Goal: Task Accomplishment & Management: Use online tool/utility

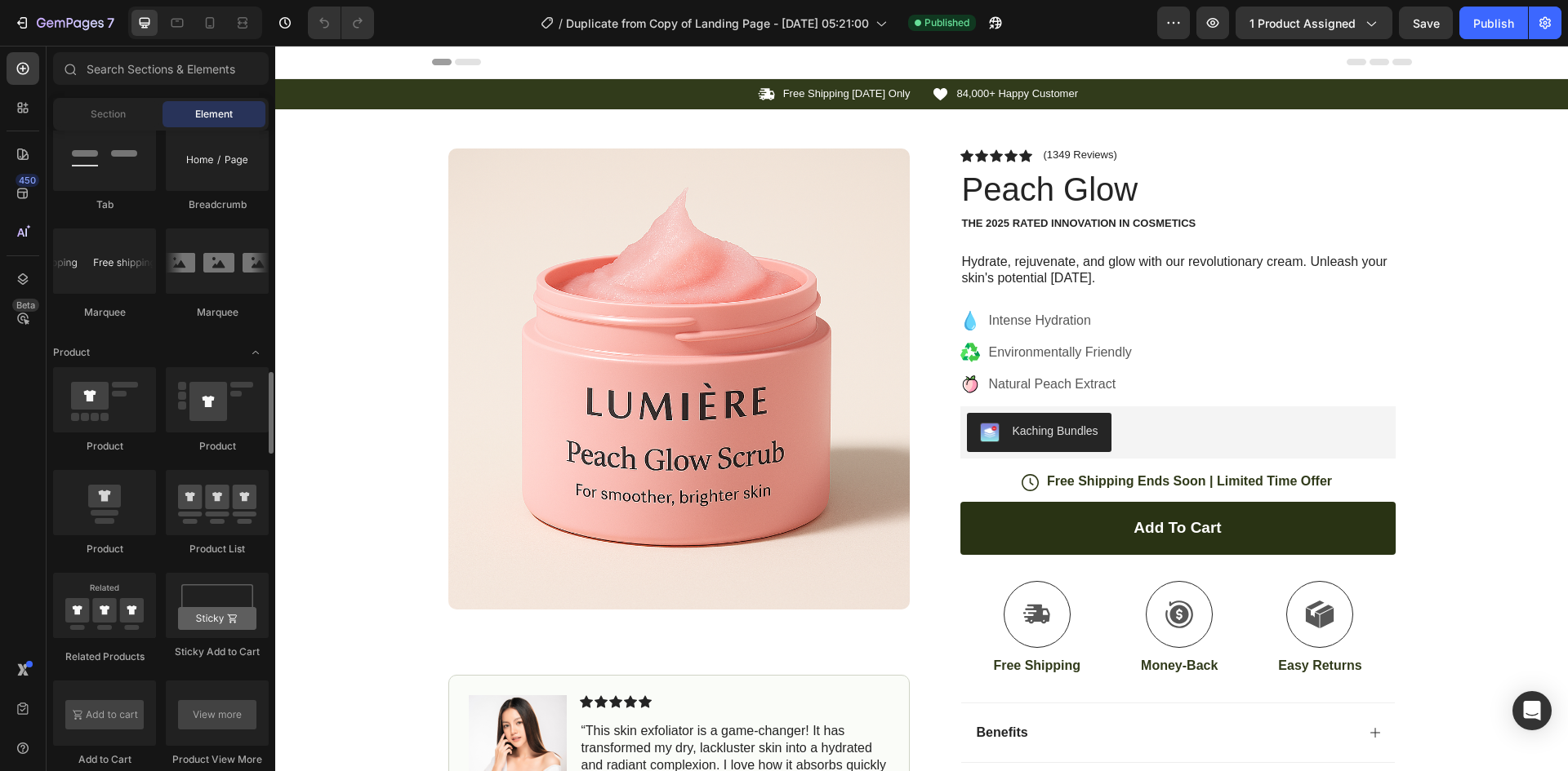
scroll to position [1796, 0]
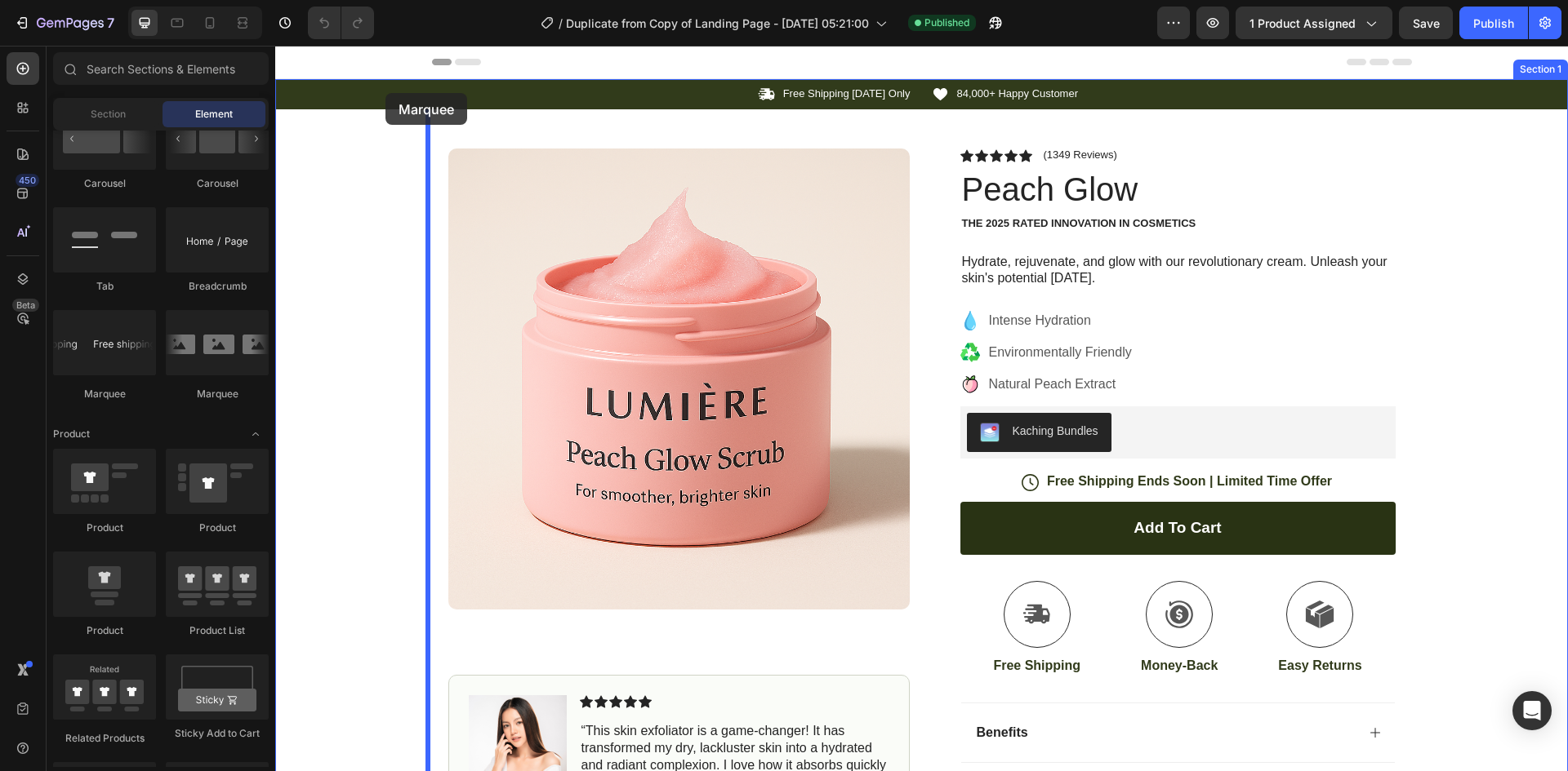
drag, startPoint x: 375, startPoint y: 401, endPoint x: 386, endPoint y: 93, distance: 308.2
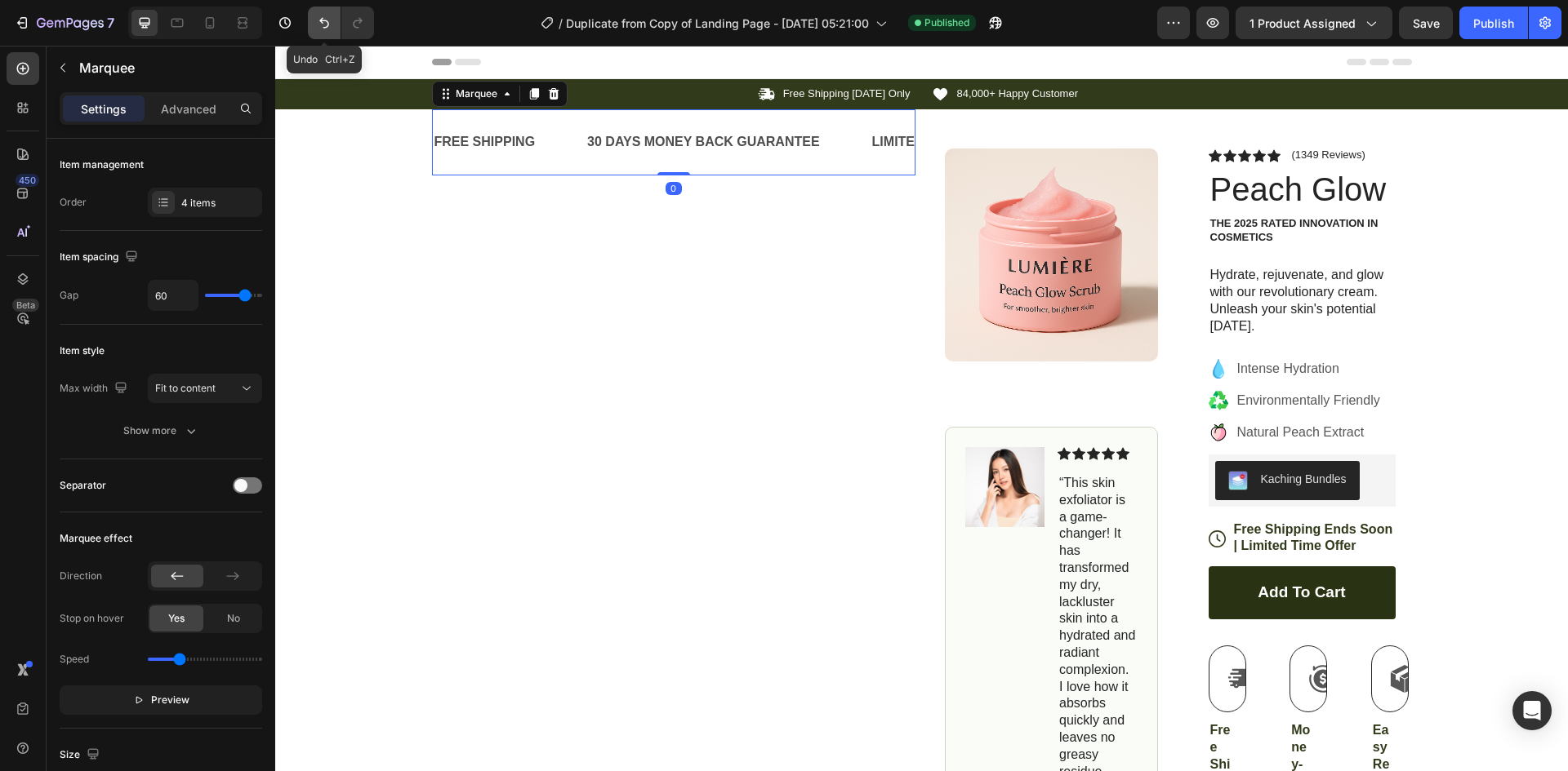
click at [327, 27] on icon "Undo/Redo" at bounding box center [324, 23] width 10 height 11
click at [320, 23] on icon "Undo/Redo" at bounding box center [324, 23] width 17 height 17
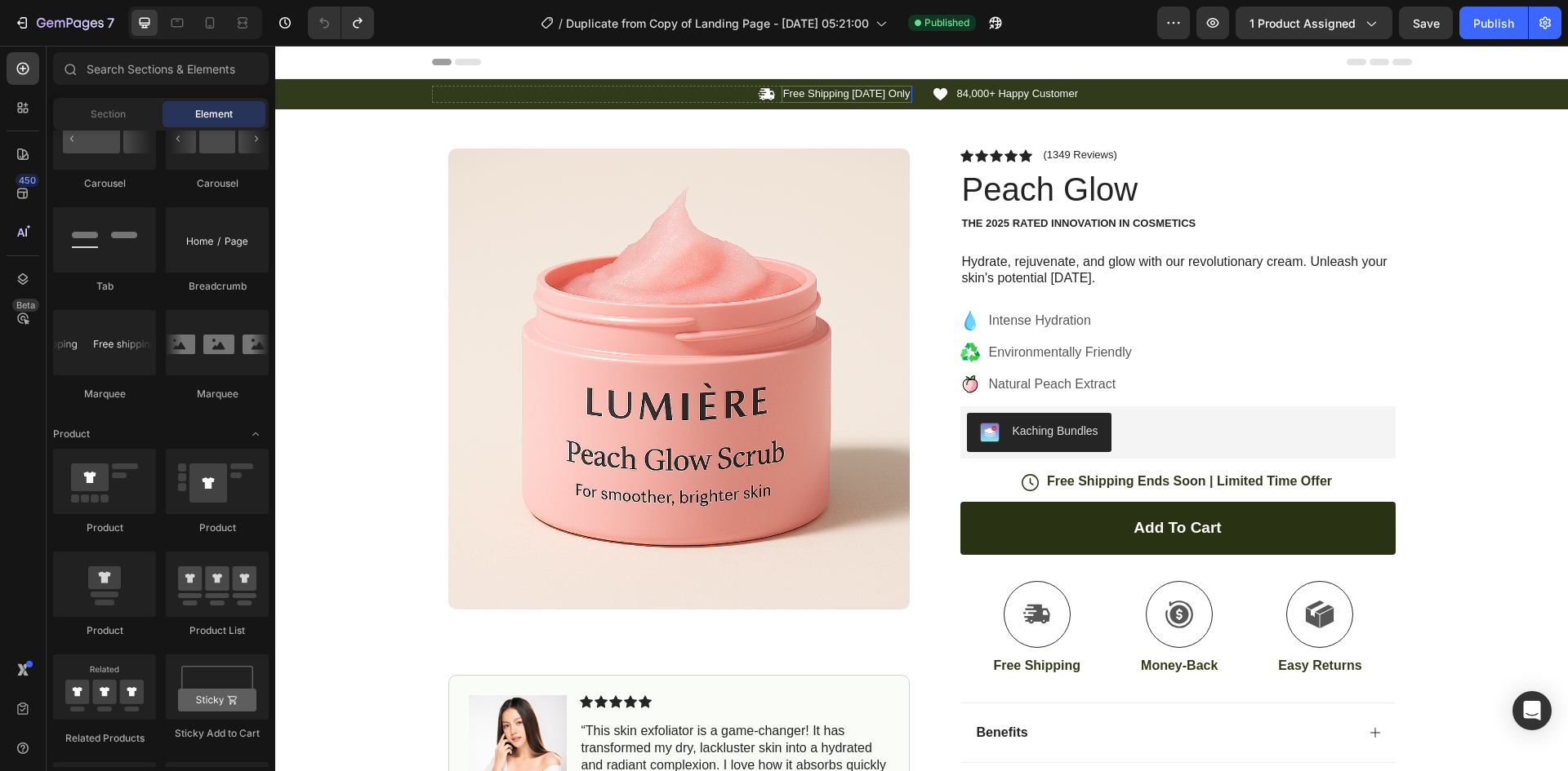
click at [813, 89] on p "Free Shipping [DATE] Only" at bounding box center [847, 94] width 128 height 14
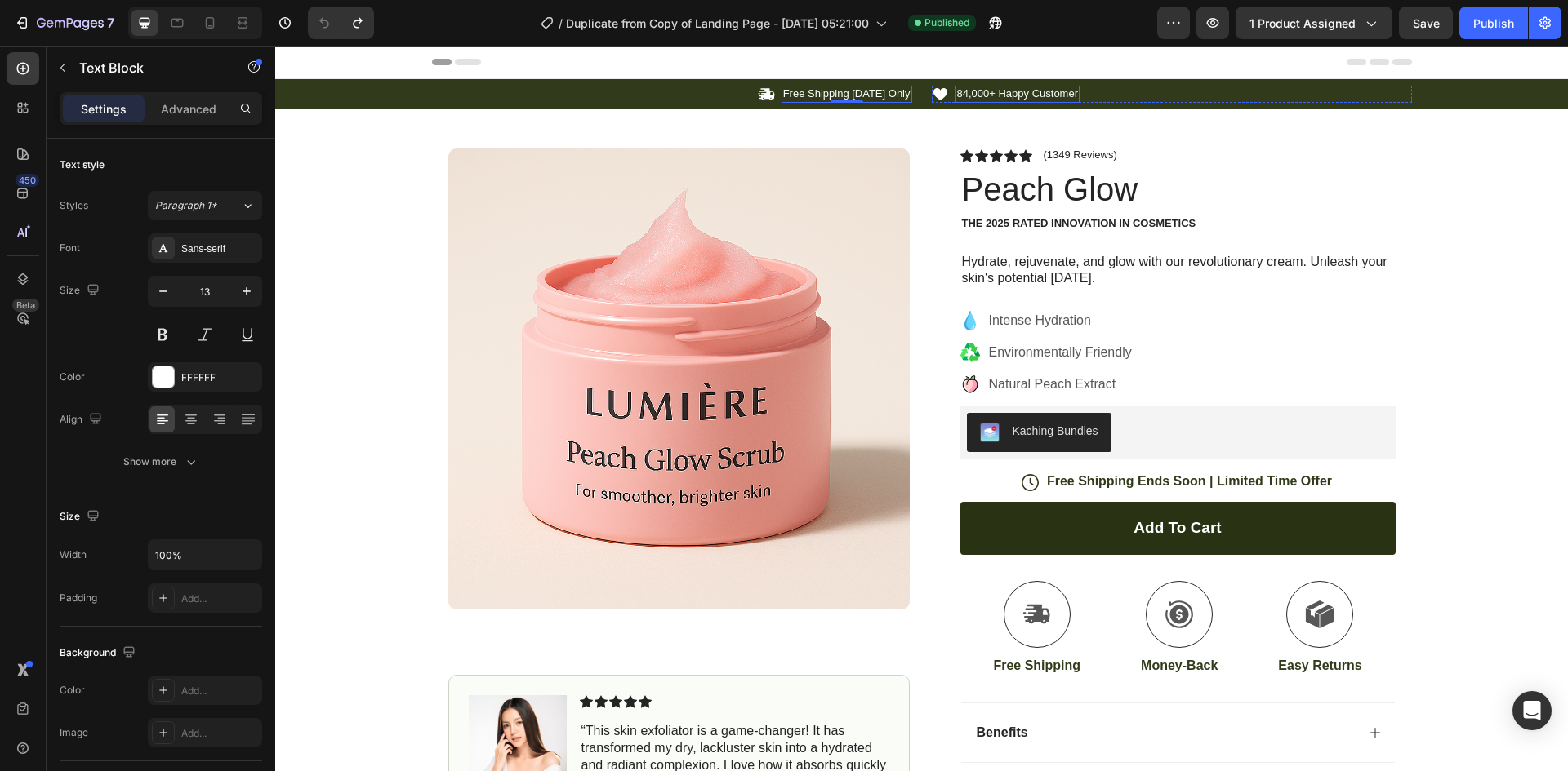
click at [962, 89] on p "84,000+ Happy Customer" at bounding box center [1018, 94] width 122 height 14
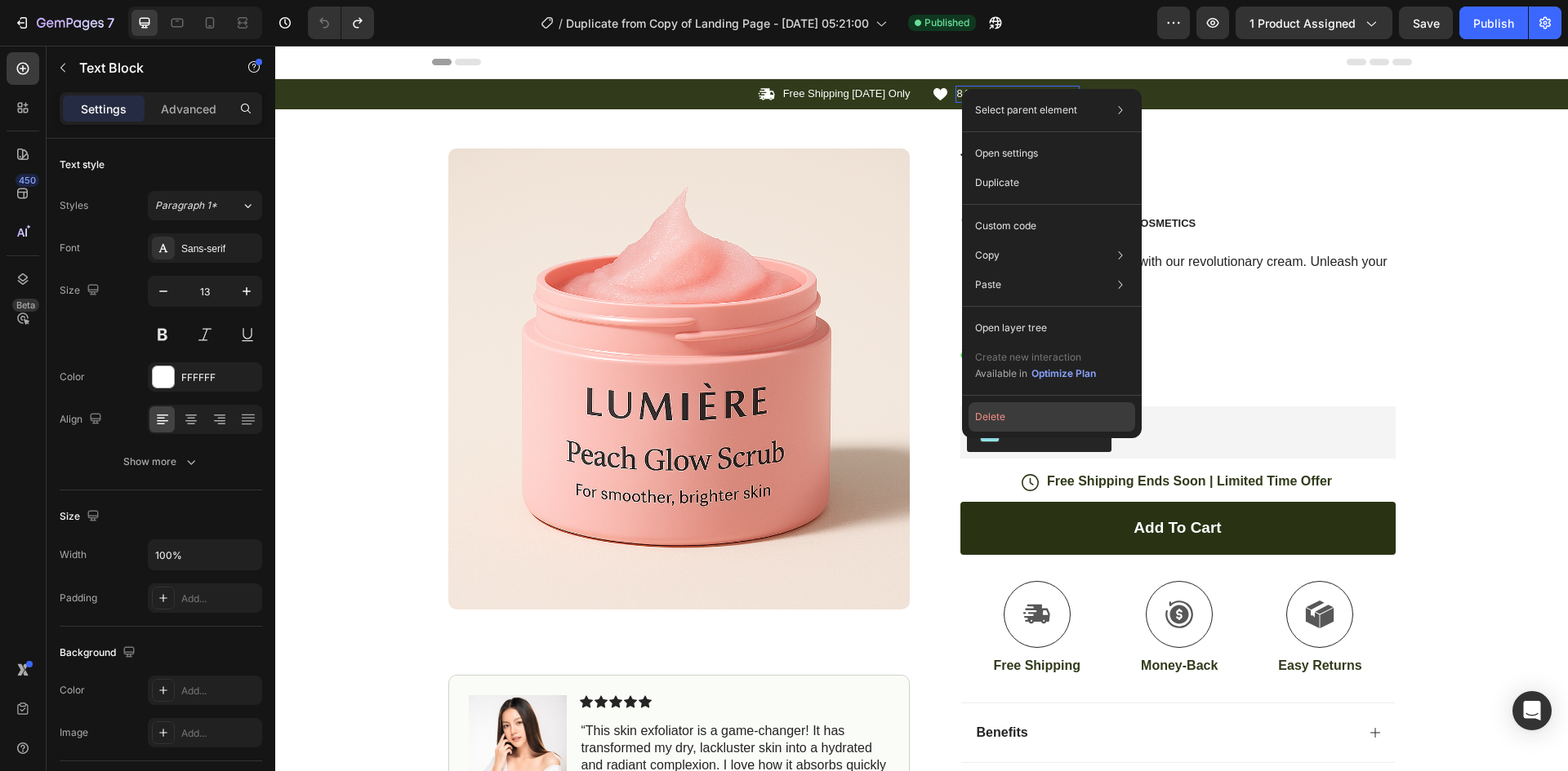
drag, startPoint x: 1075, startPoint y: 419, endPoint x: 747, endPoint y: 220, distance: 383.6
click at [1075, 419] on button "Delete" at bounding box center [1052, 416] width 167 height 29
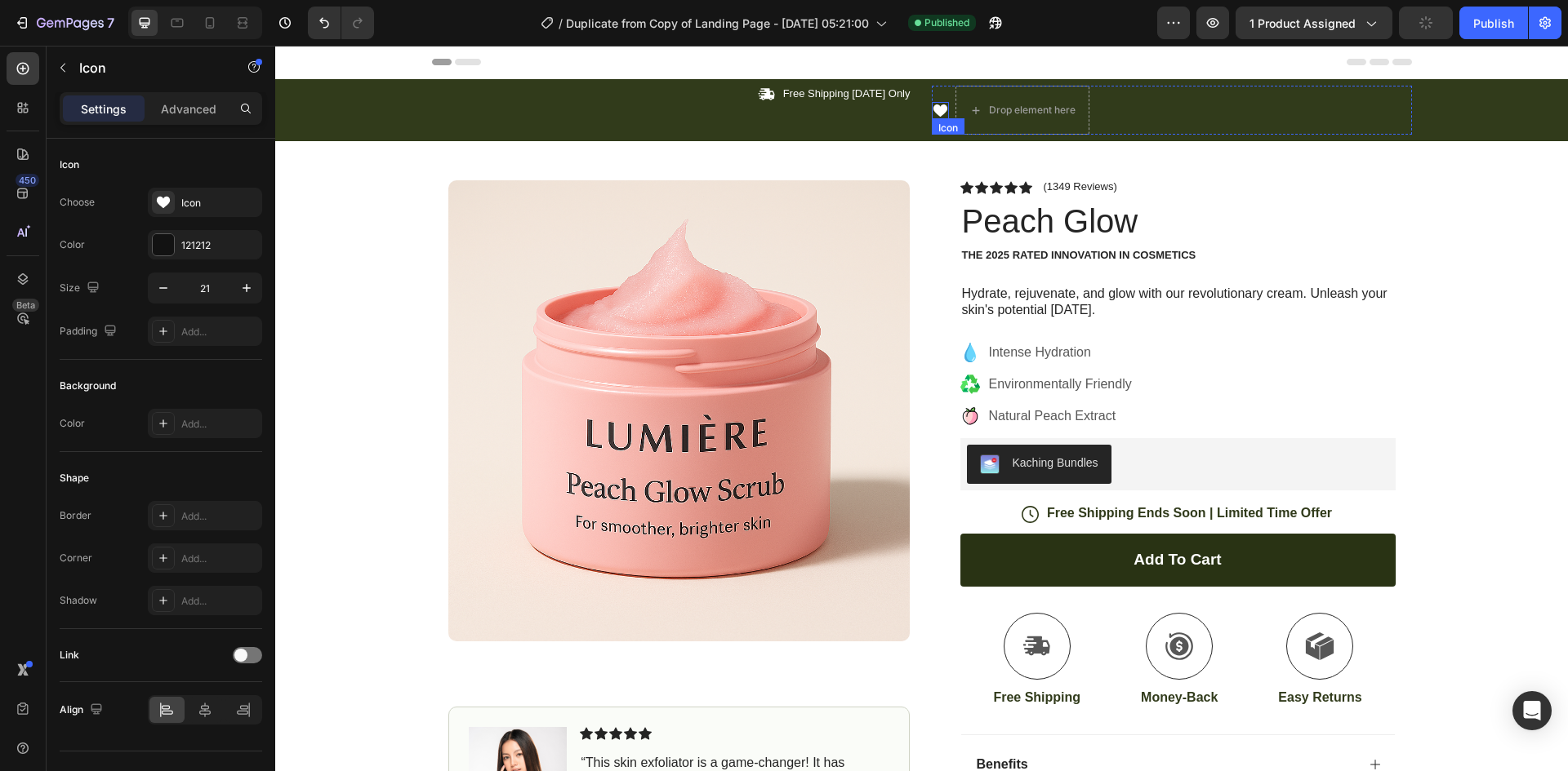
click at [936, 117] on icon at bounding box center [940, 110] width 18 height 18
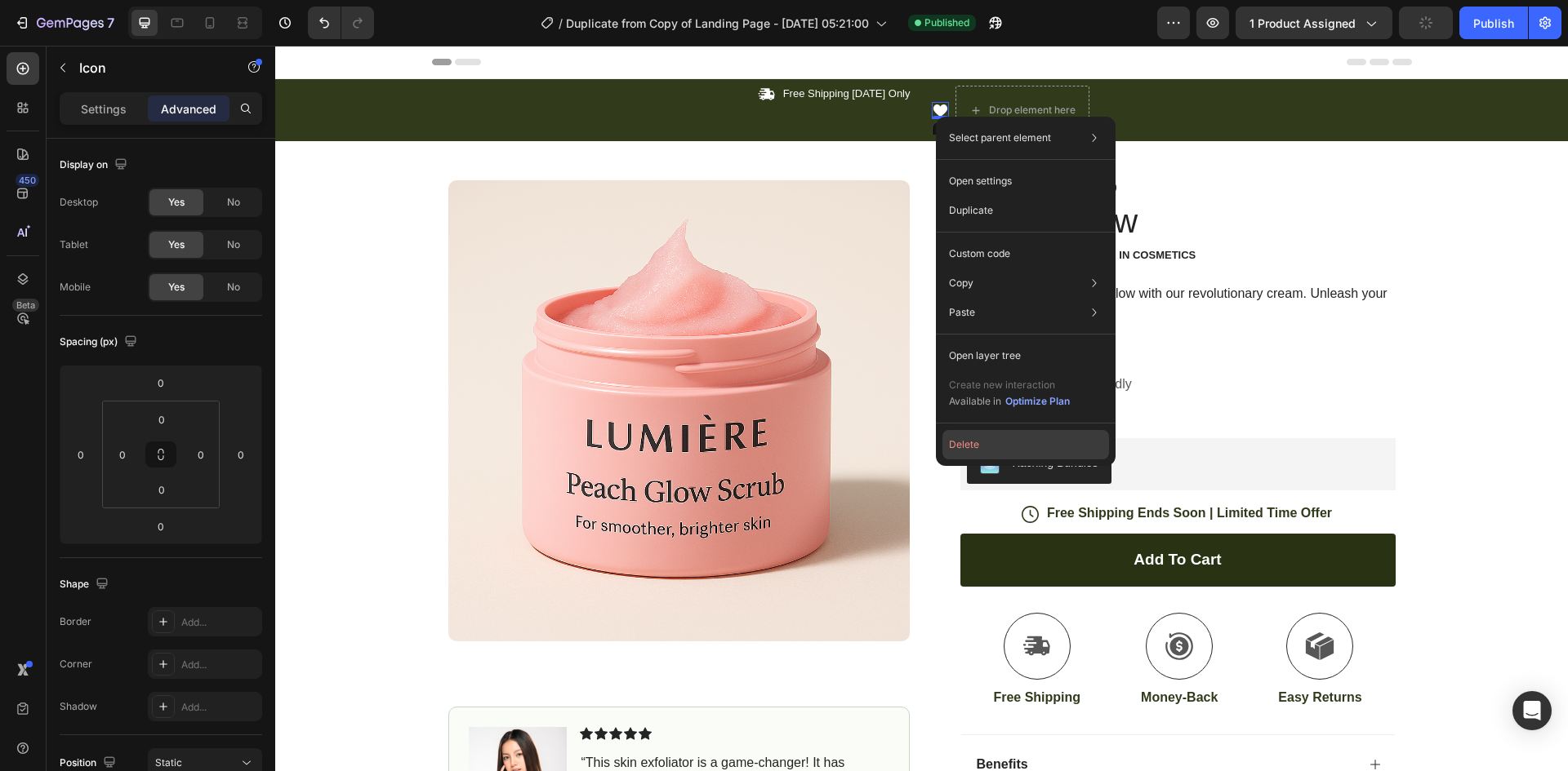
click at [1029, 452] on button "Delete" at bounding box center [1026, 444] width 167 height 29
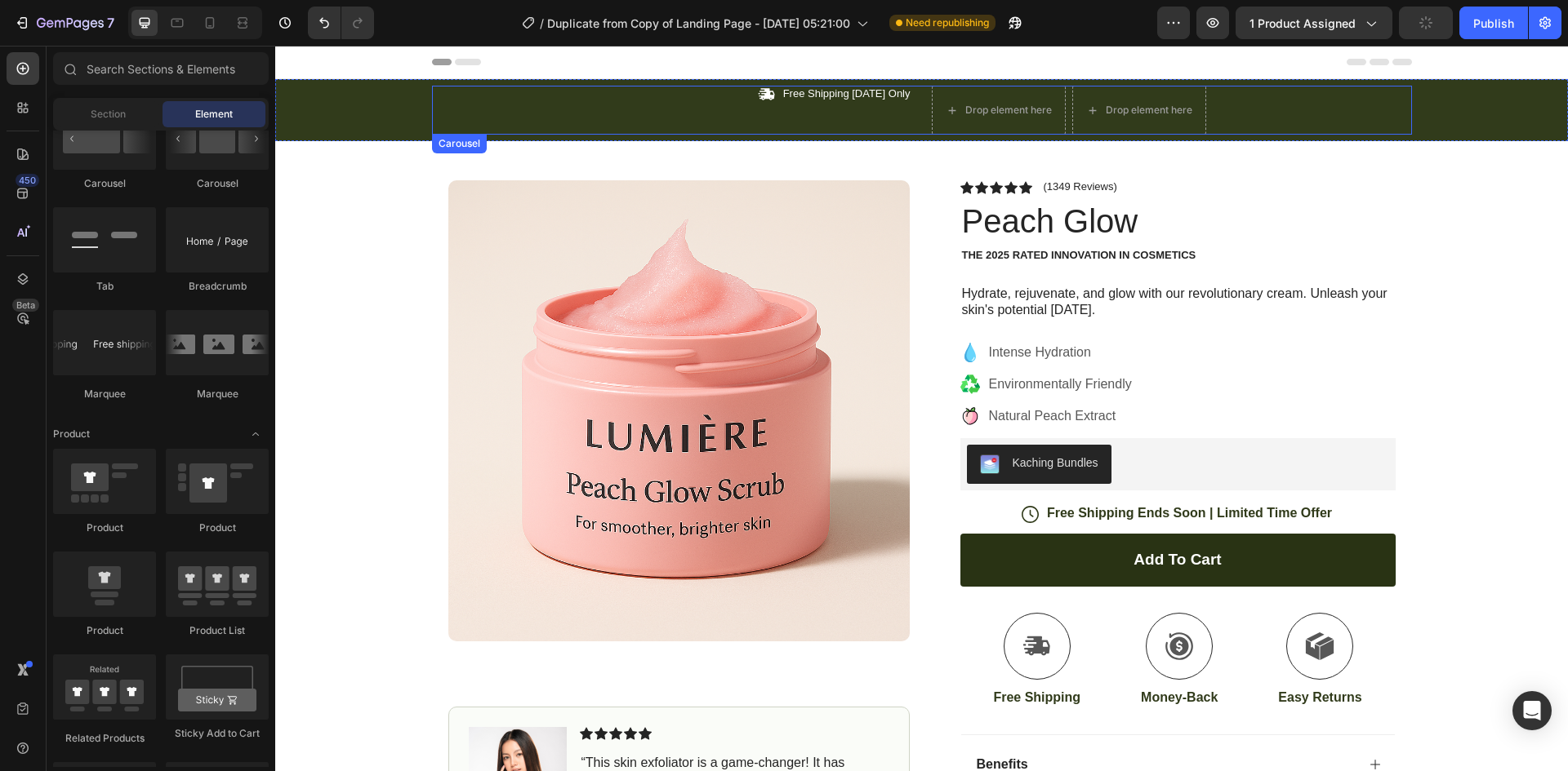
click at [818, 88] on p "Free Shipping [DATE] Only" at bounding box center [847, 94] width 128 height 14
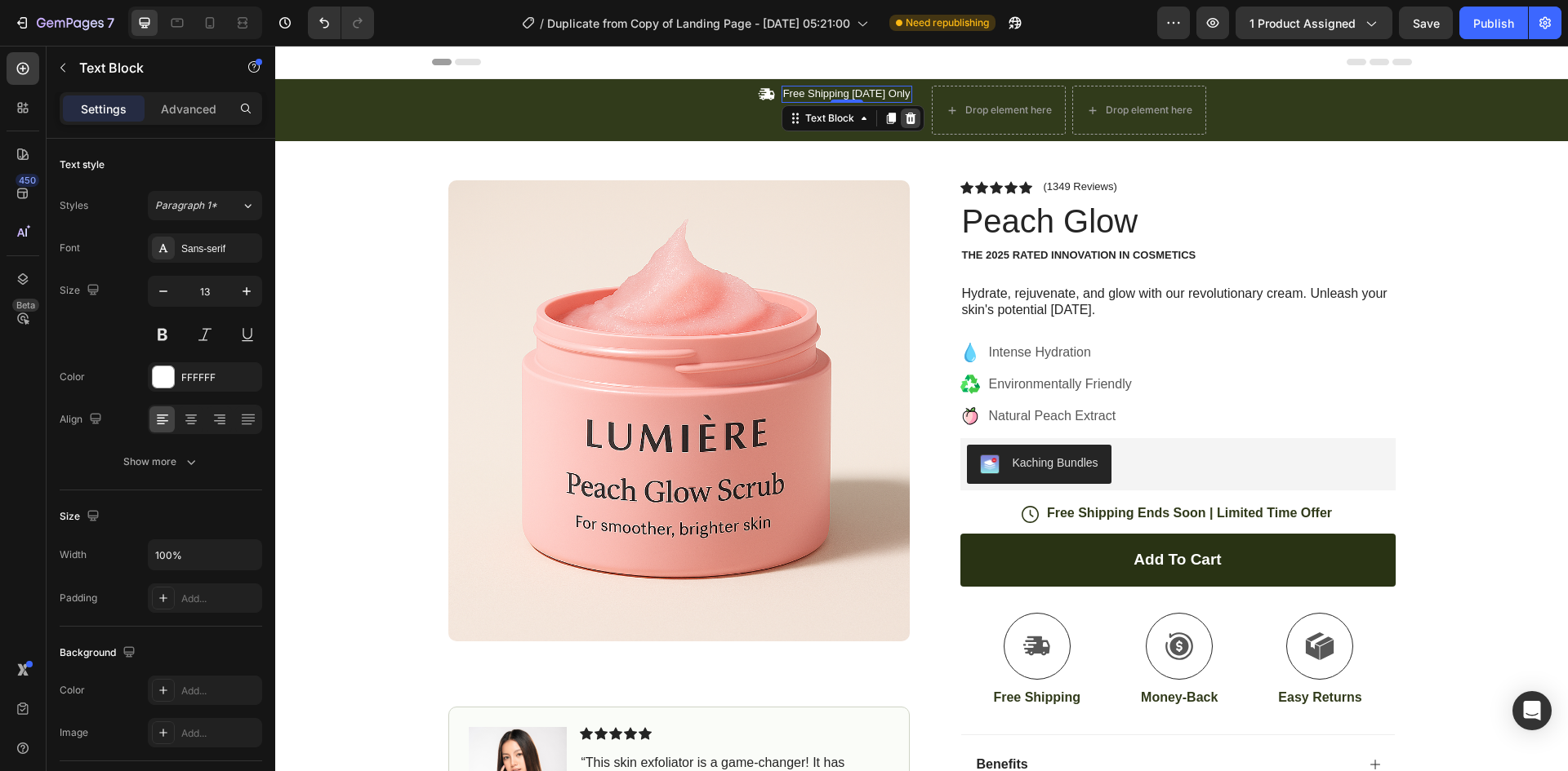
click at [913, 117] on icon at bounding box center [910, 118] width 11 height 12
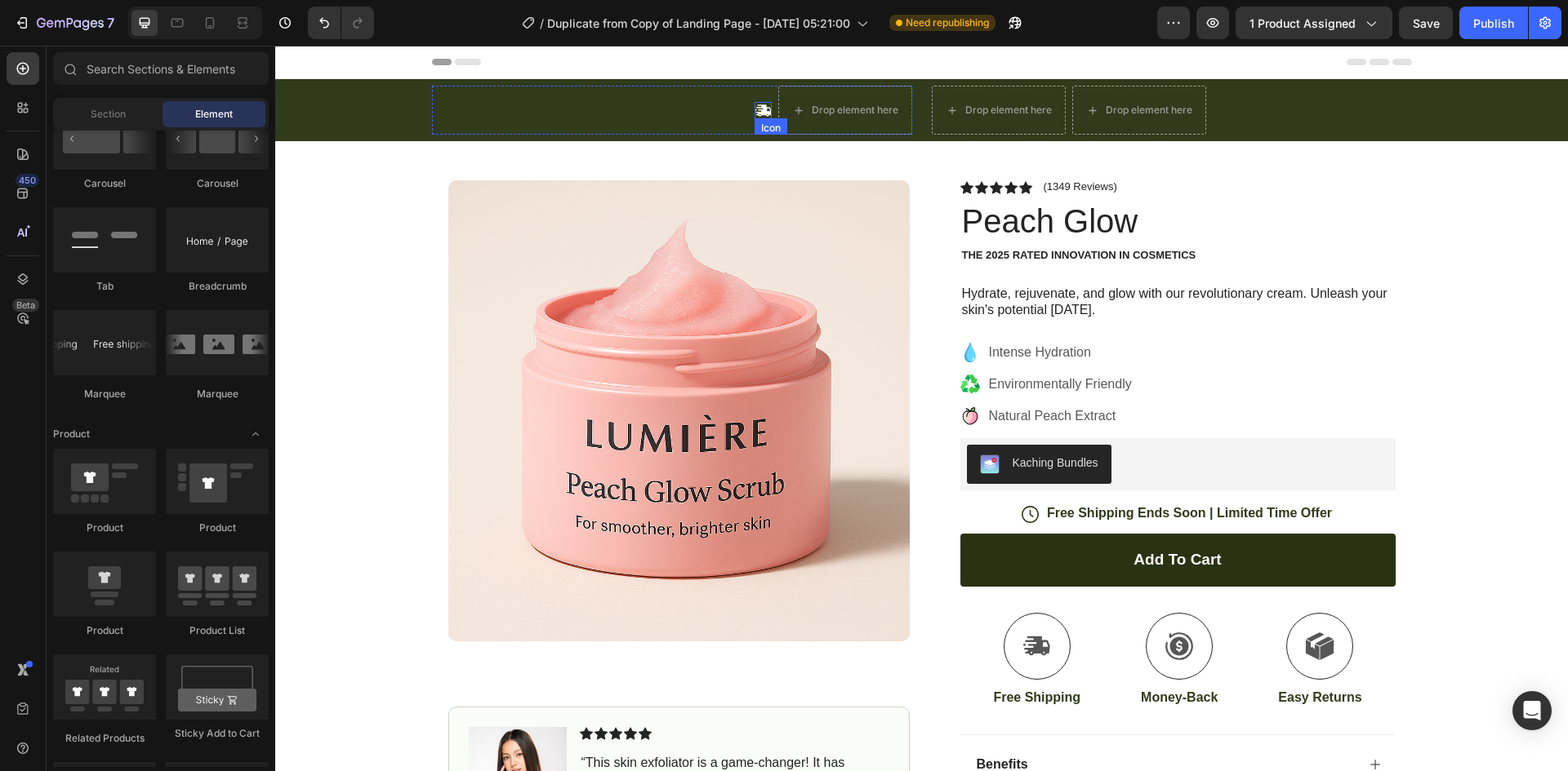
click at [756, 107] on icon at bounding box center [763, 110] width 16 height 12
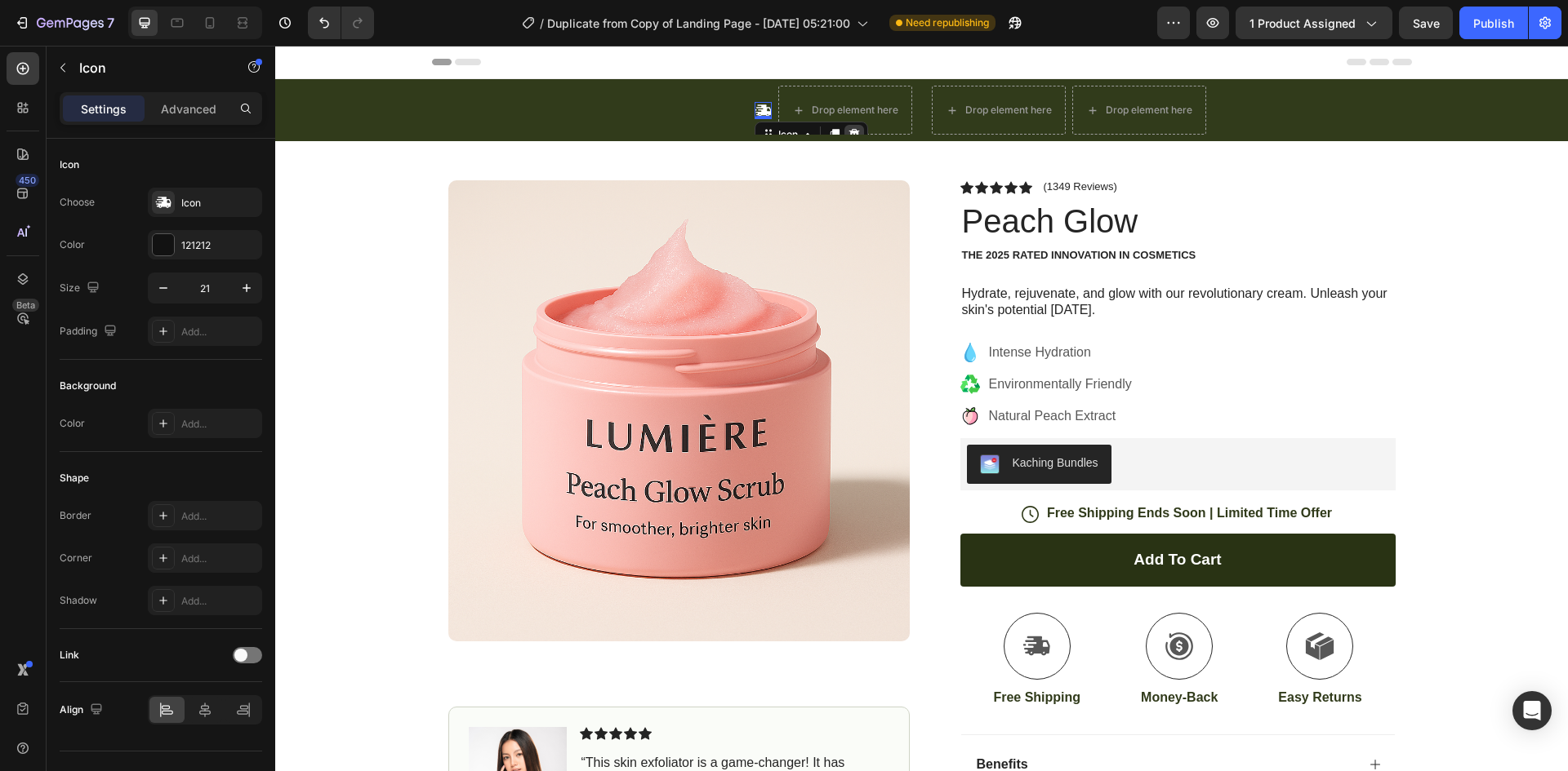
click at [853, 127] on div at bounding box center [853, 134] width 19 height 19
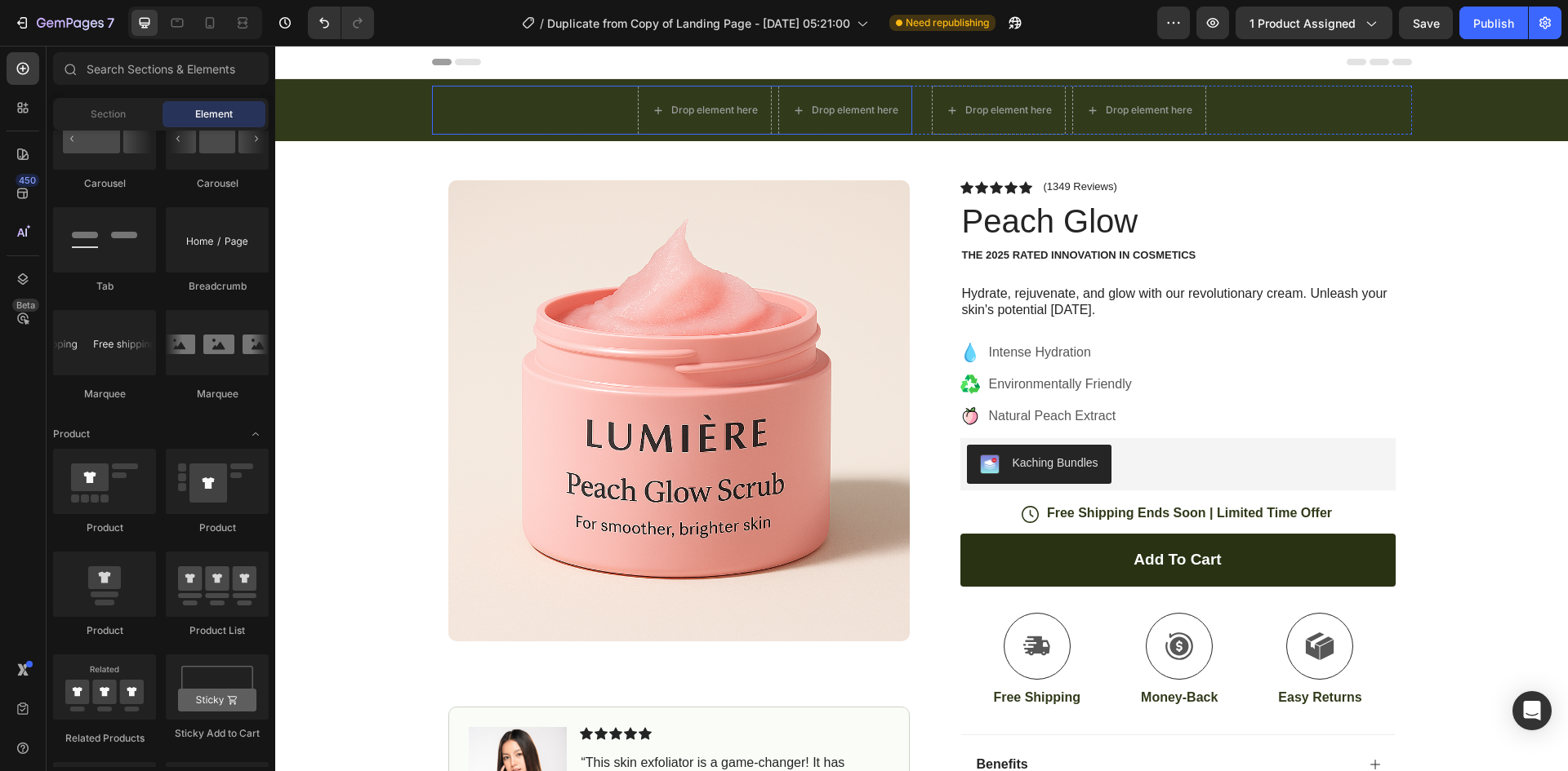
click at [619, 109] on div "Drop element here Drop element here Row" at bounding box center [671, 110] width 480 height 49
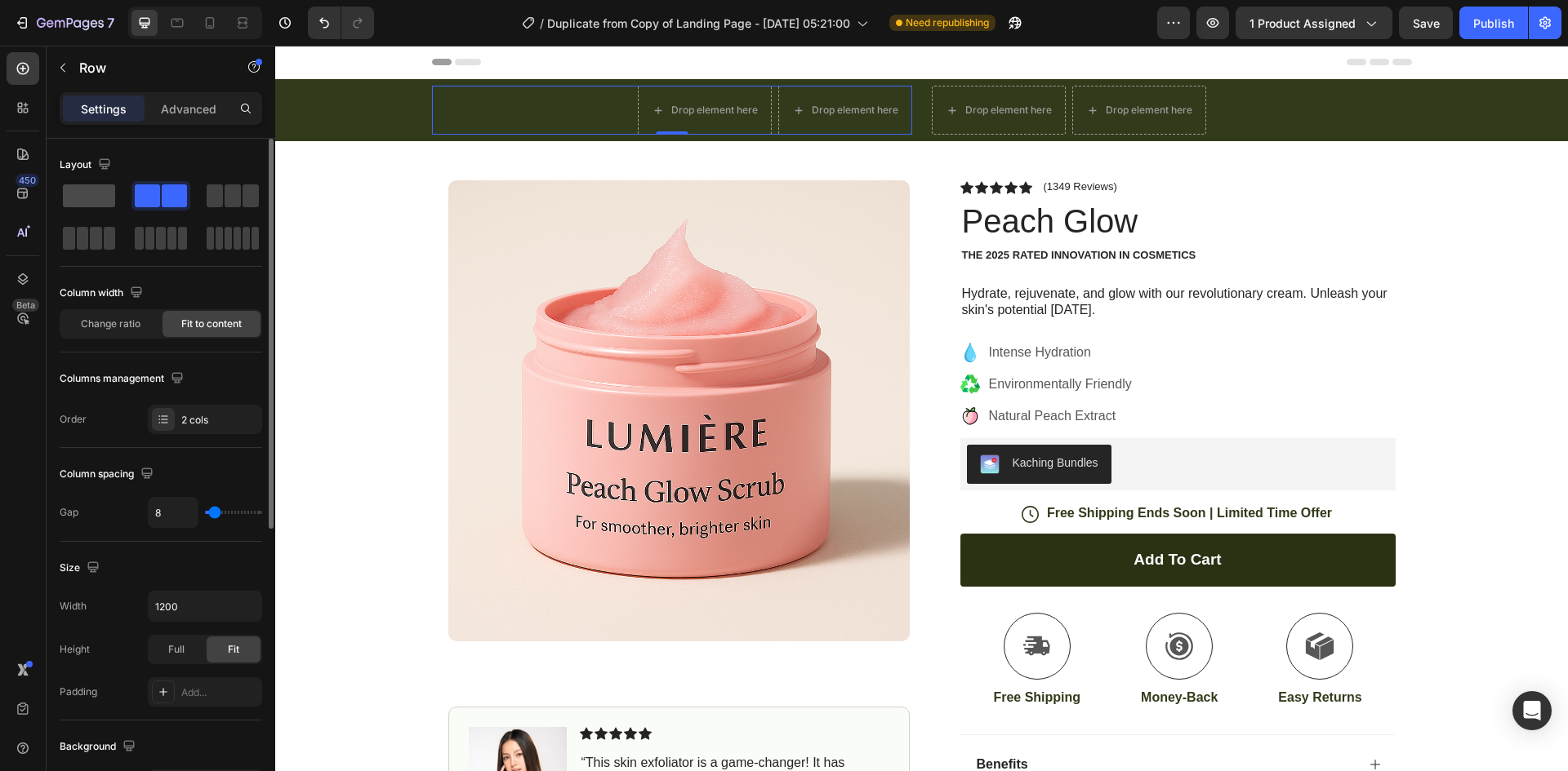
click at [91, 195] on span at bounding box center [89, 195] width 53 height 23
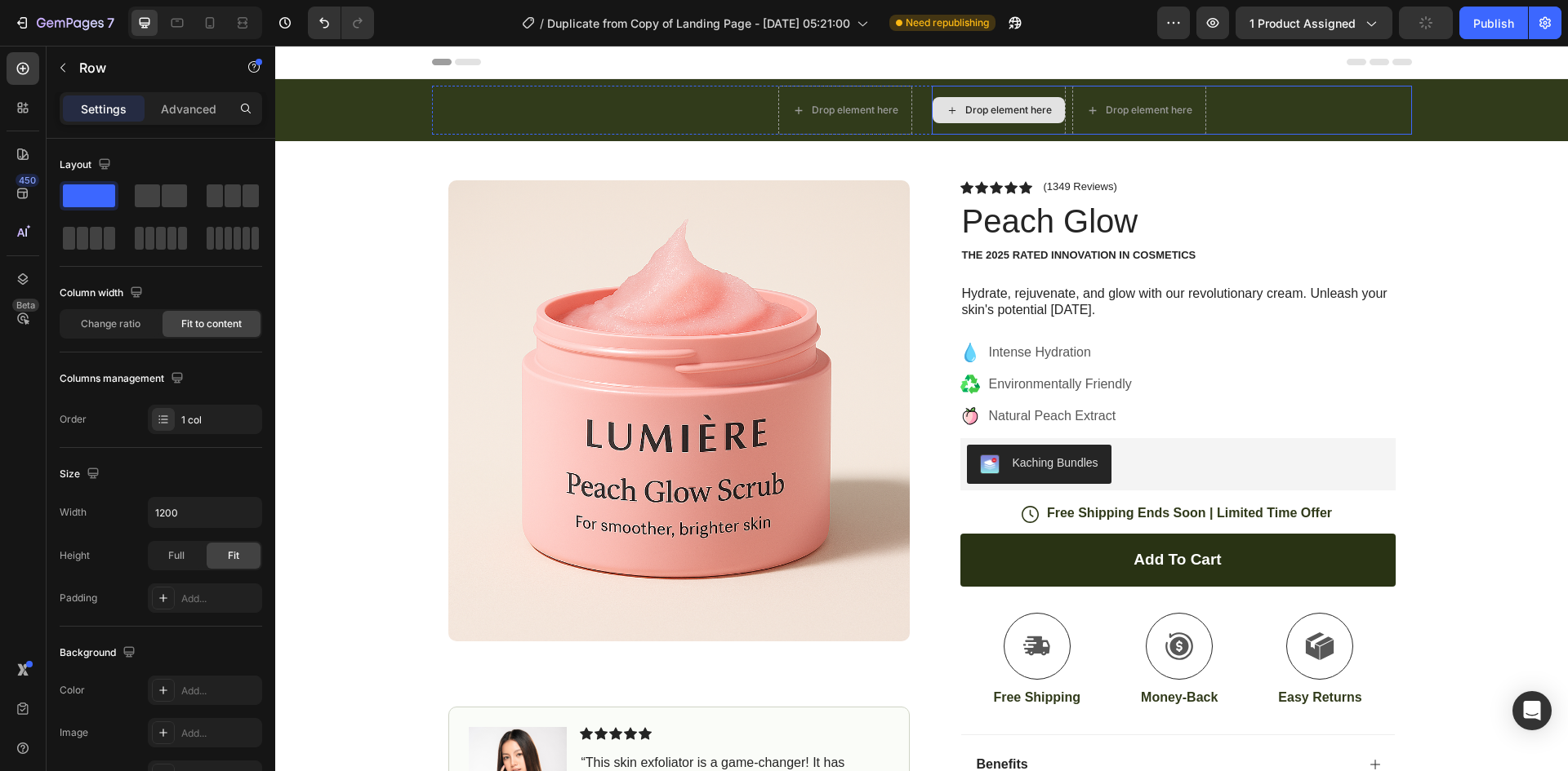
click at [959, 102] on div "Drop element here" at bounding box center [999, 109] width 132 height 26
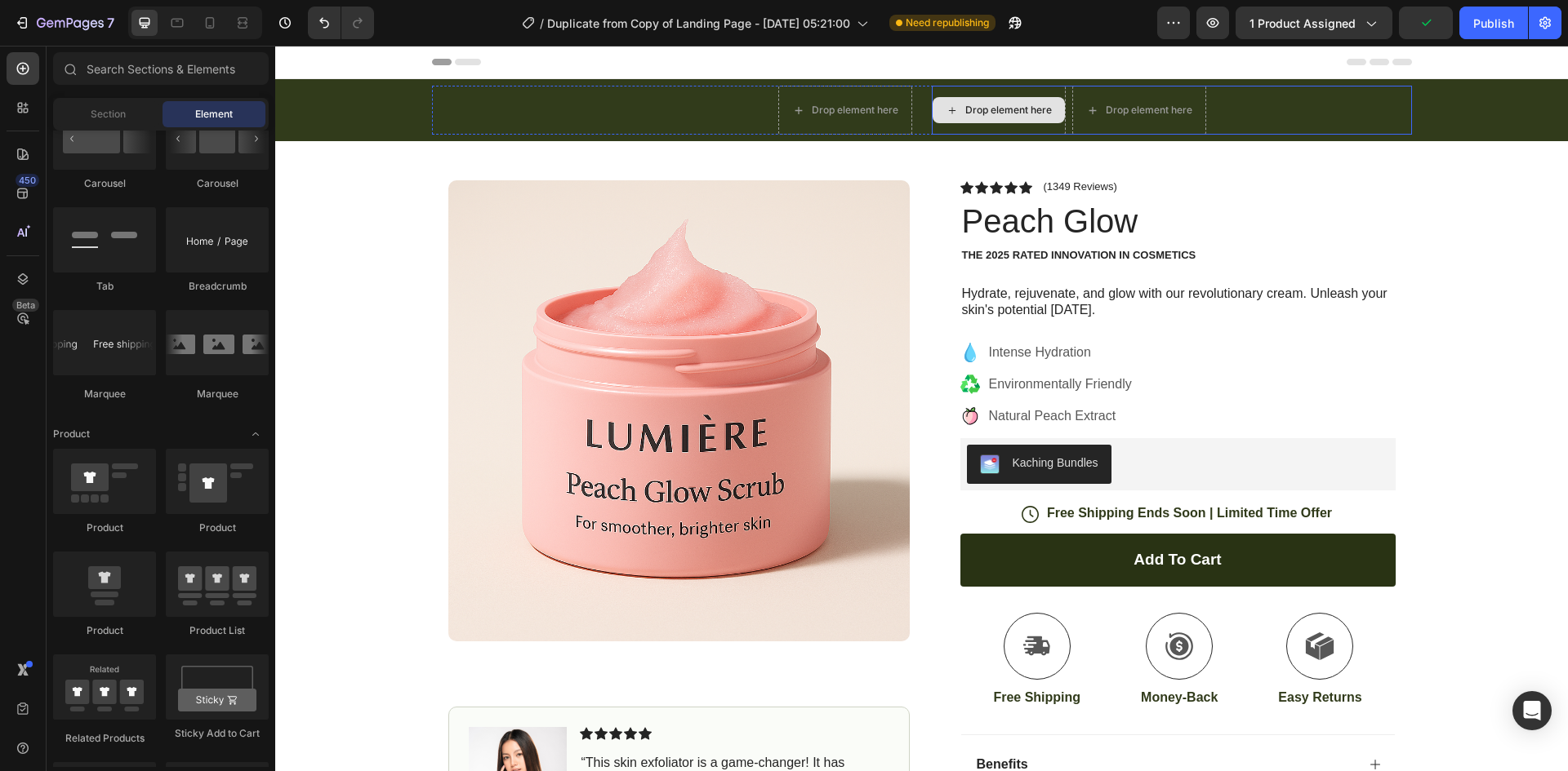
click at [942, 101] on div "Drop element here" at bounding box center [999, 109] width 132 height 26
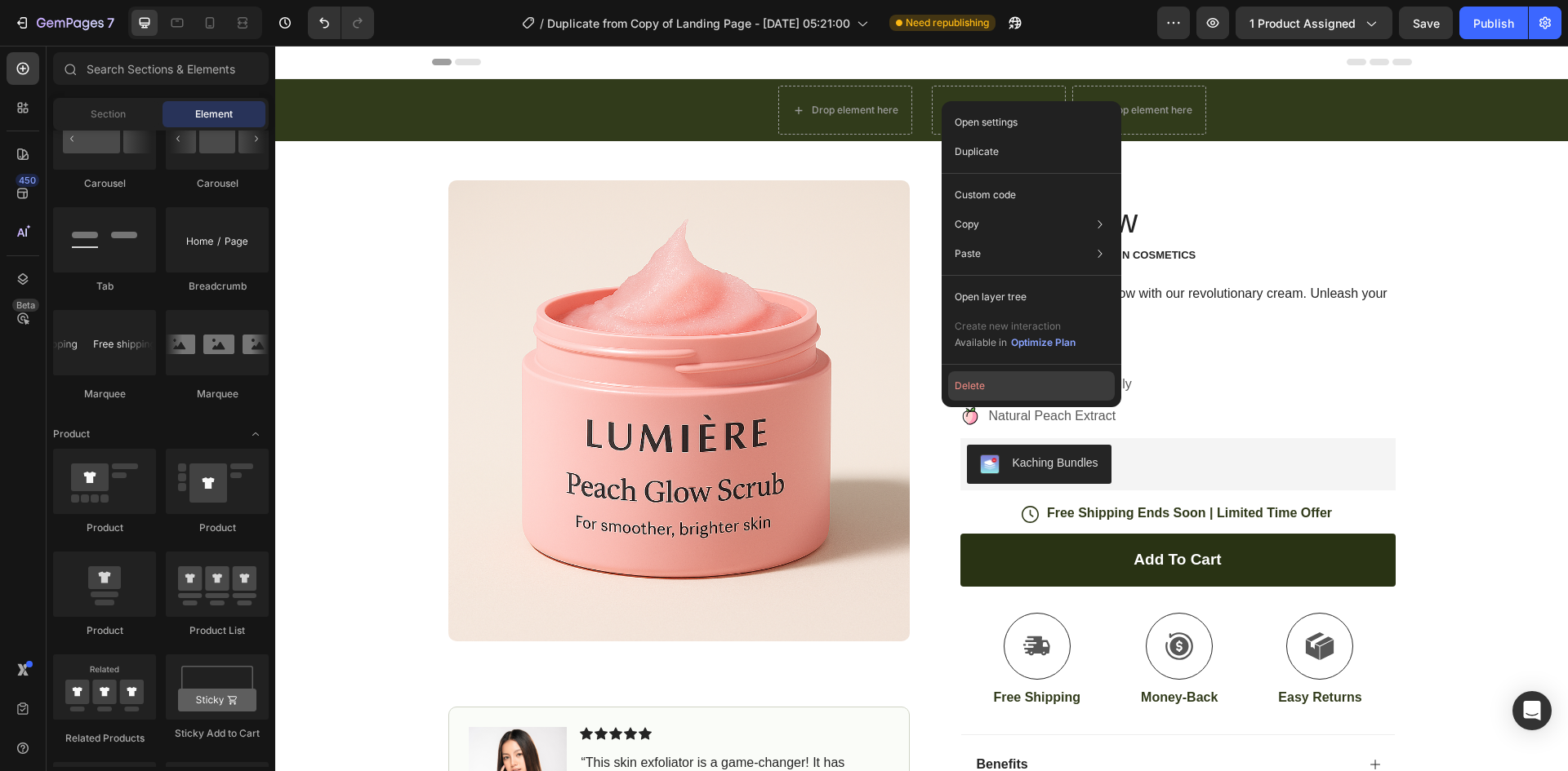
click at [1022, 382] on button "Delete" at bounding box center [1031, 386] width 167 height 29
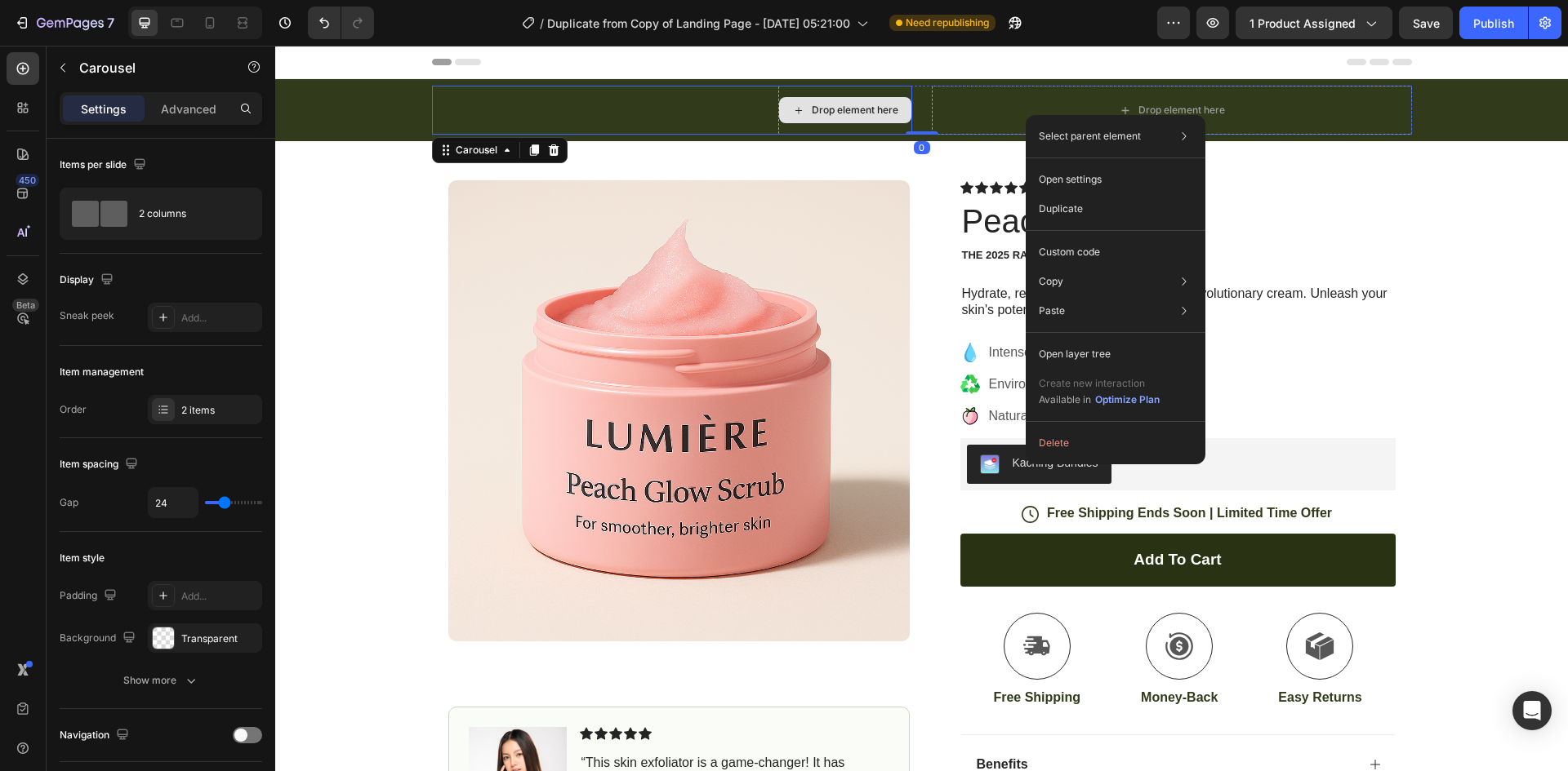
click at [838, 122] on div "Drop element here" at bounding box center [845, 109] width 132 height 26
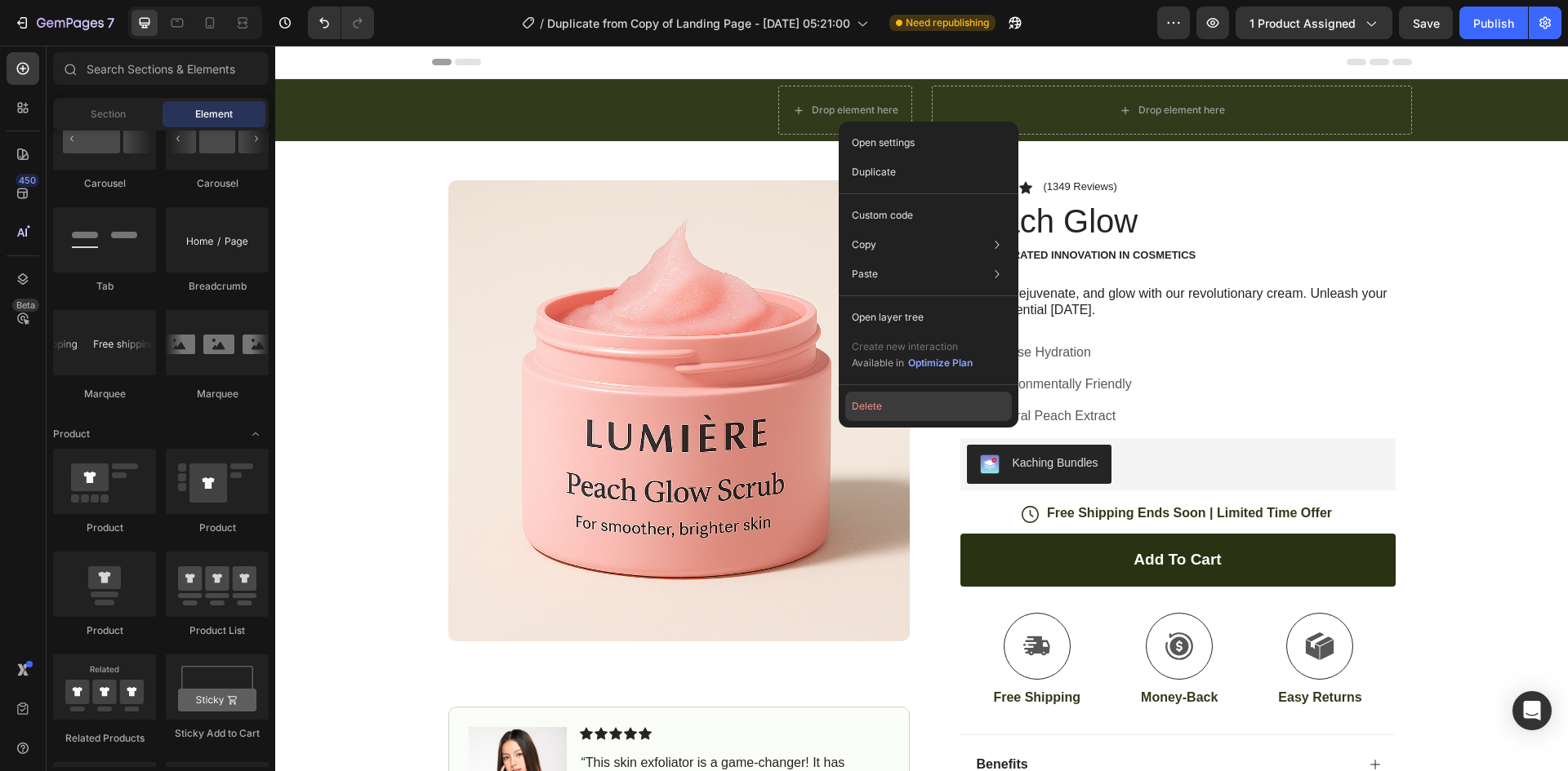
click at [928, 401] on button "Delete" at bounding box center [928, 406] width 167 height 29
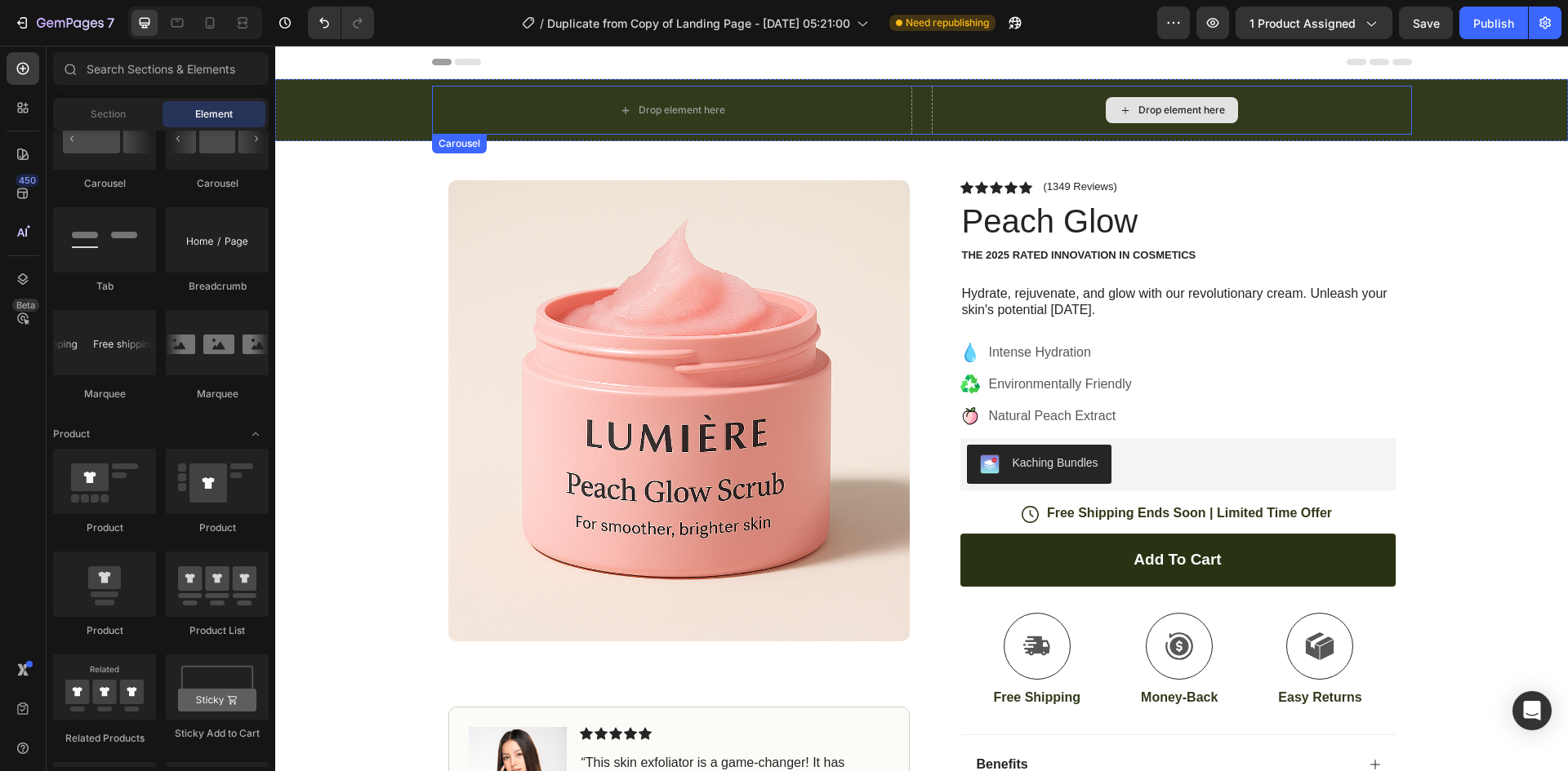
click at [982, 100] on div "Drop element here" at bounding box center [1171, 110] width 480 height 49
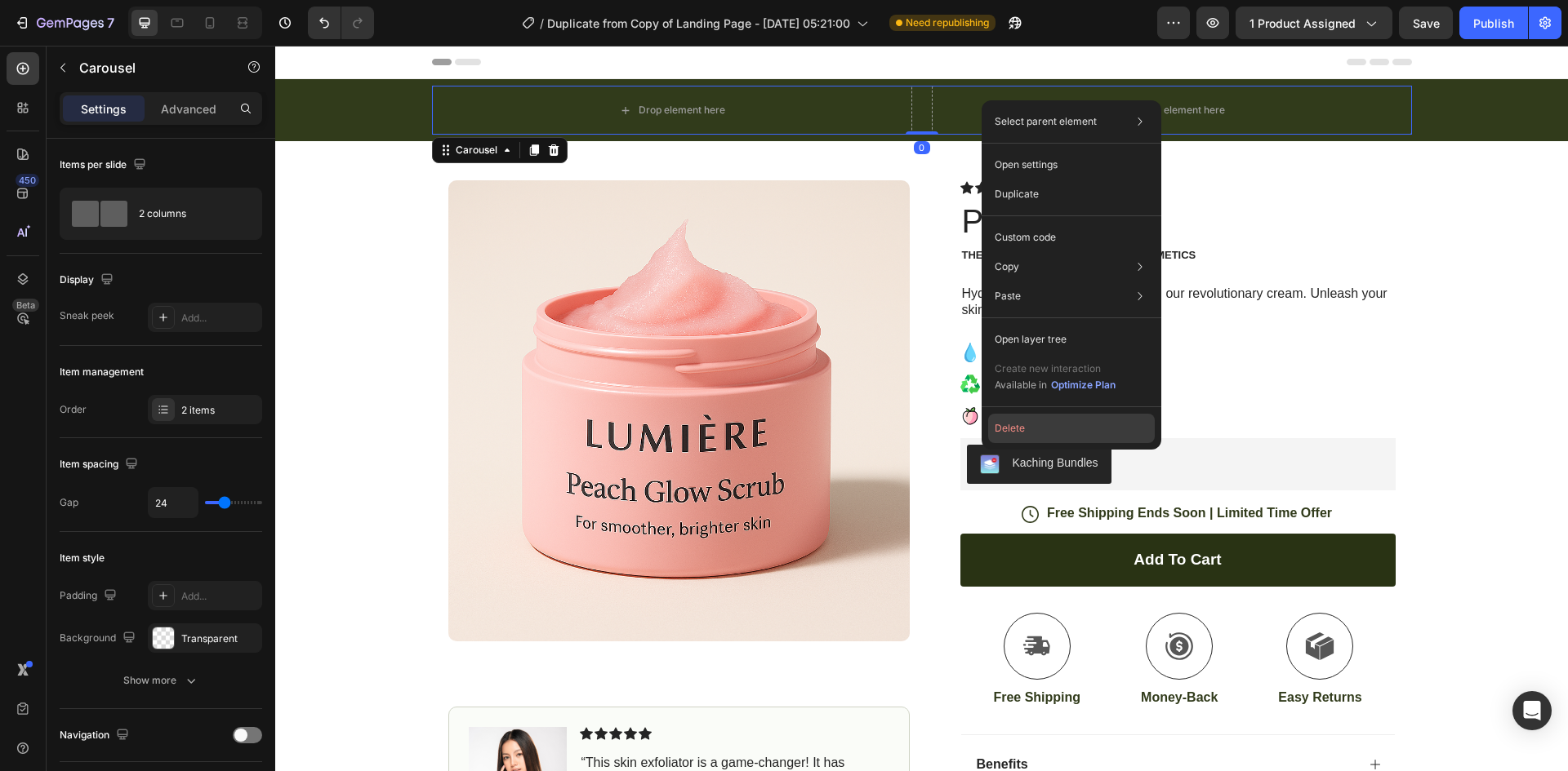
drag, startPoint x: 1039, startPoint y: 430, endPoint x: 762, endPoint y: 385, distance: 280.6
click at [1039, 430] on button "Delete" at bounding box center [1071, 428] width 167 height 29
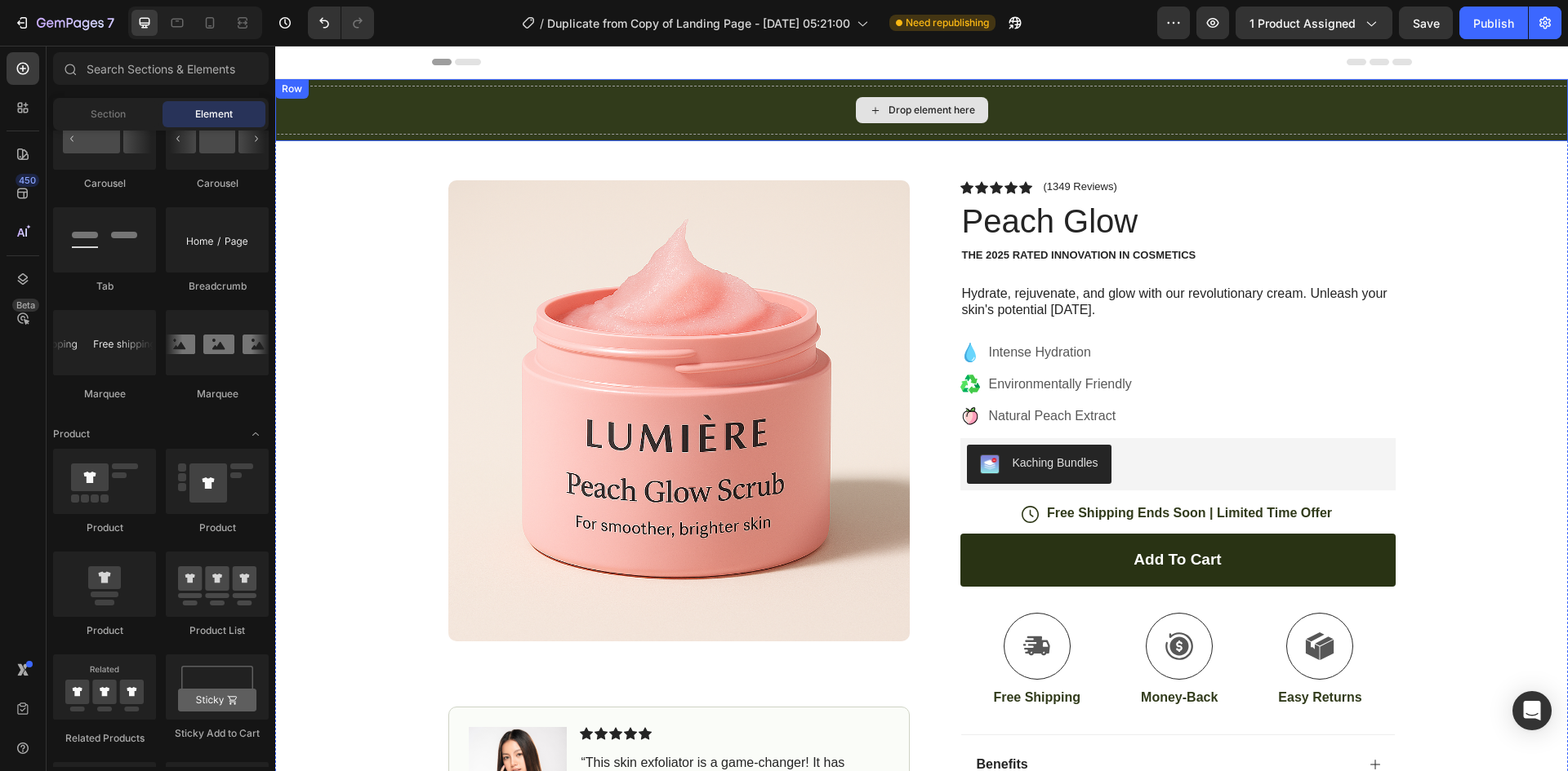
click at [898, 122] on div "Drop element here" at bounding box center [922, 109] width 132 height 26
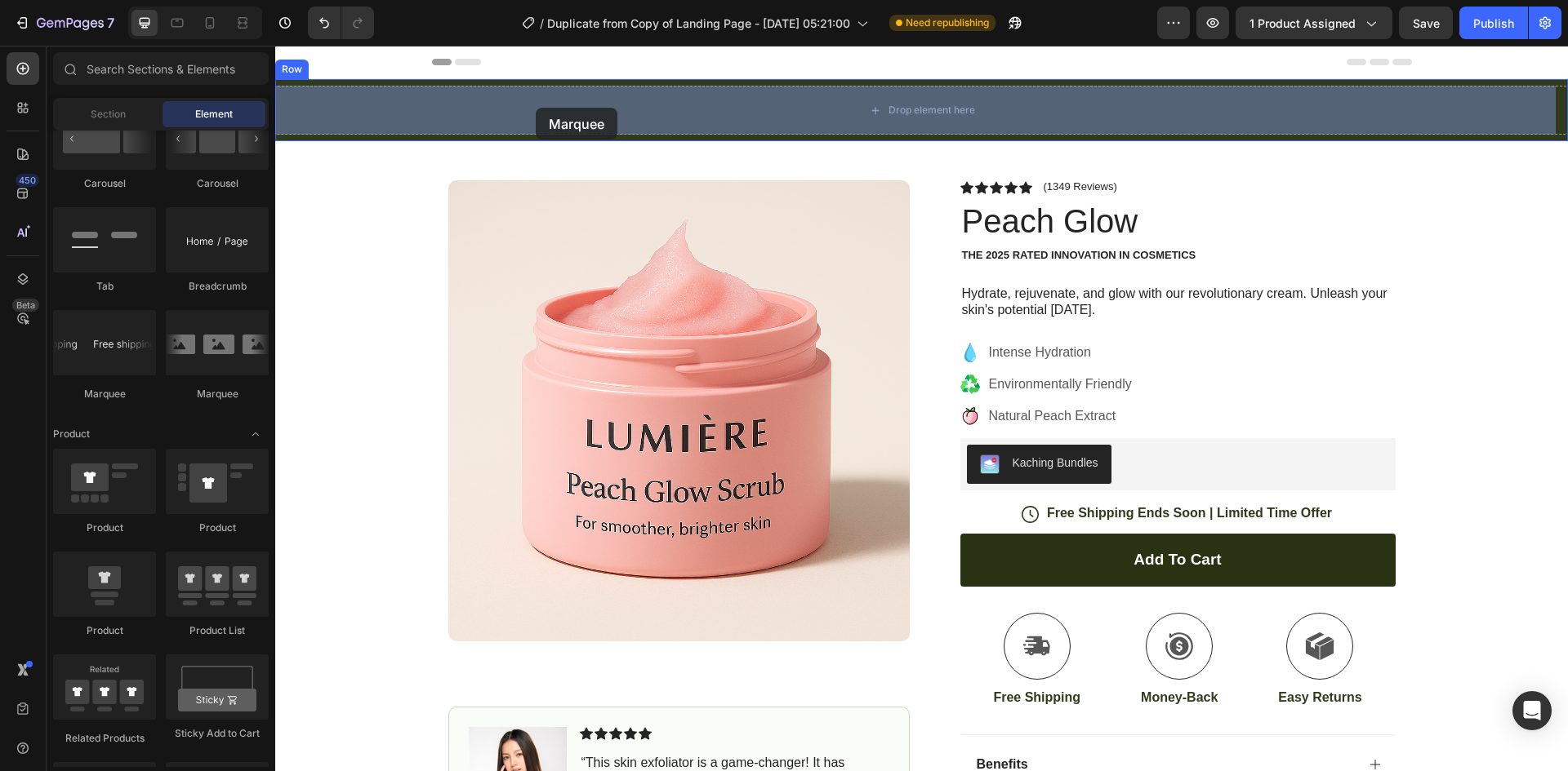
drag, startPoint x: 390, startPoint y: 395, endPoint x: 538, endPoint y: 108, distance: 322.9
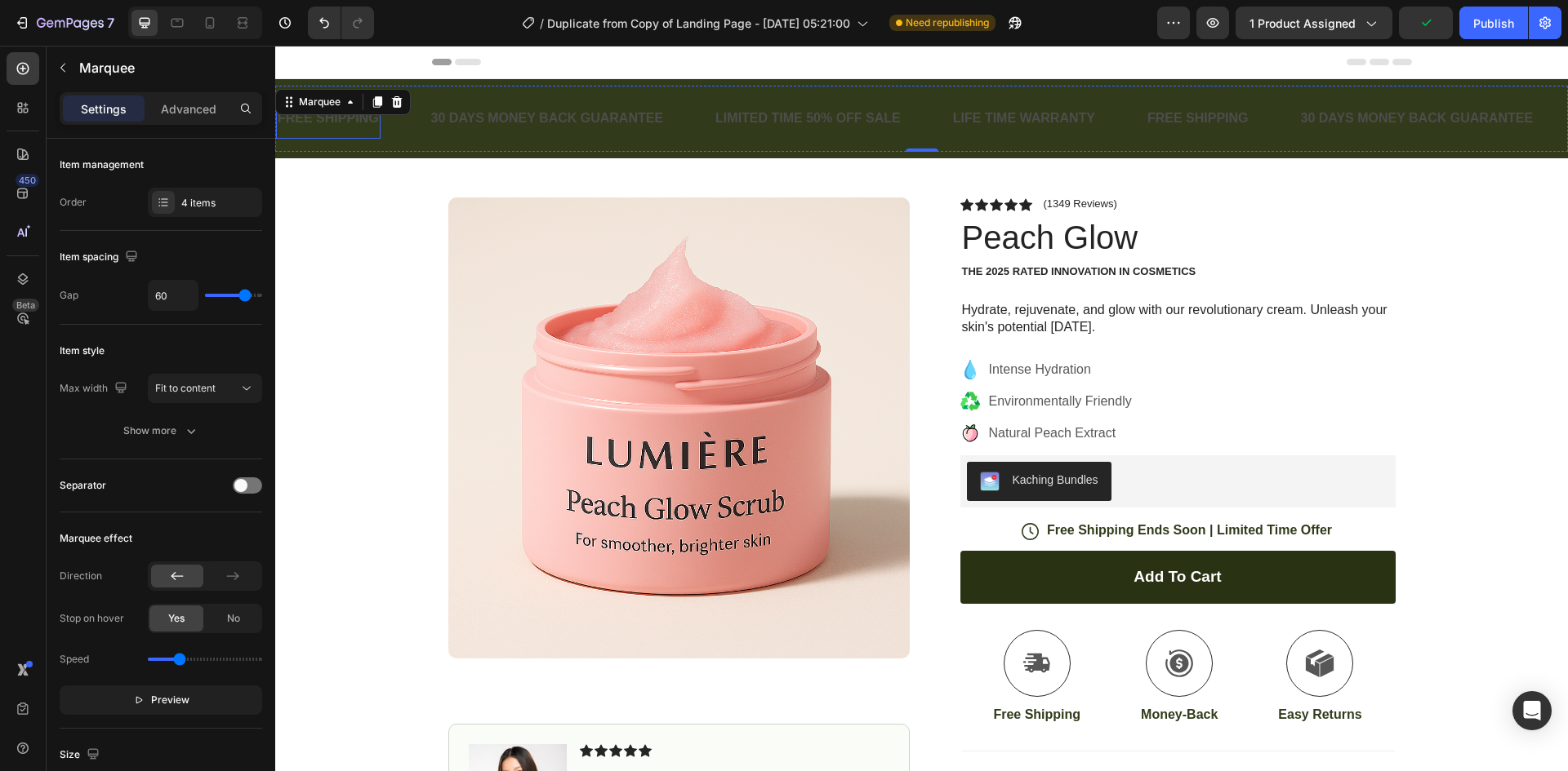
click at [347, 122] on div "FREE SHIPPING" at bounding box center [328, 118] width 104 height 27
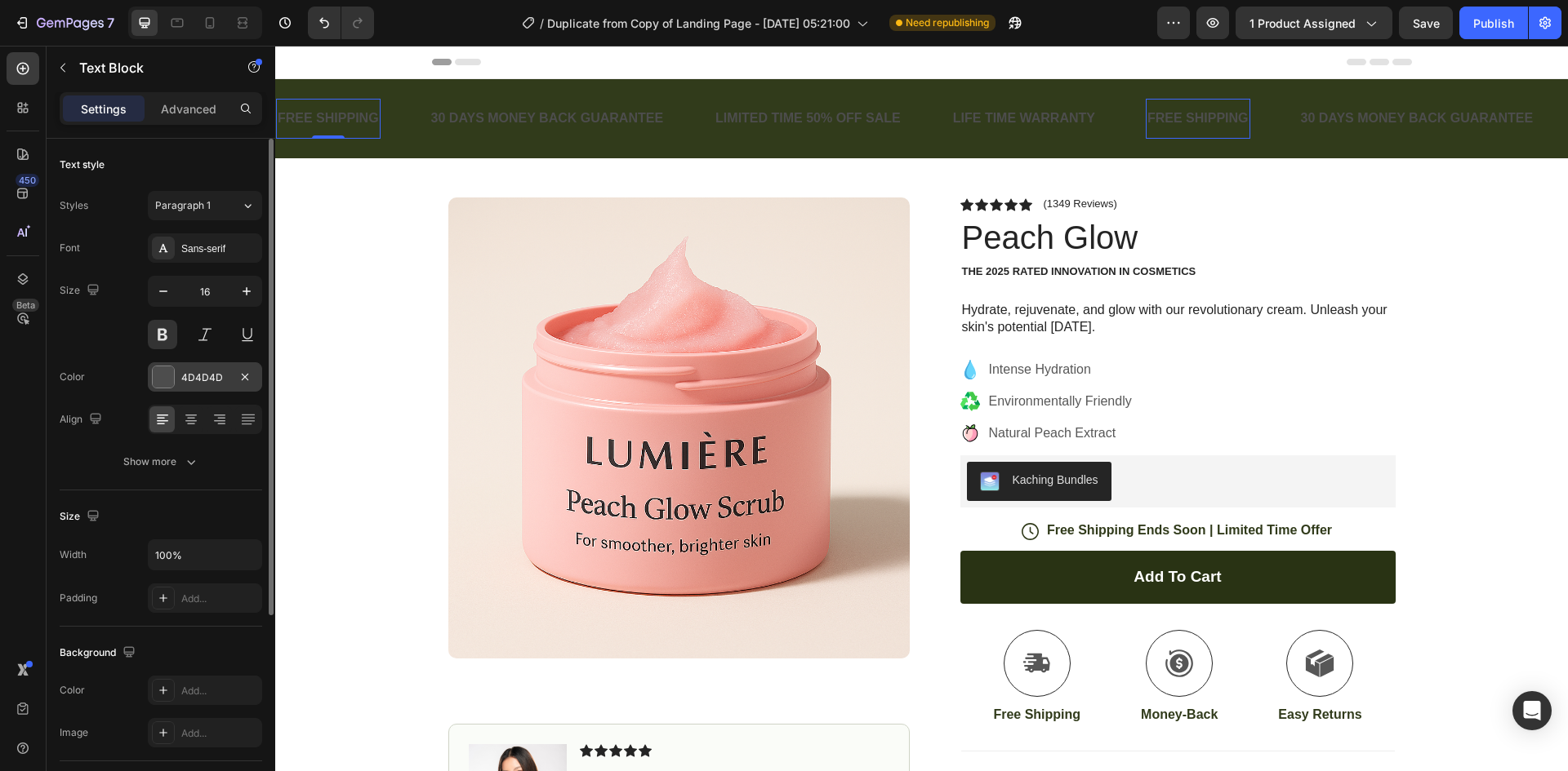
click at [167, 381] on div at bounding box center [163, 376] width 21 height 21
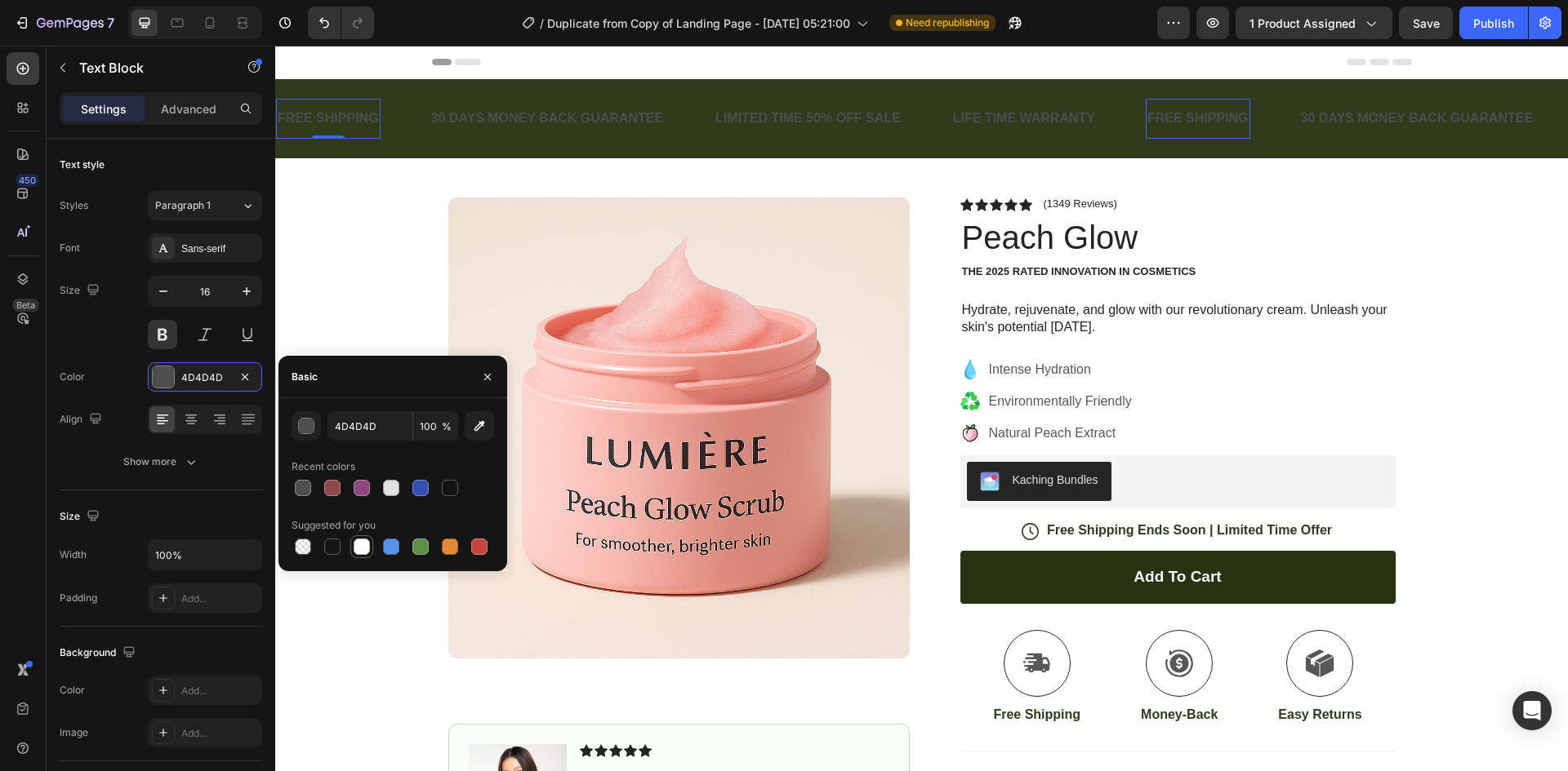
click at [356, 545] on div at bounding box center [362, 547] width 17 height 17
type input "FFFFFF"
click at [524, 118] on div "30 DAYS MONEY BACK GUARANTEE" at bounding box center [547, 118] width 236 height 27
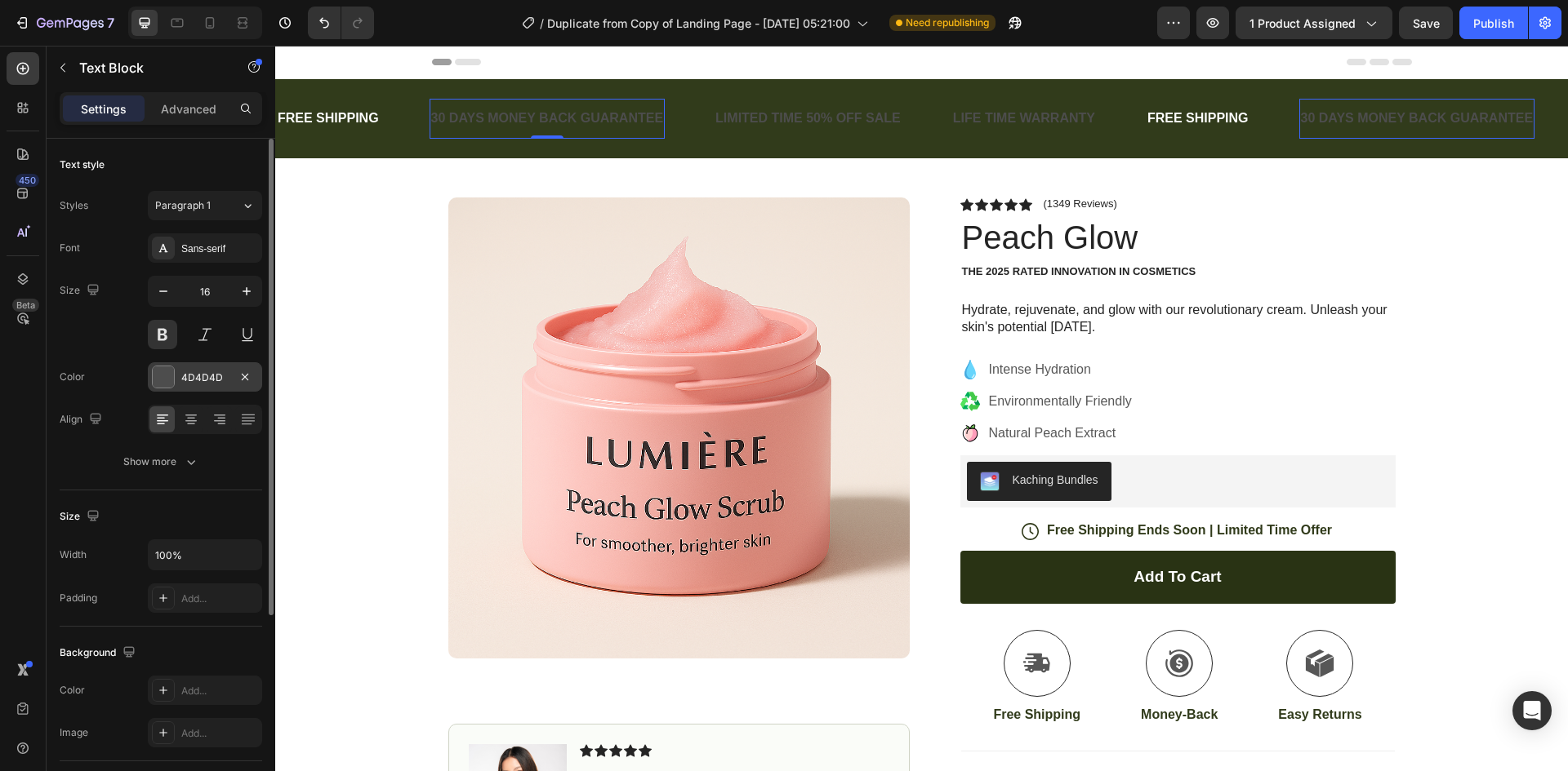
click at [156, 379] on div at bounding box center [163, 376] width 21 height 21
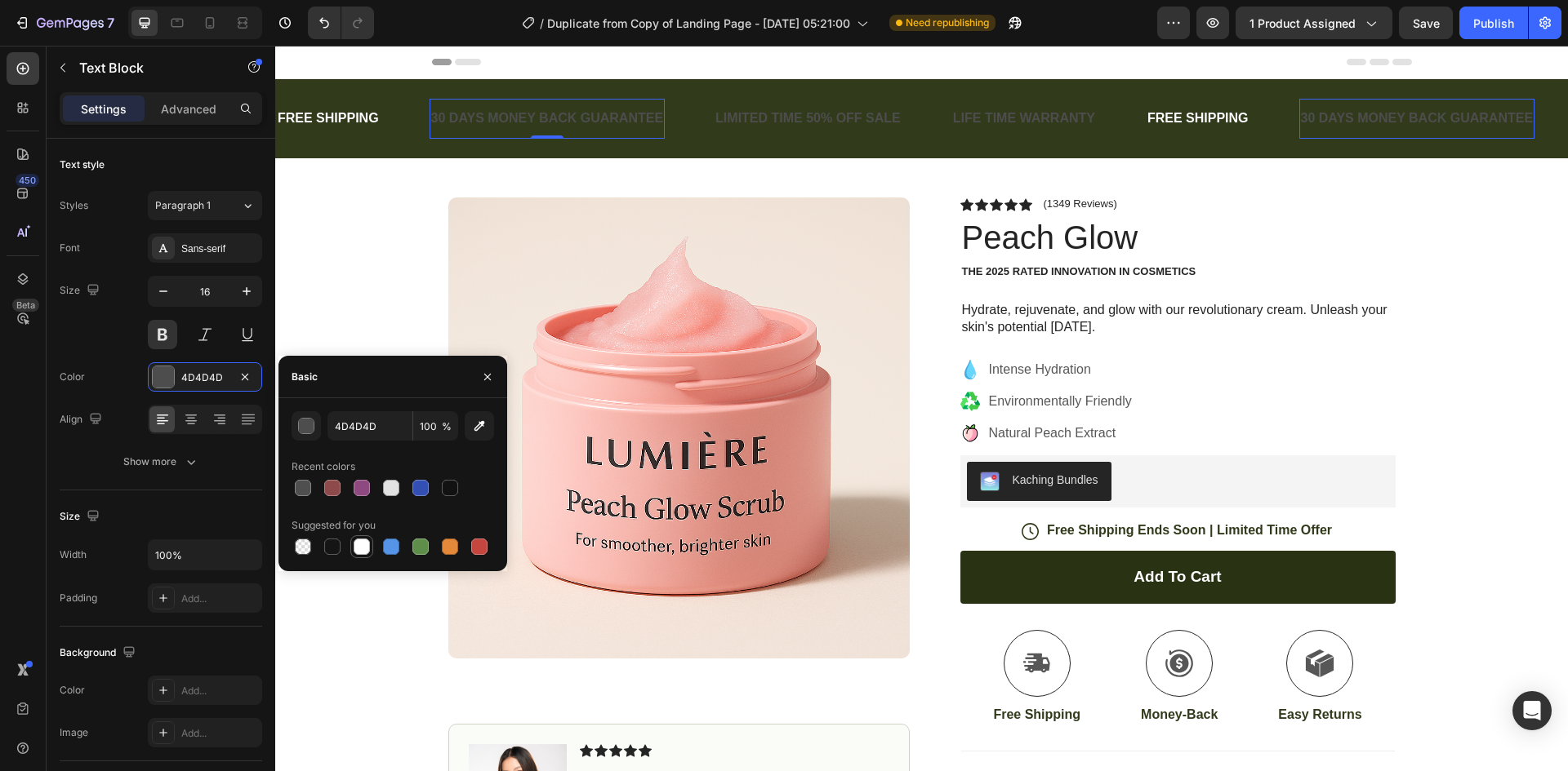
click at [366, 546] on div at bounding box center [362, 547] width 17 height 17
type input "FFFFFF"
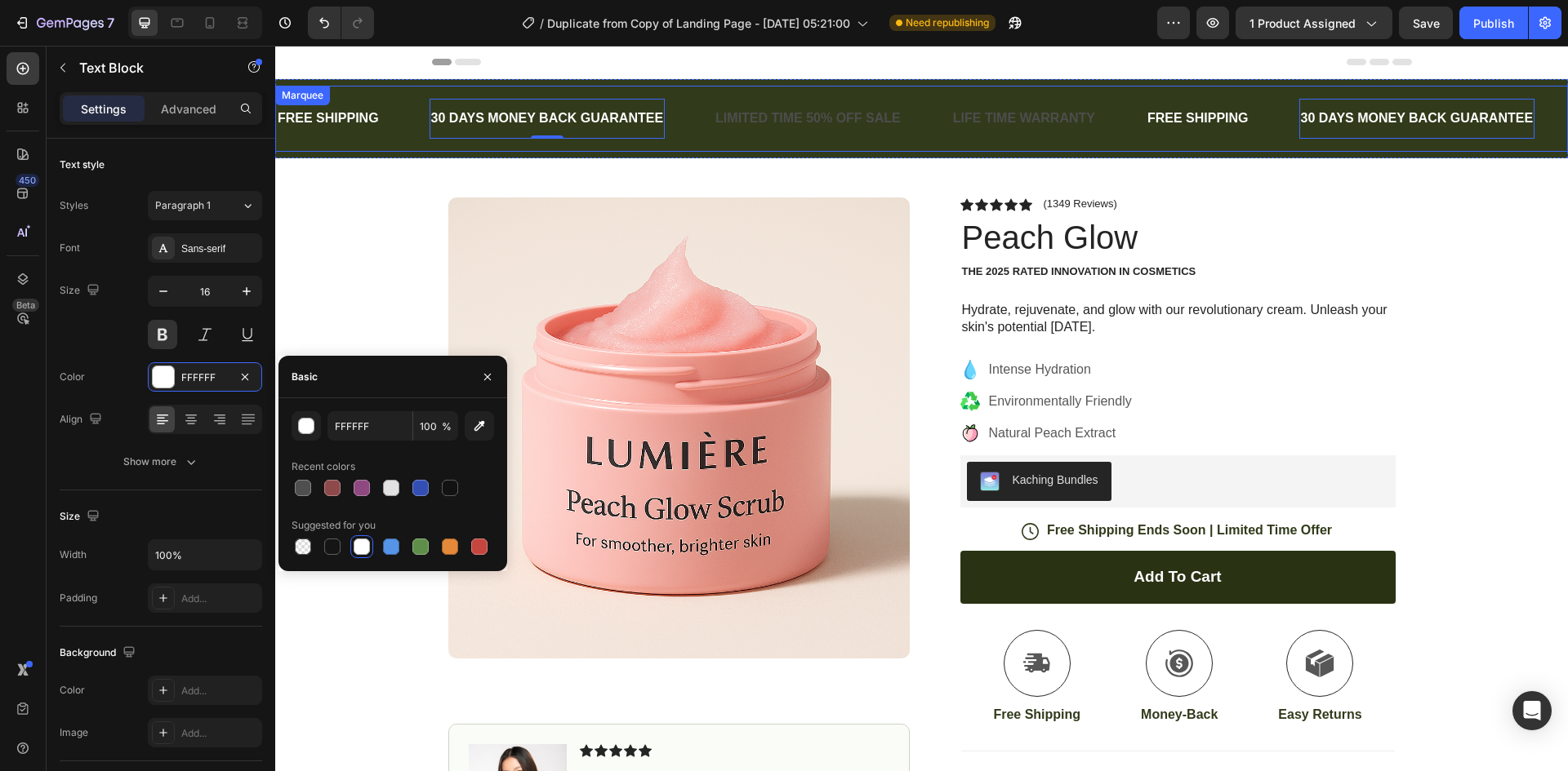
click at [755, 114] on div "LIMITED TIME 50% OFF SALE" at bounding box center [808, 118] width 189 height 27
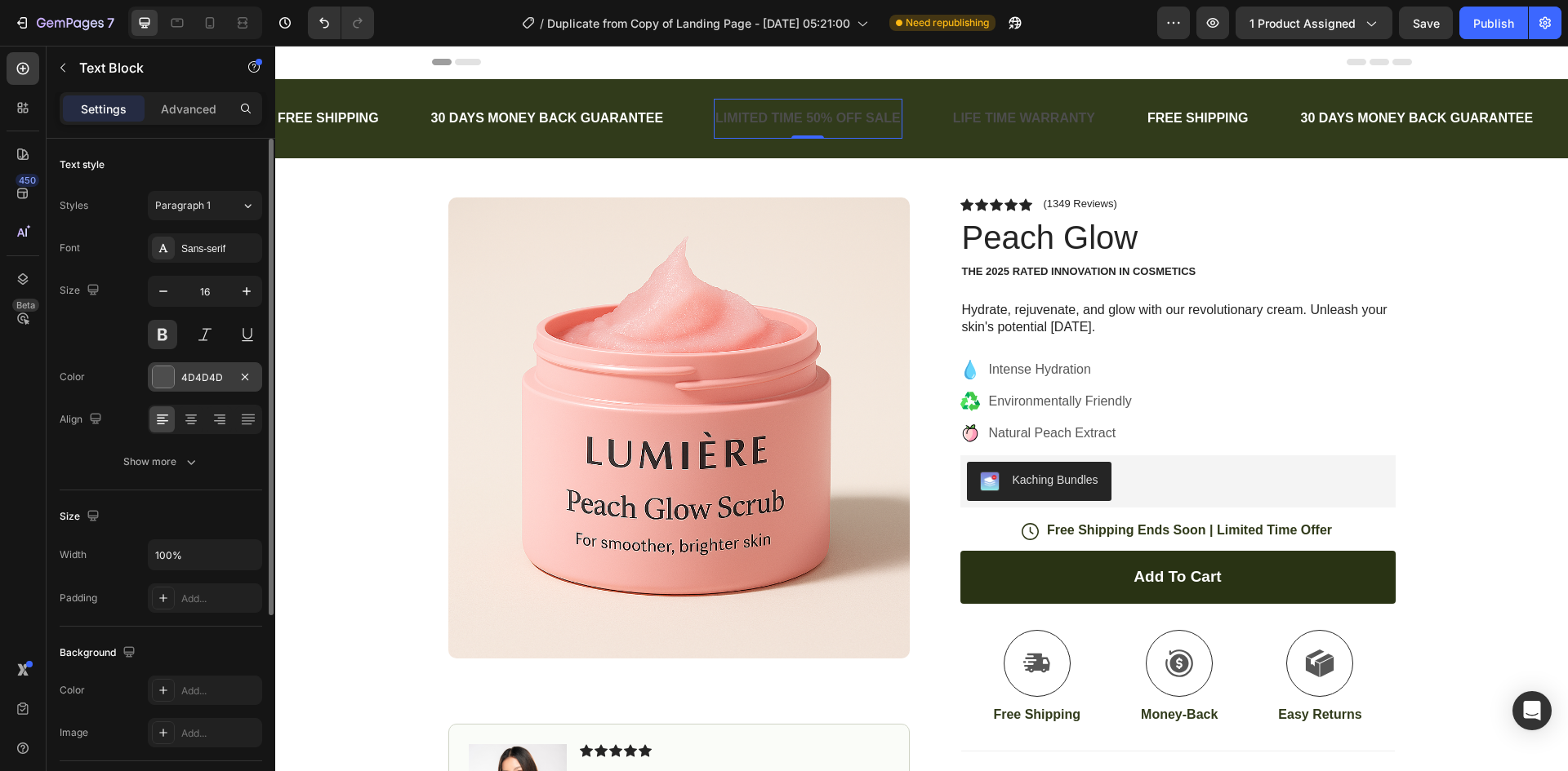
click at [159, 372] on div at bounding box center [163, 376] width 21 height 21
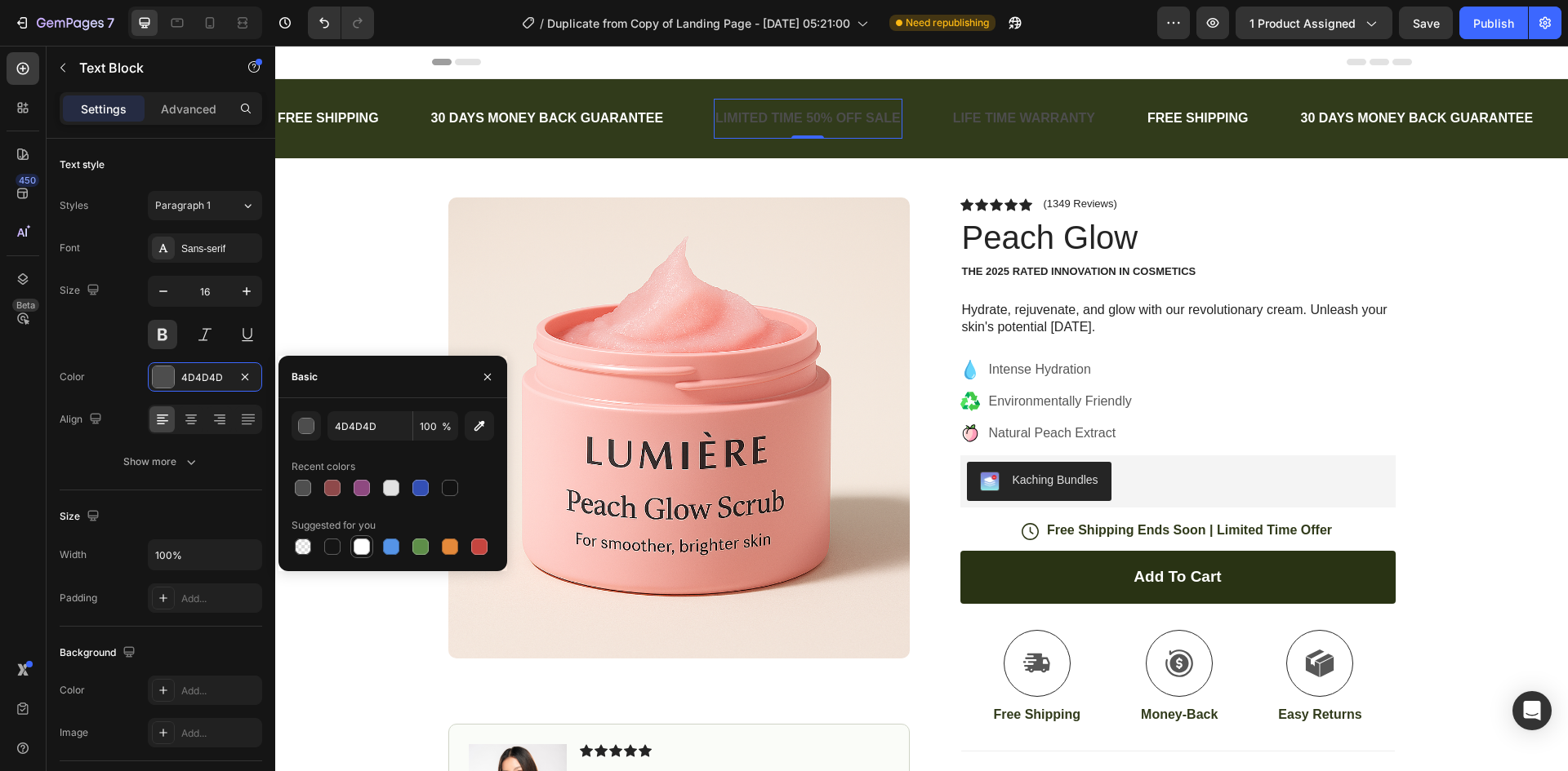
click at [371, 546] on div at bounding box center [362, 547] width 19 height 19
type input "FFFFFF"
click at [971, 118] on div "LIFE TIME WARRANTY" at bounding box center [1024, 118] width 145 height 27
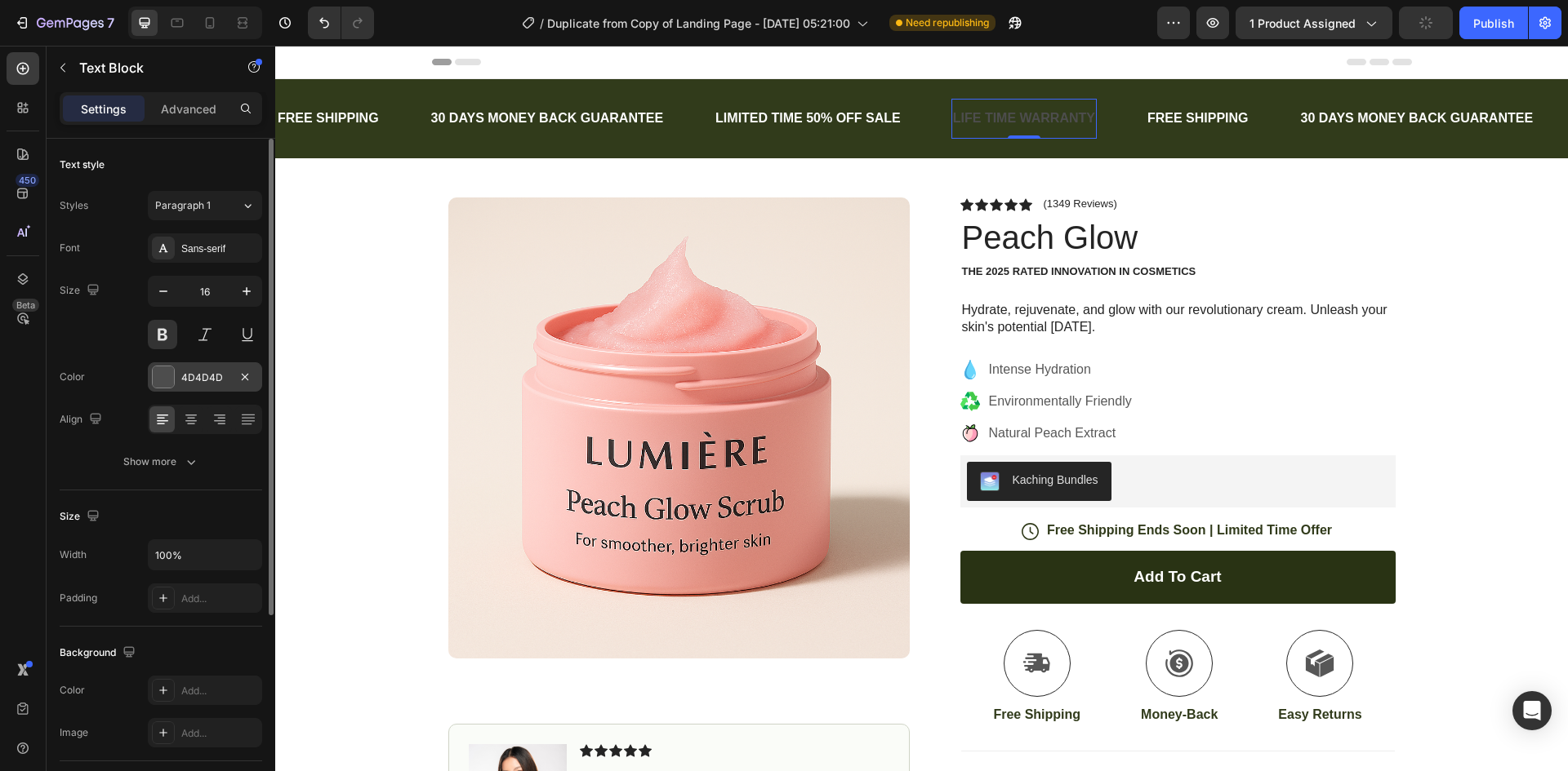
click at [161, 379] on div at bounding box center [163, 376] width 21 height 21
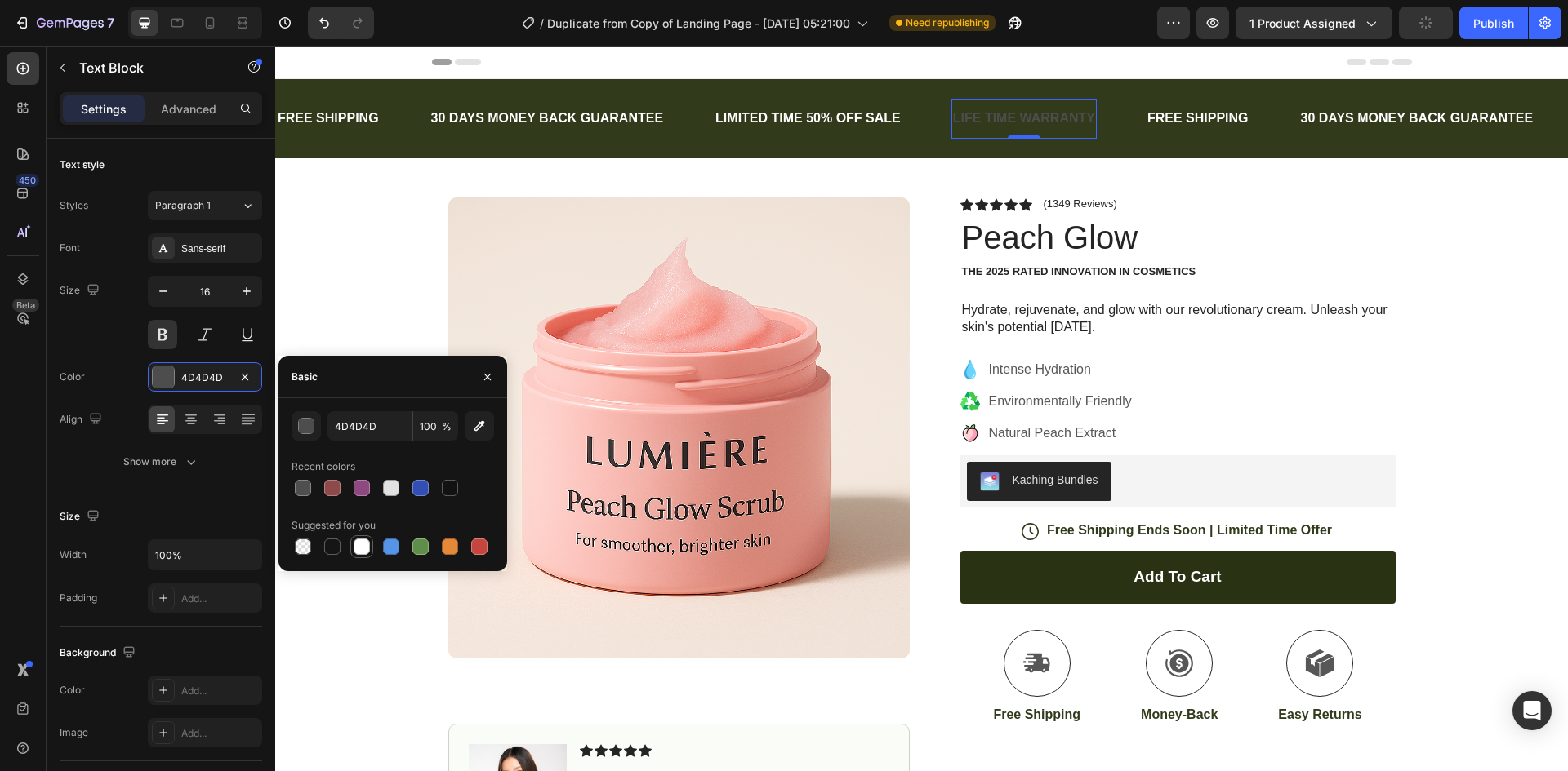
click at [366, 546] on div at bounding box center [362, 547] width 17 height 17
type input "FFFFFF"
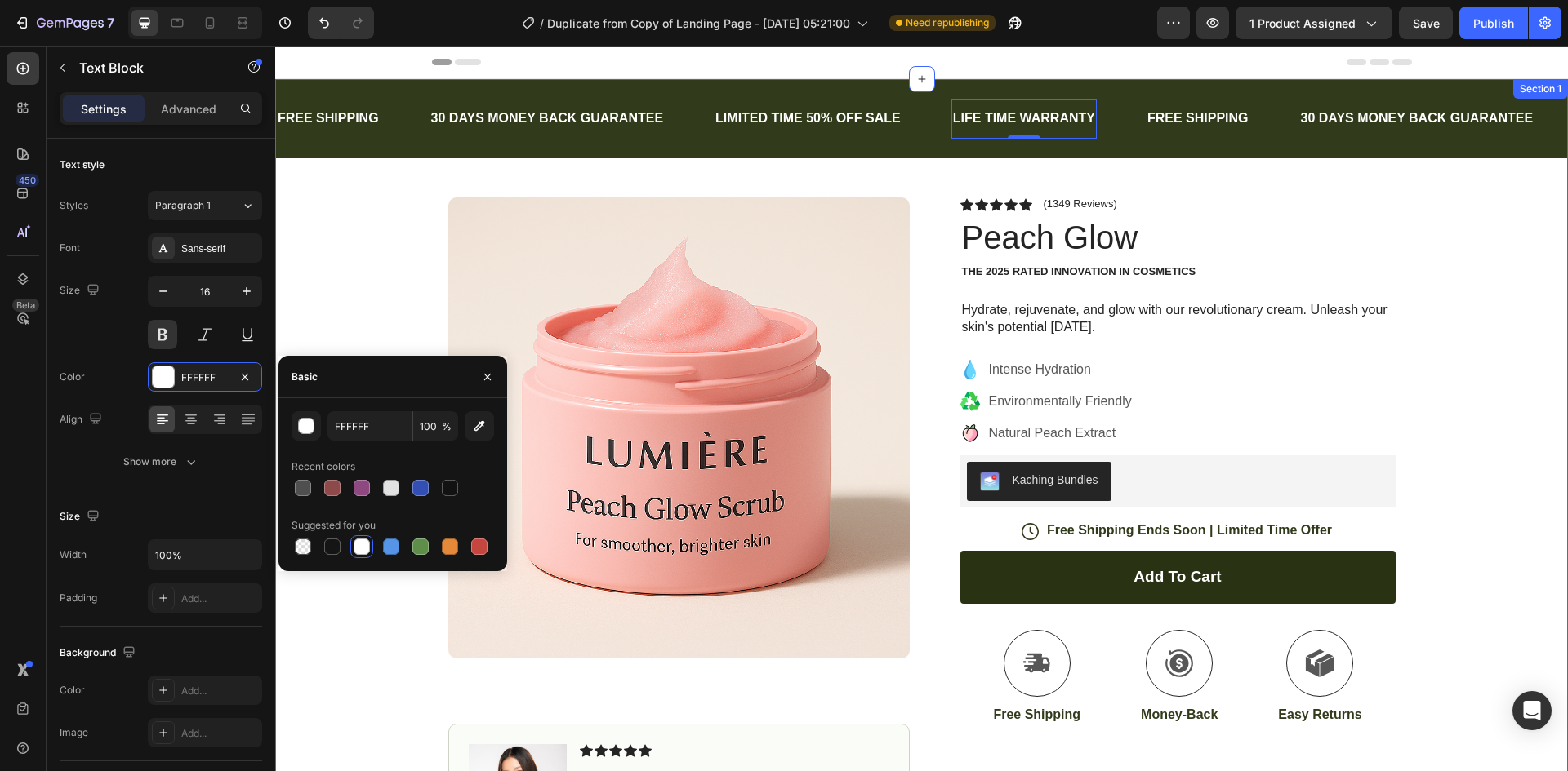
click at [1465, 330] on div "FREE SHIPPING Text Block 30 DAYS MONEY BACK GUARANTEE Text Block LIMITED TIME 5…" at bounding box center [922, 495] width 1292 height 832
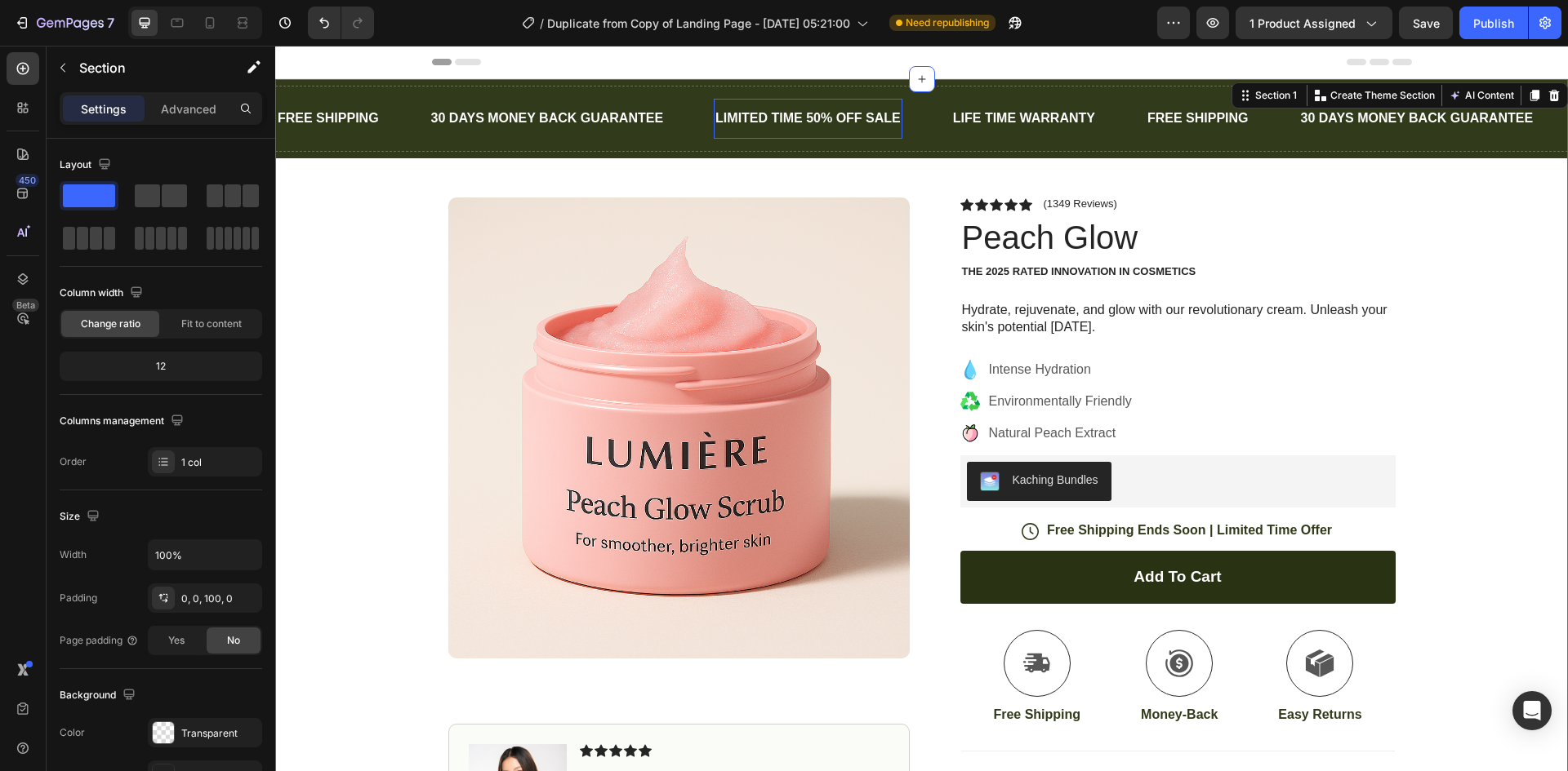
click at [802, 114] on div "LIMITED TIME 50% OFF SALE" at bounding box center [808, 118] width 189 height 27
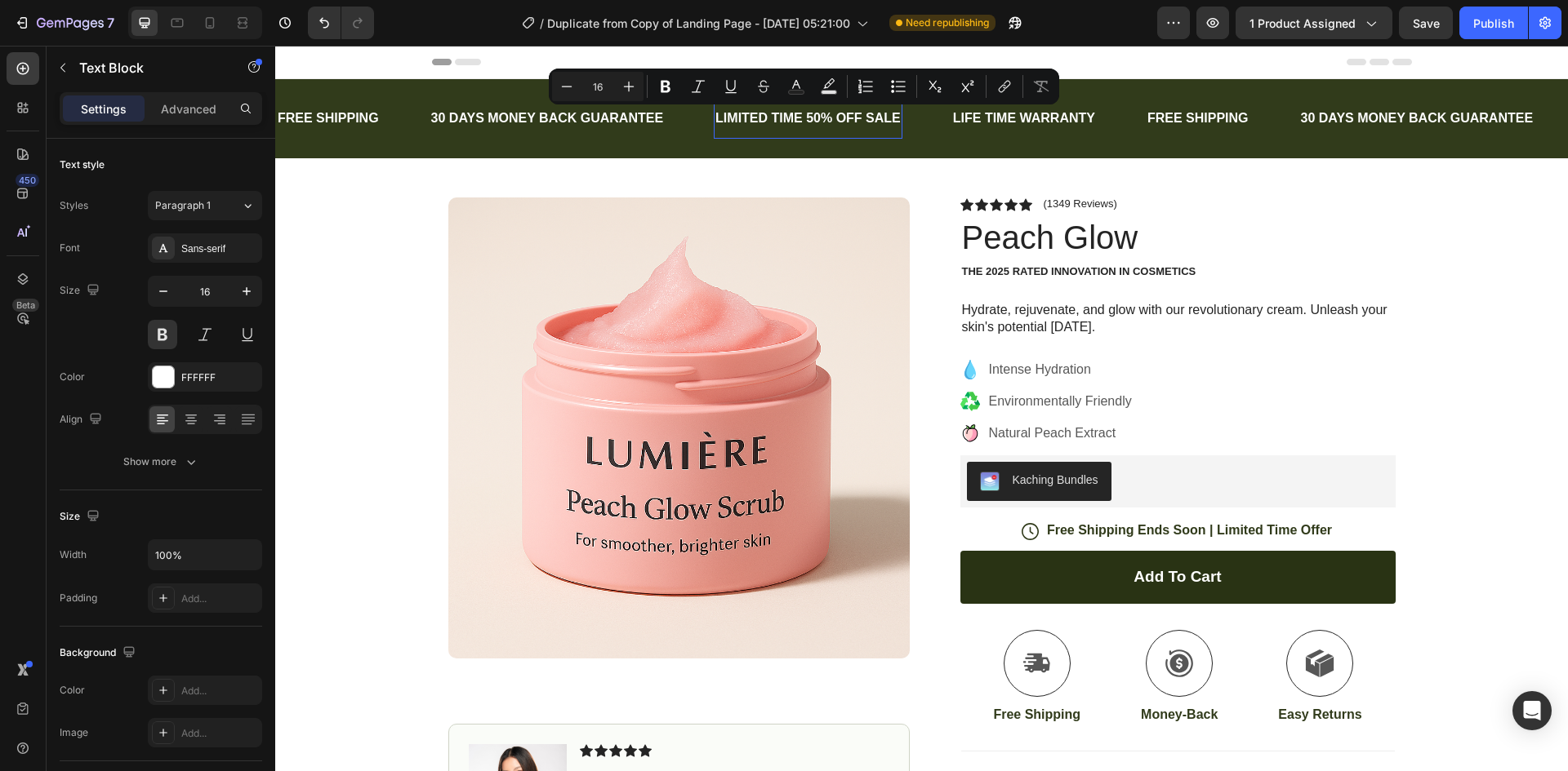
click at [839, 114] on p "LIMITED TIME 50% OFF SALE" at bounding box center [808, 118] width 185 height 23
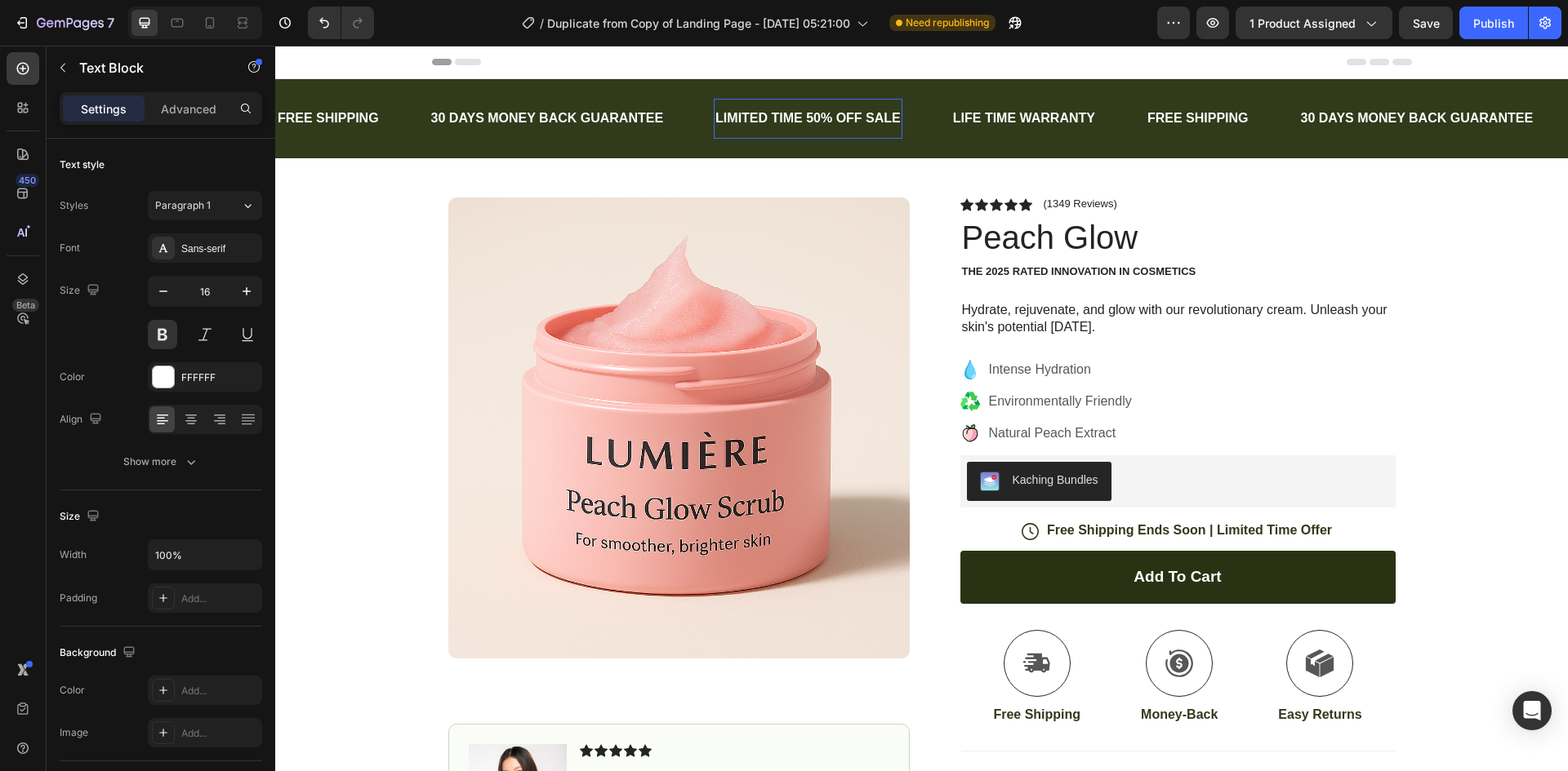
click at [864, 113] on p "LIMITED TIME 50% OFF SALE" at bounding box center [808, 118] width 185 height 23
click at [898, 116] on p "LIMITED TIME 50% OFF SALE" at bounding box center [808, 118] width 185 height 23
click at [818, 113] on p "LIMITED TIME 50% OFF SALE" at bounding box center [808, 118] width 185 height 23
click at [816, 115] on p "LIMITED TIME 50% OFF SALE" at bounding box center [808, 118] width 185 height 23
click at [1479, 20] on div "Publish" at bounding box center [1493, 23] width 41 height 18
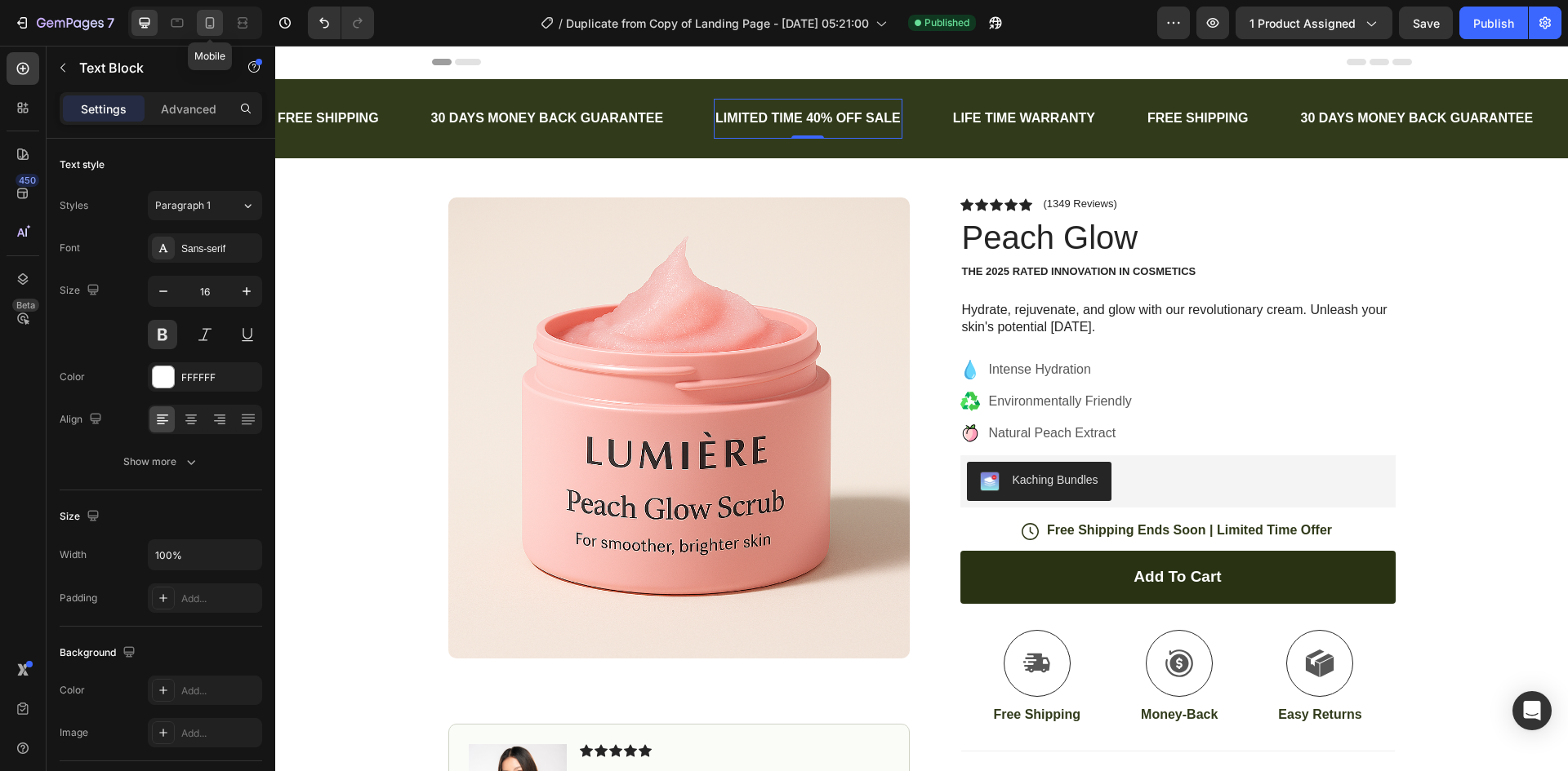
click at [206, 23] on icon at bounding box center [210, 23] width 9 height 12
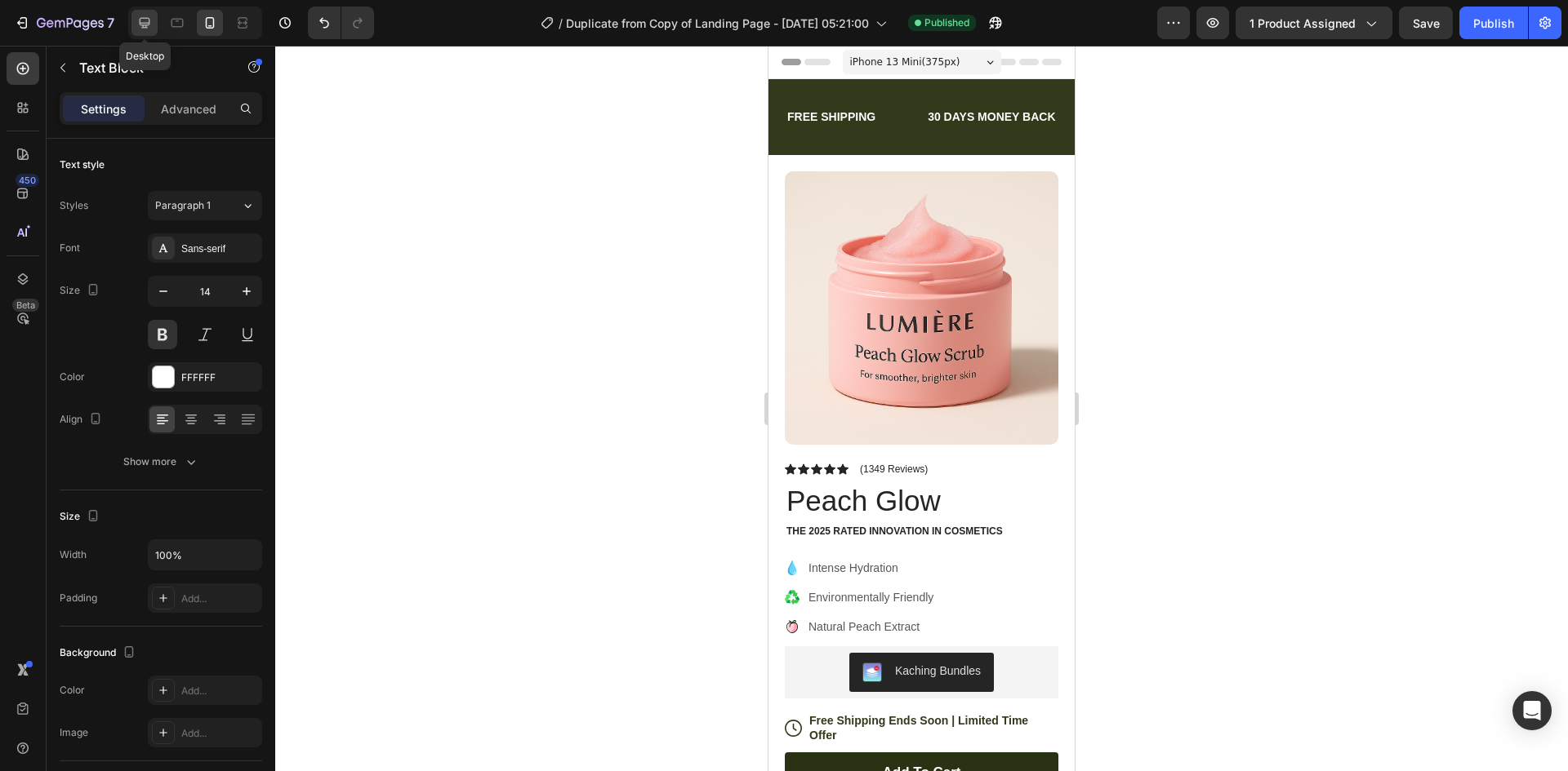
click at [148, 21] on icon at bounding box center [144, 23] width 17 height 17
type input "16"
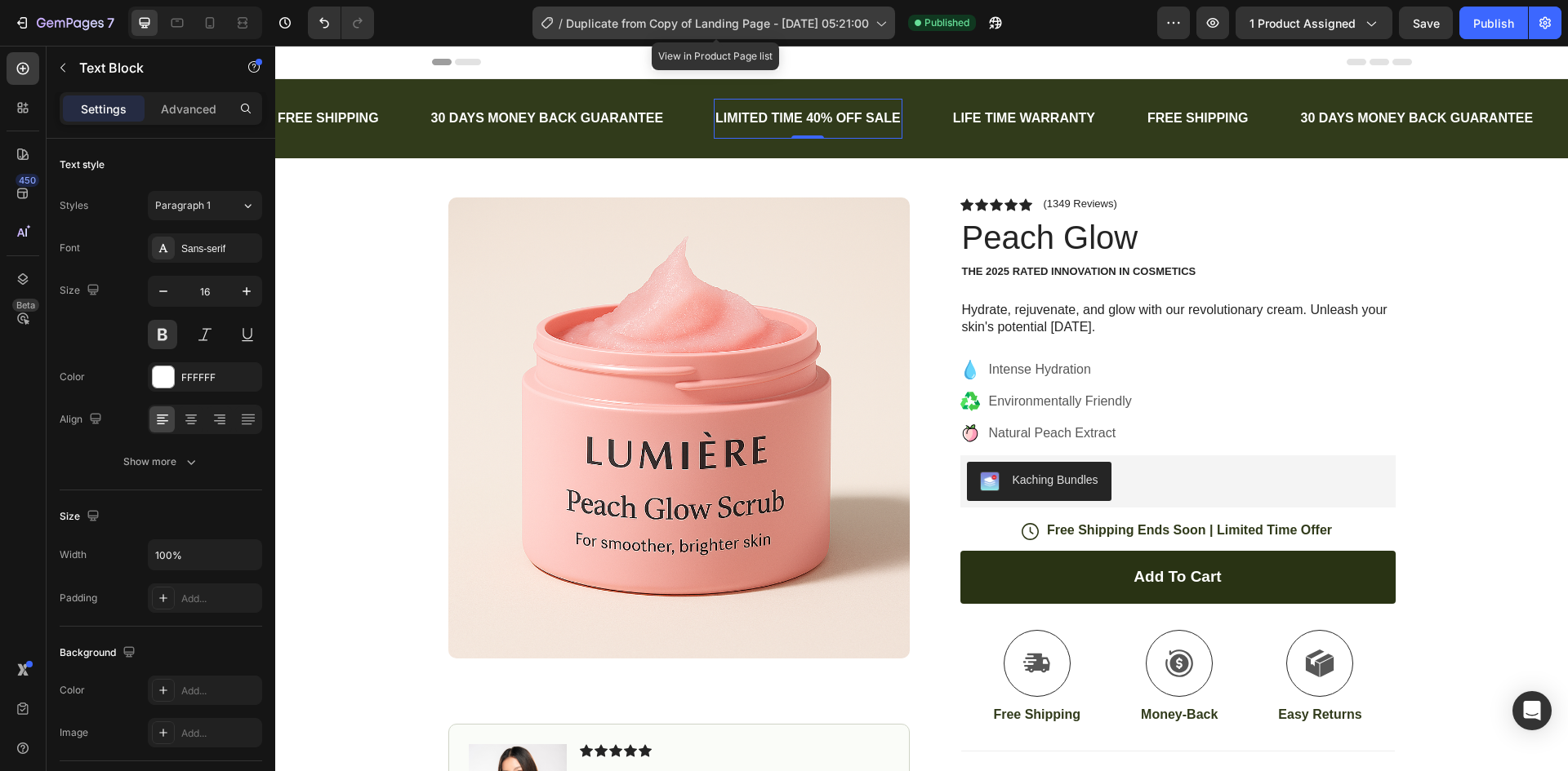
click at [839, 25] on span "Duplicate from Copy of Landing Page - [DATE] 05:21:00" at bounding box center [717, 23] width 303 height 18
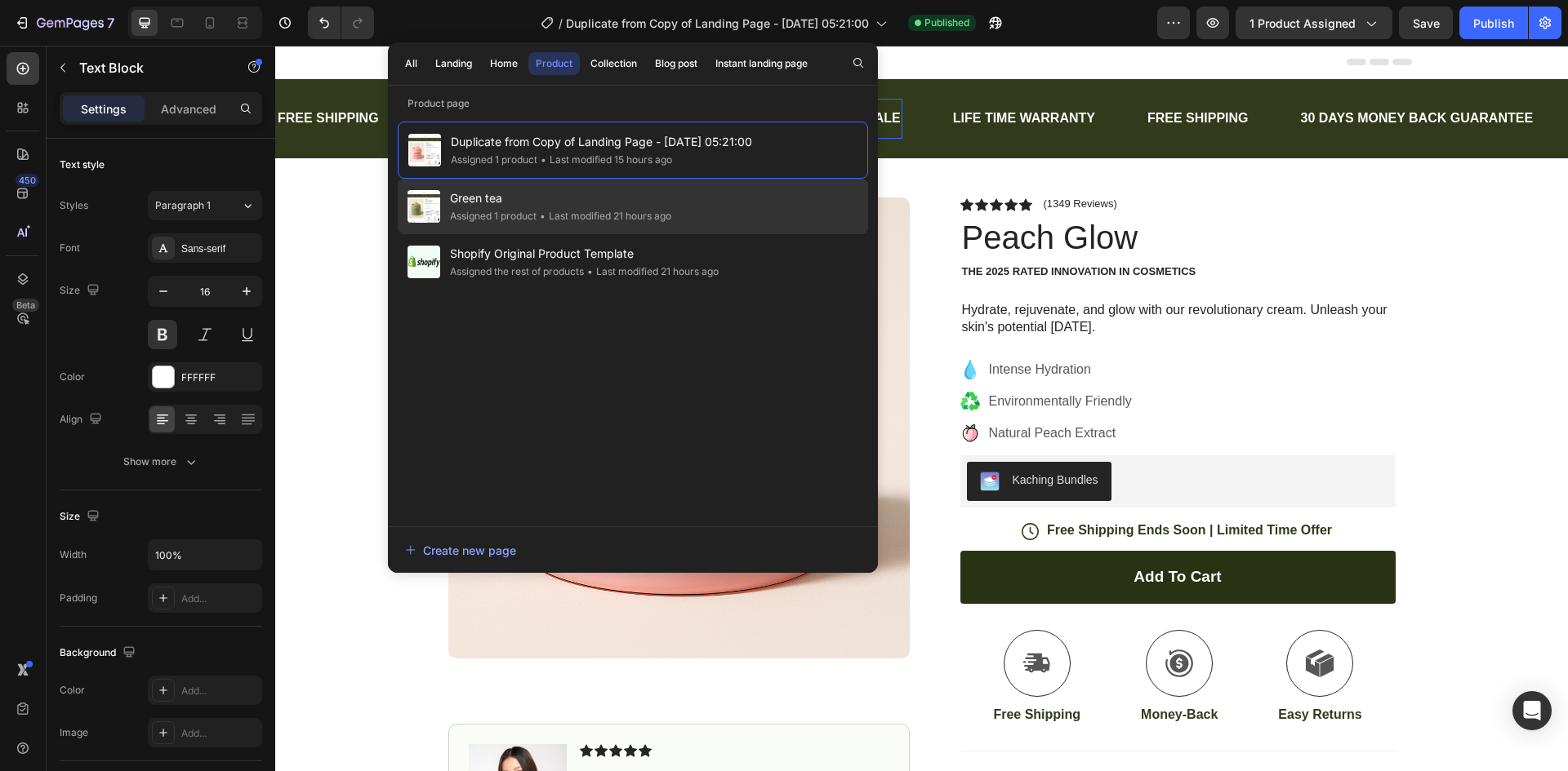
click at [670, 199] on span "Green tea" at bounding box center [560, 198] width 221 height 19
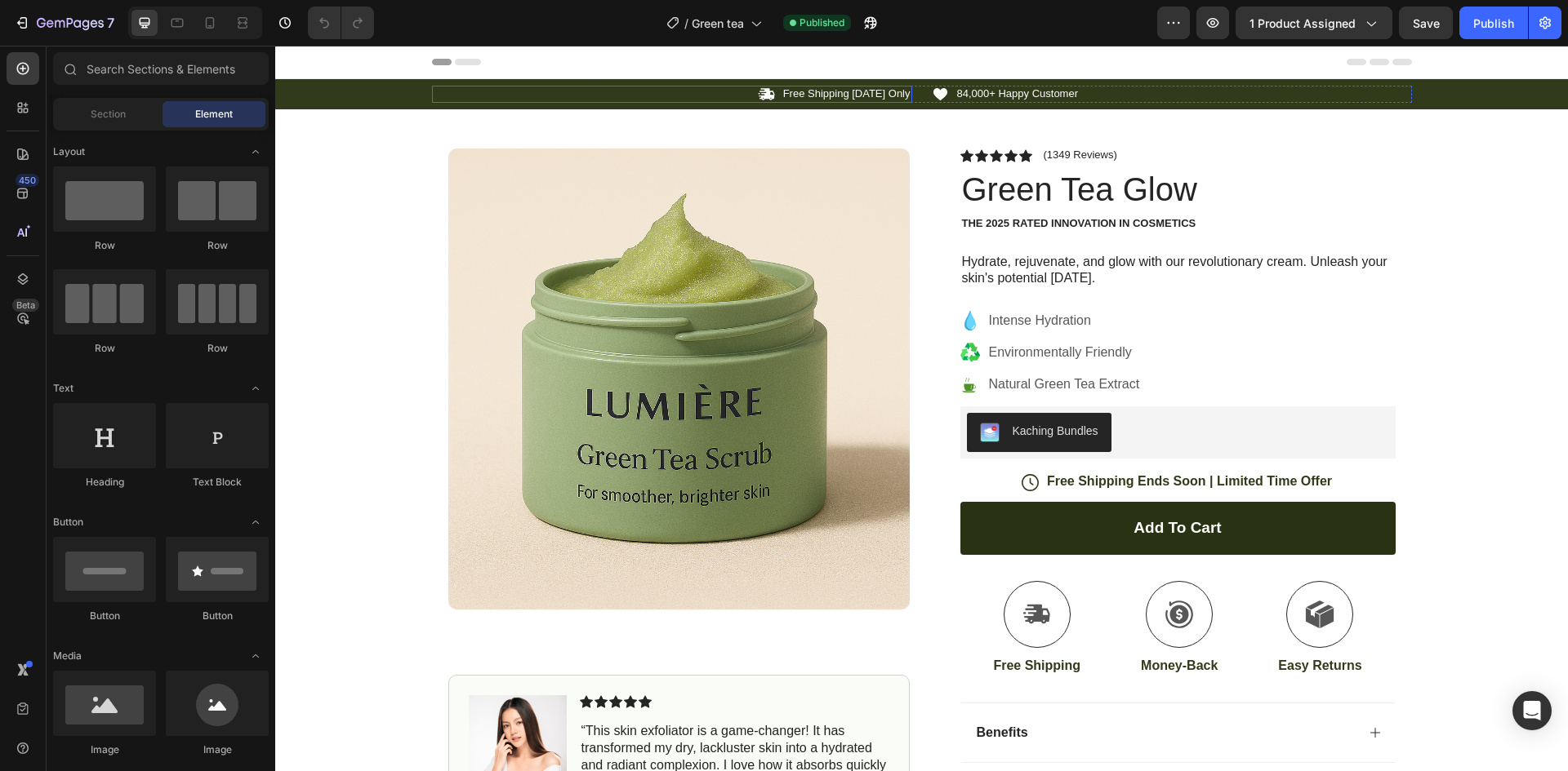
click at [521, 95] on div "Icon Free Shipping [DATE] Only Text Block Row" at bounding box center [671, 94] width 480 height 18
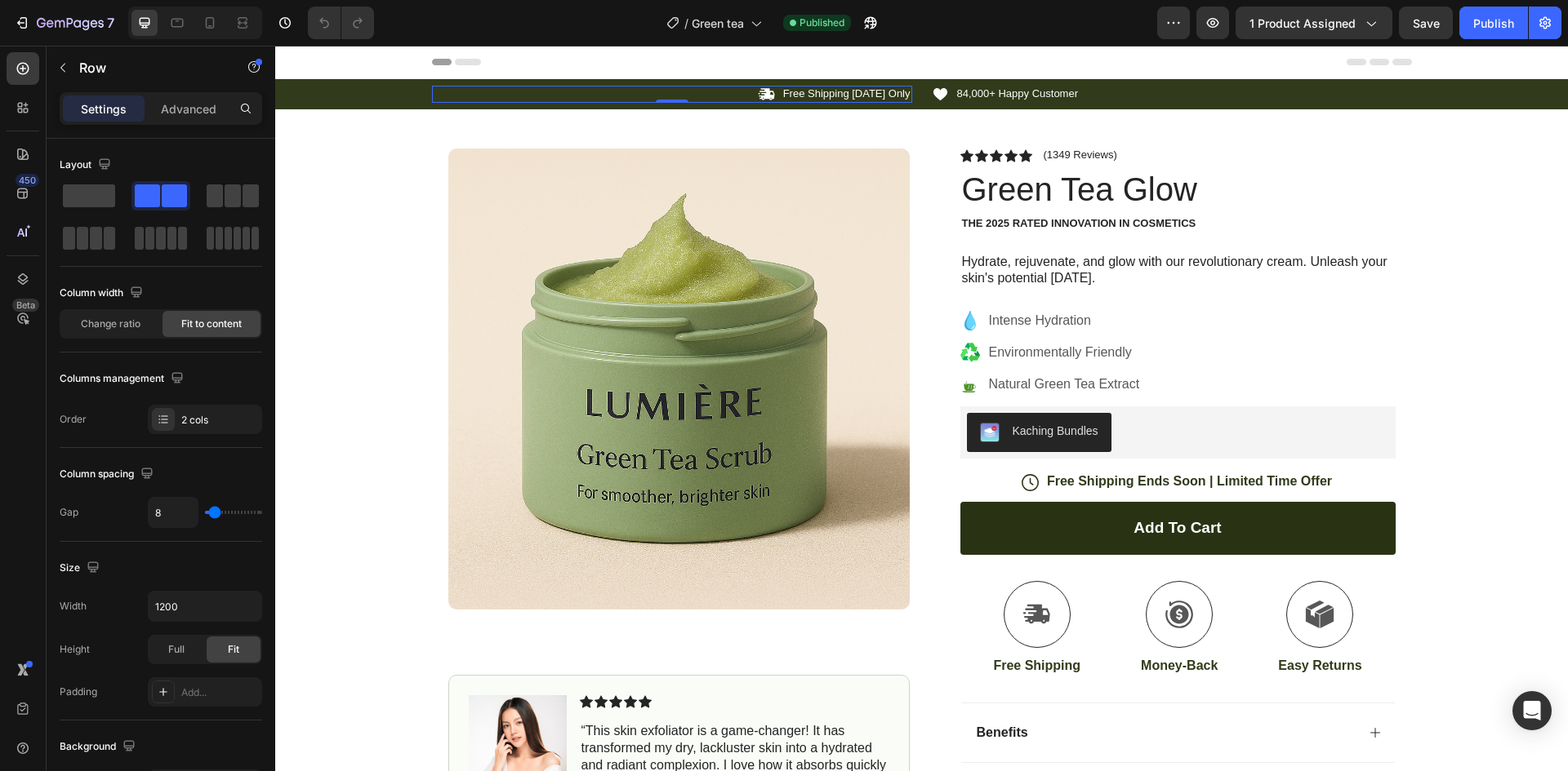
click at [521, 95] on div "Icon Free Shipping [DATE] Only Text Block Row 0" at bounding box center [671, 94] width 480 height 18
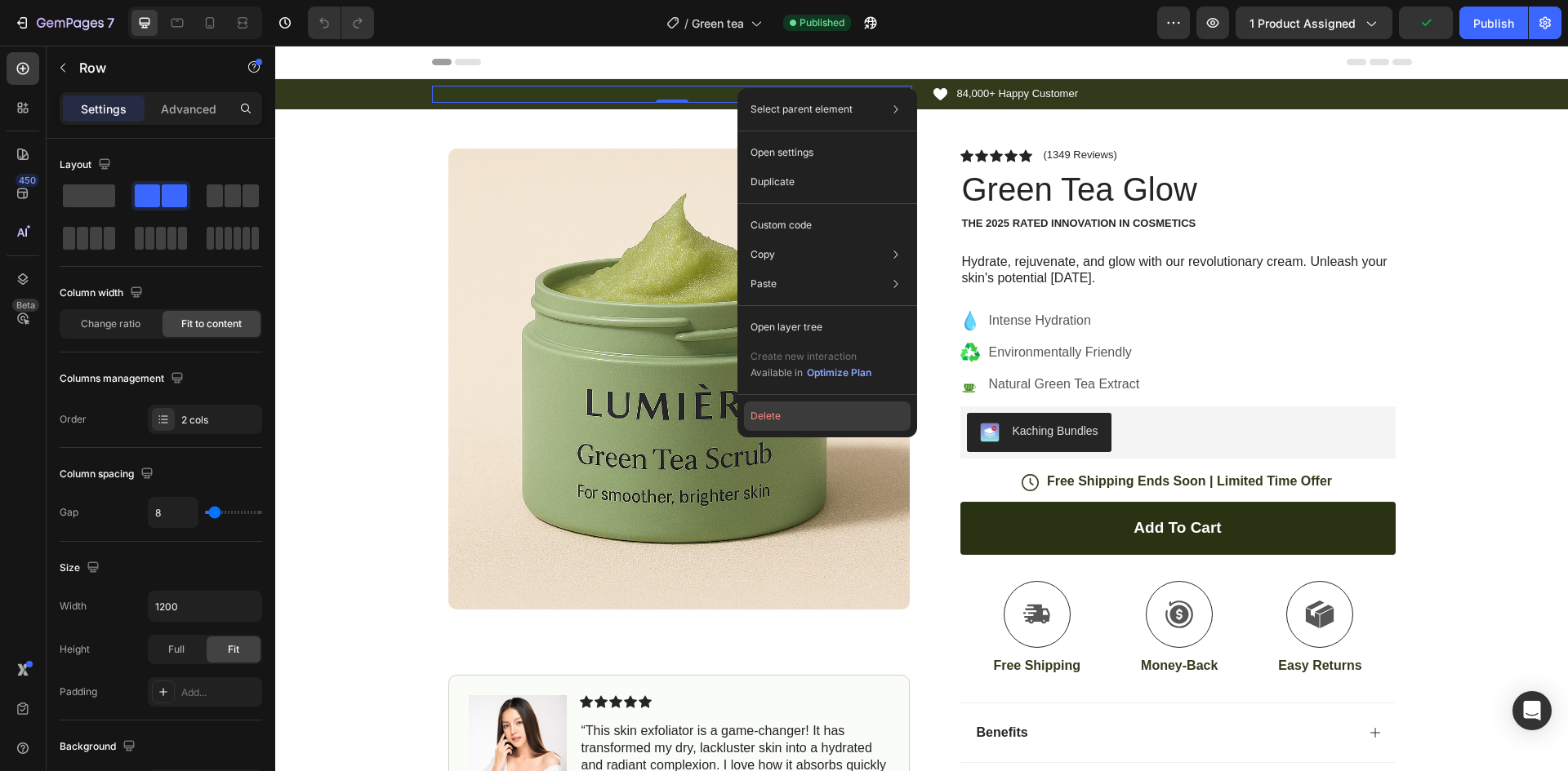
click at [784, 421] on button "Delete" at bounding box center [827, 416] width 167 height 29
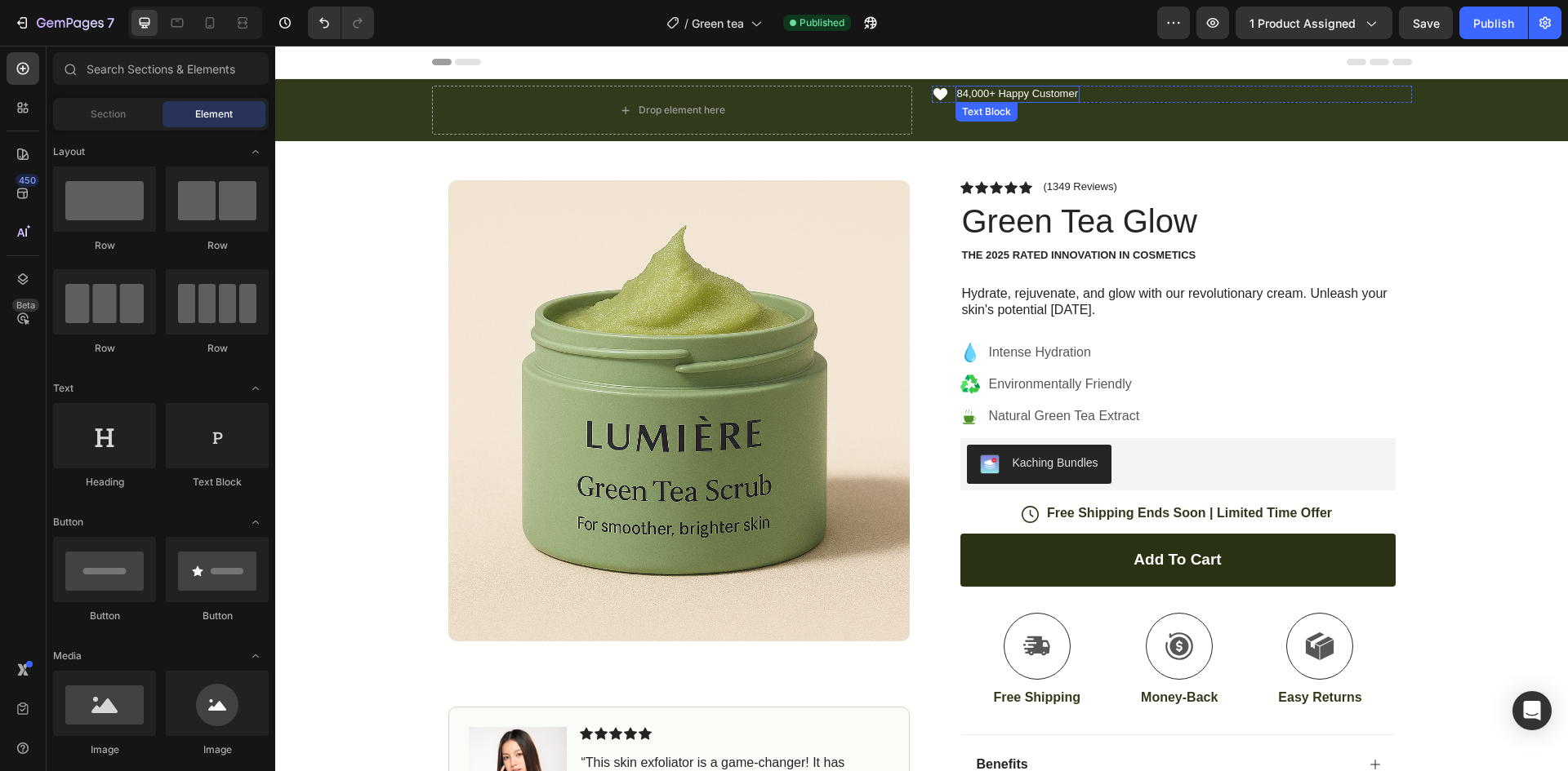
click at [983, 89] on p "84,000+ Happy Customer" at bounding box center [1018, 94] width 122 height 14
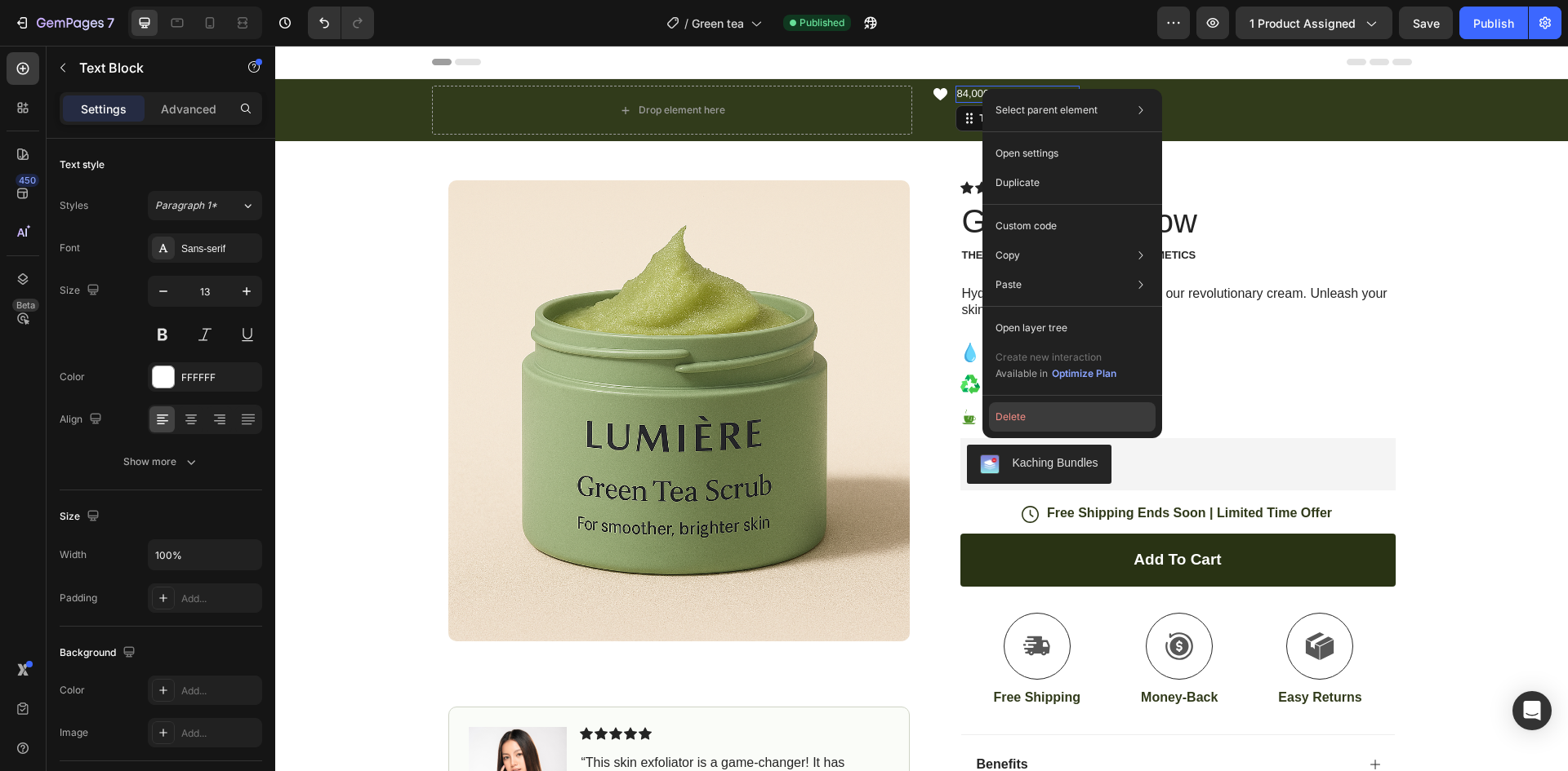
click at [1019, 420] on button "Delete" at bounding box center [1072, 416] width 167 height 29
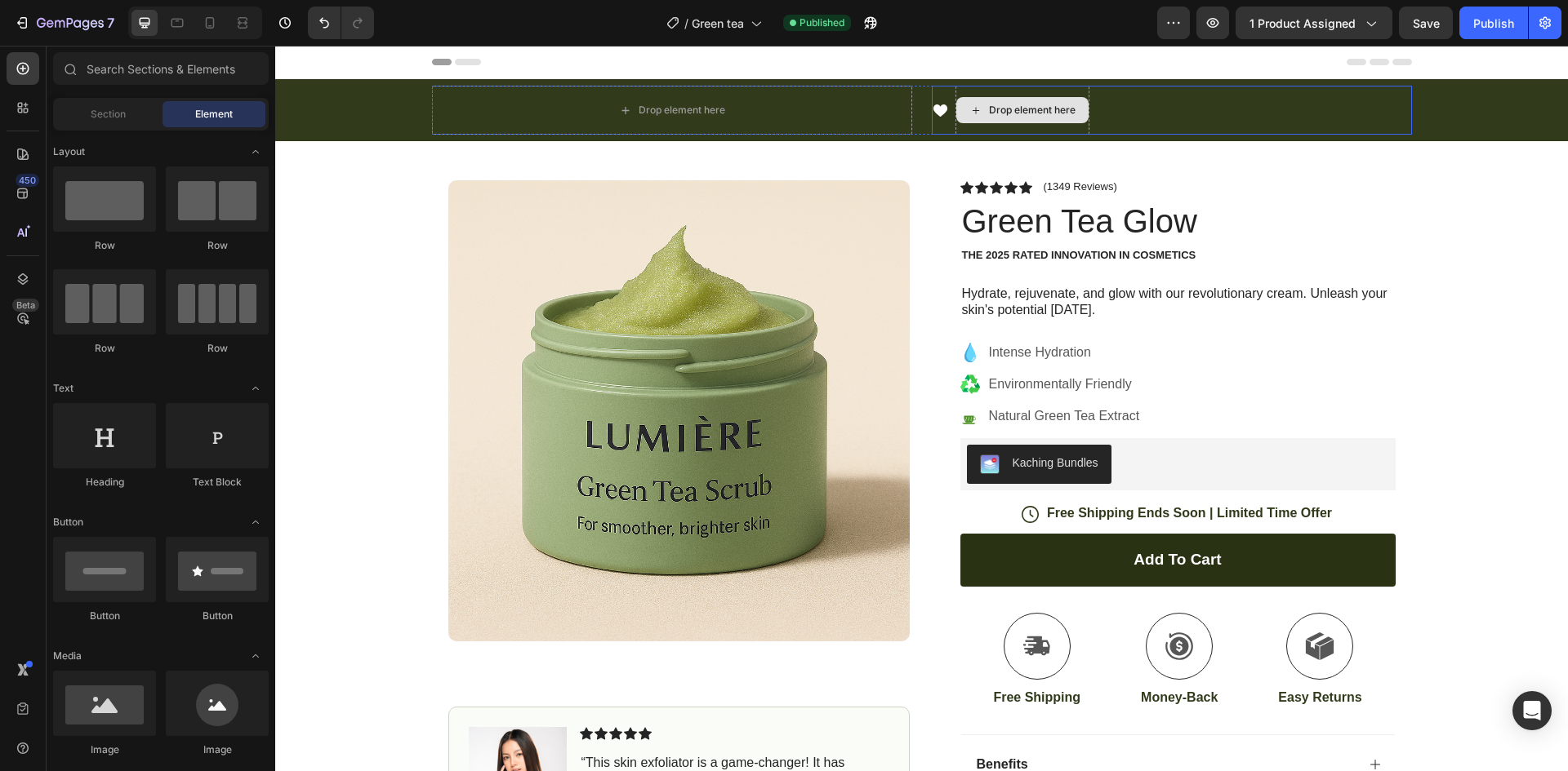
click at [1019, 113] on div "Drop element here" at bounding box center [1032, 110] width 87 height 13
click at [933, 112] on icon at bounding box center [939, 110] width 14 height 13
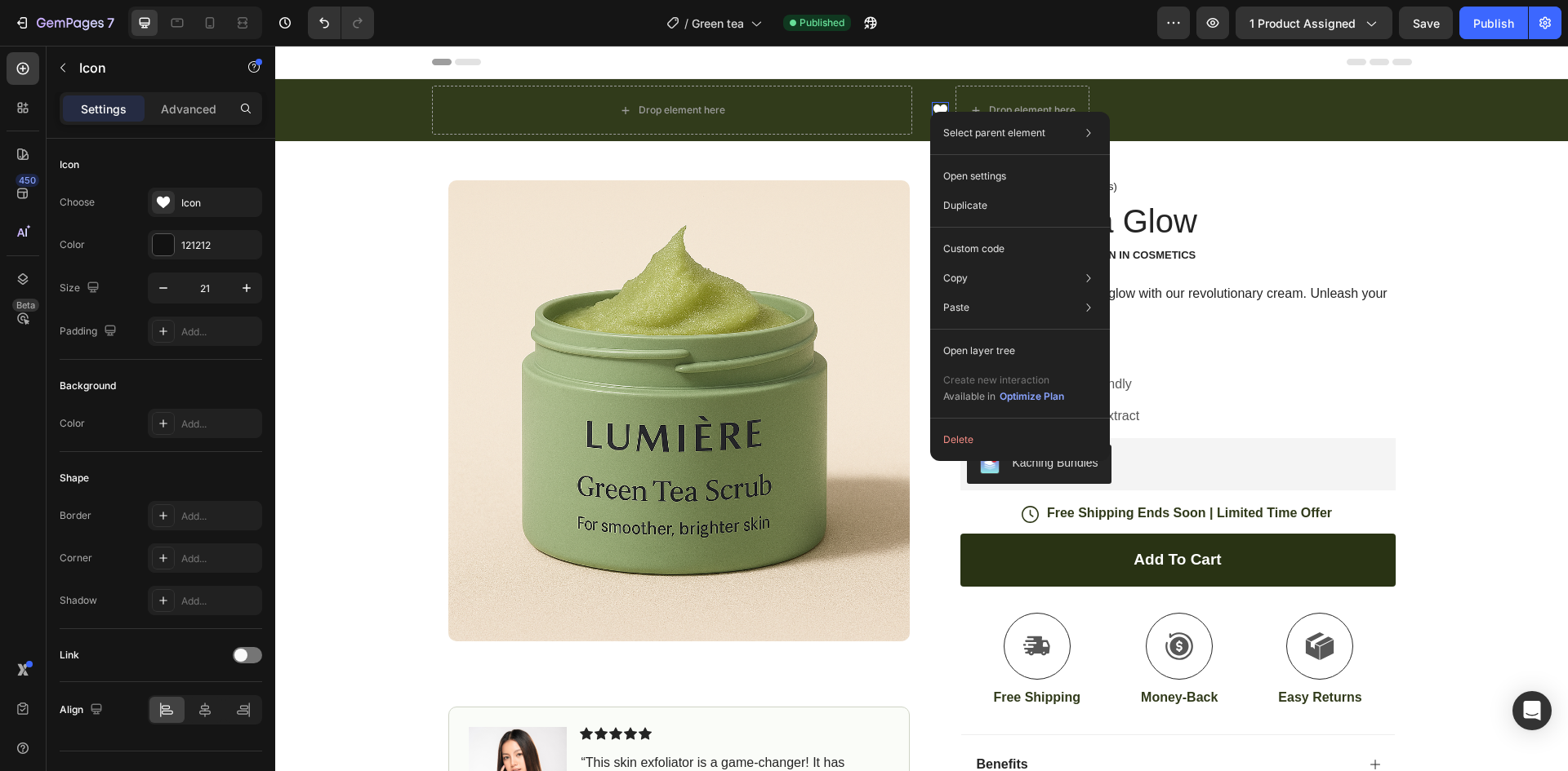
click at [920, 106] on div "Drop element here Icon 0 Drop element here Row" at bounding box center [922, 110] width 980 height 49
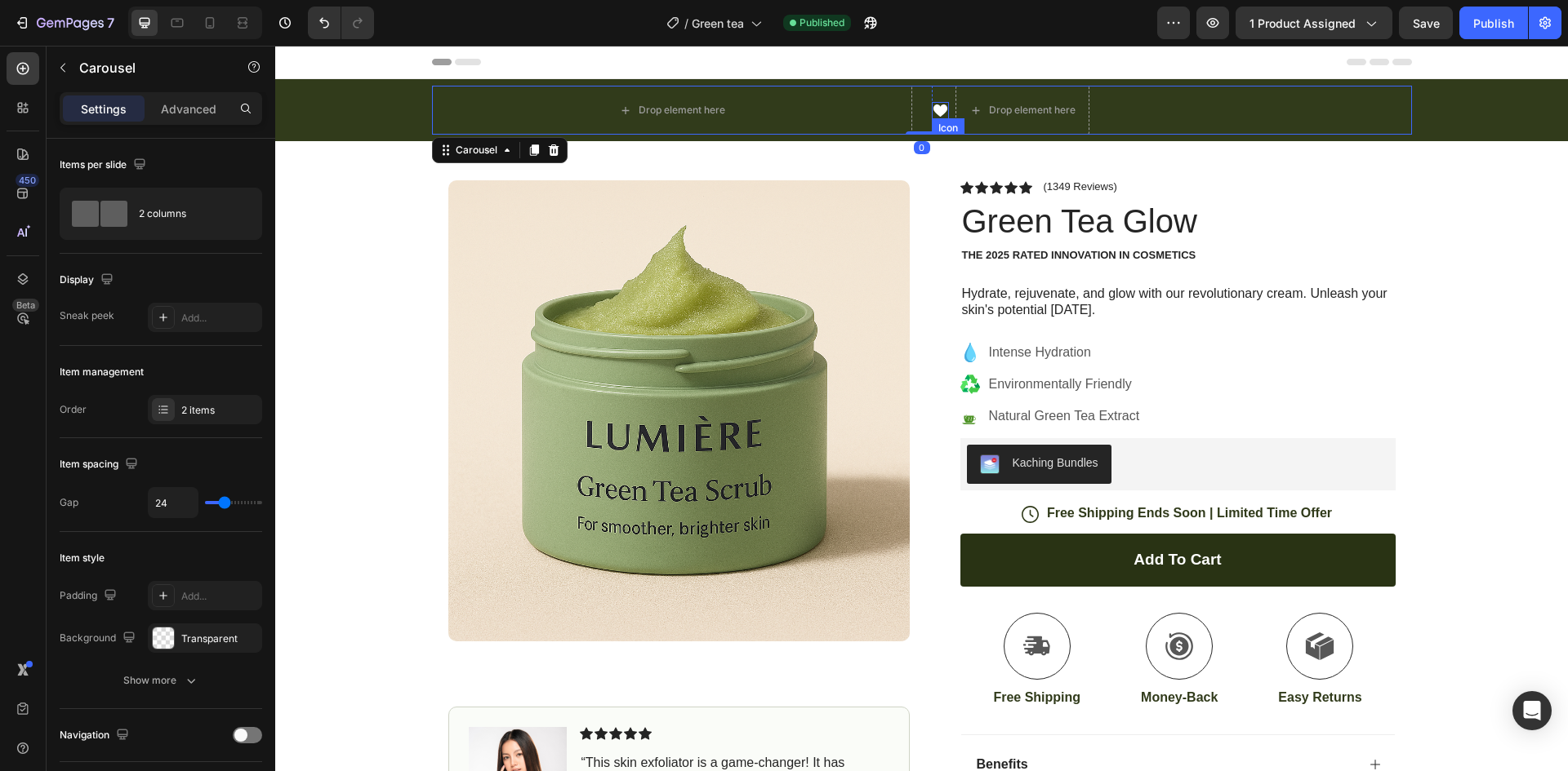
click at [932, 103] on icon at bounding box center [940, 110] width 18 height 18
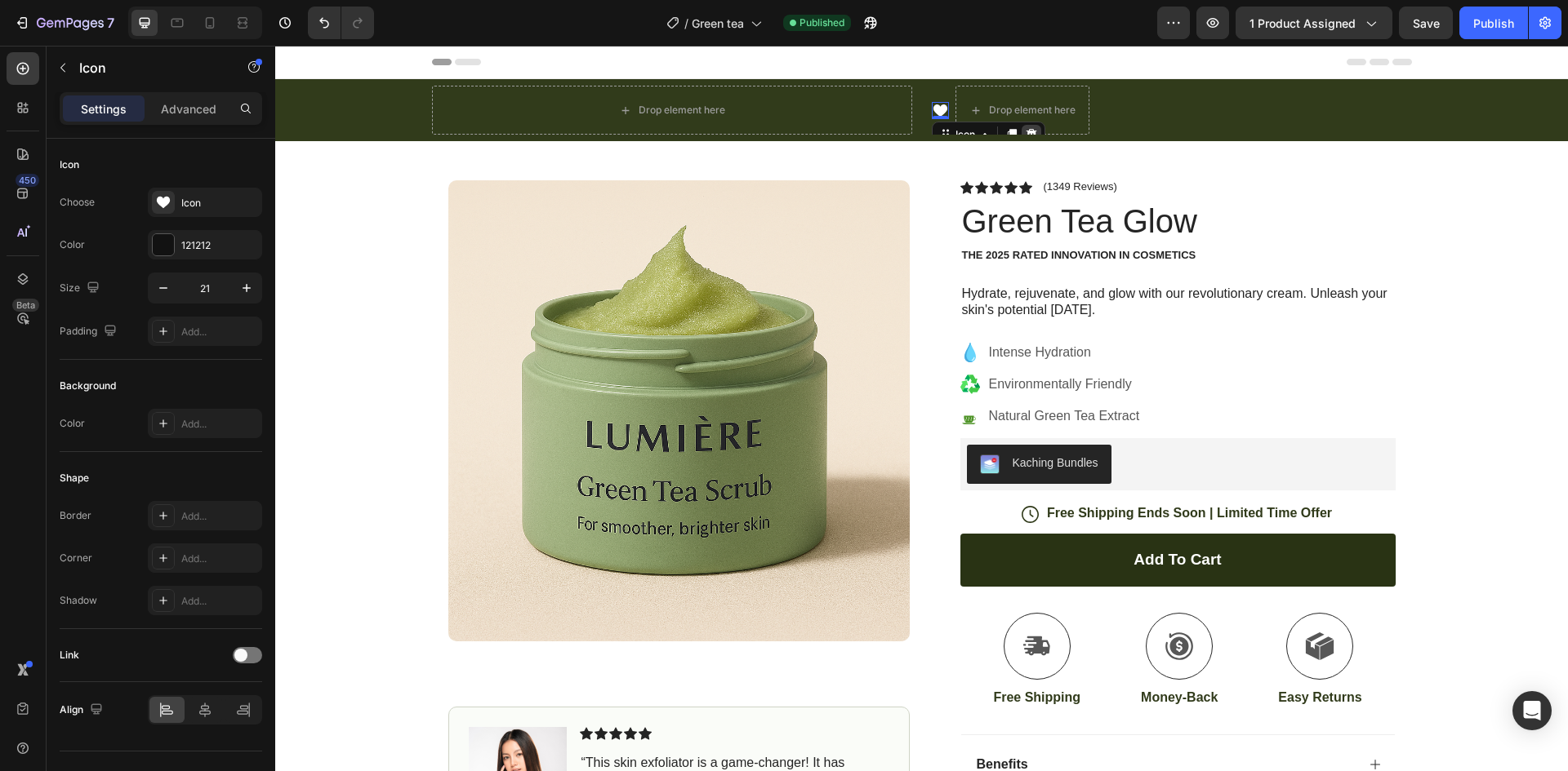
click at [1021, 126] on div at bounding box center [1030, 134] width 19 height 19
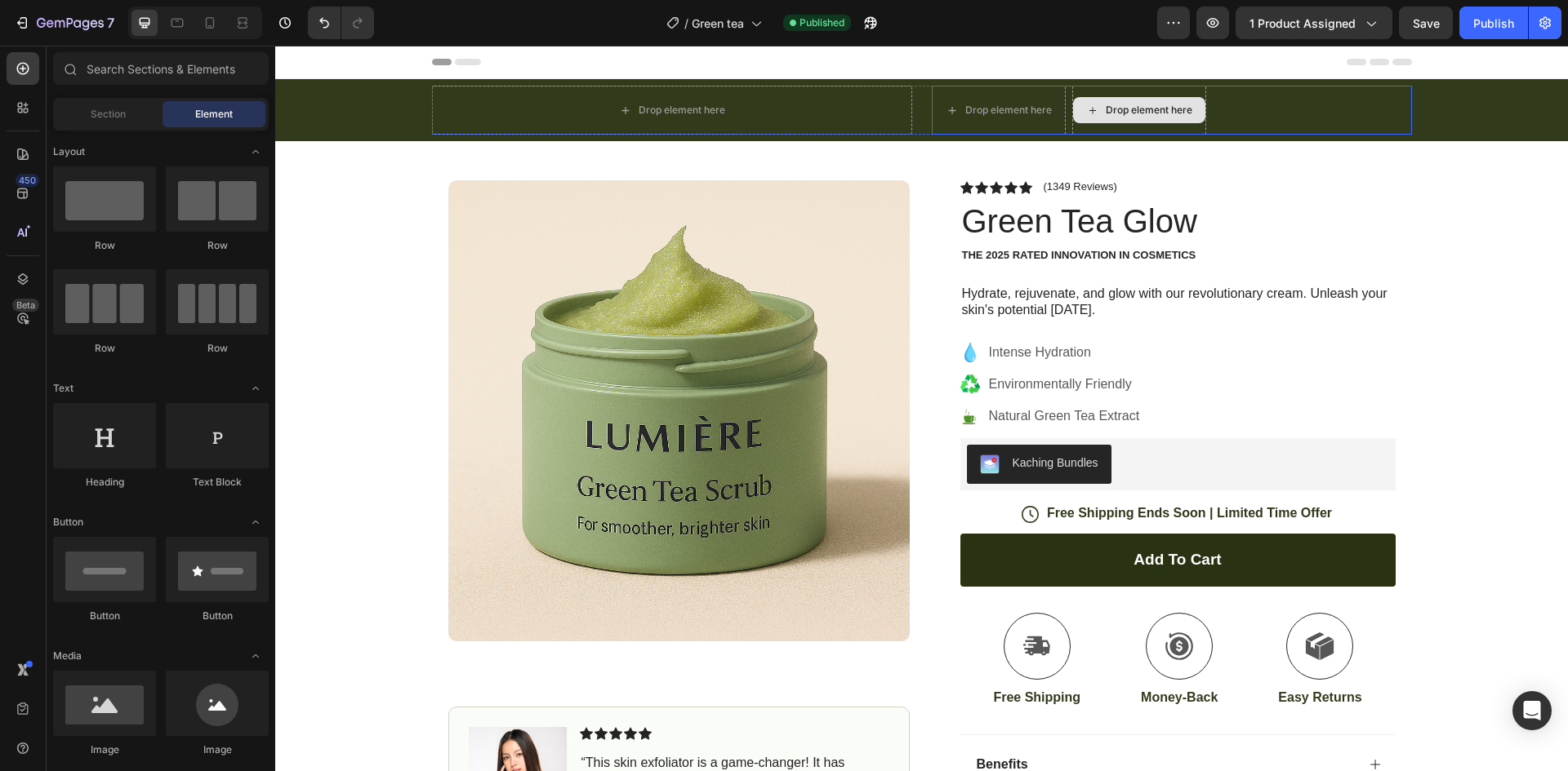
click at [1073, 112] on div "Drop element here" at bounding box center [1139, 109] width 132 height 26
click at [1274, 99] on div "Drop element here Drop element here Row" at bounding box center [1171, 110] width 480 height 49
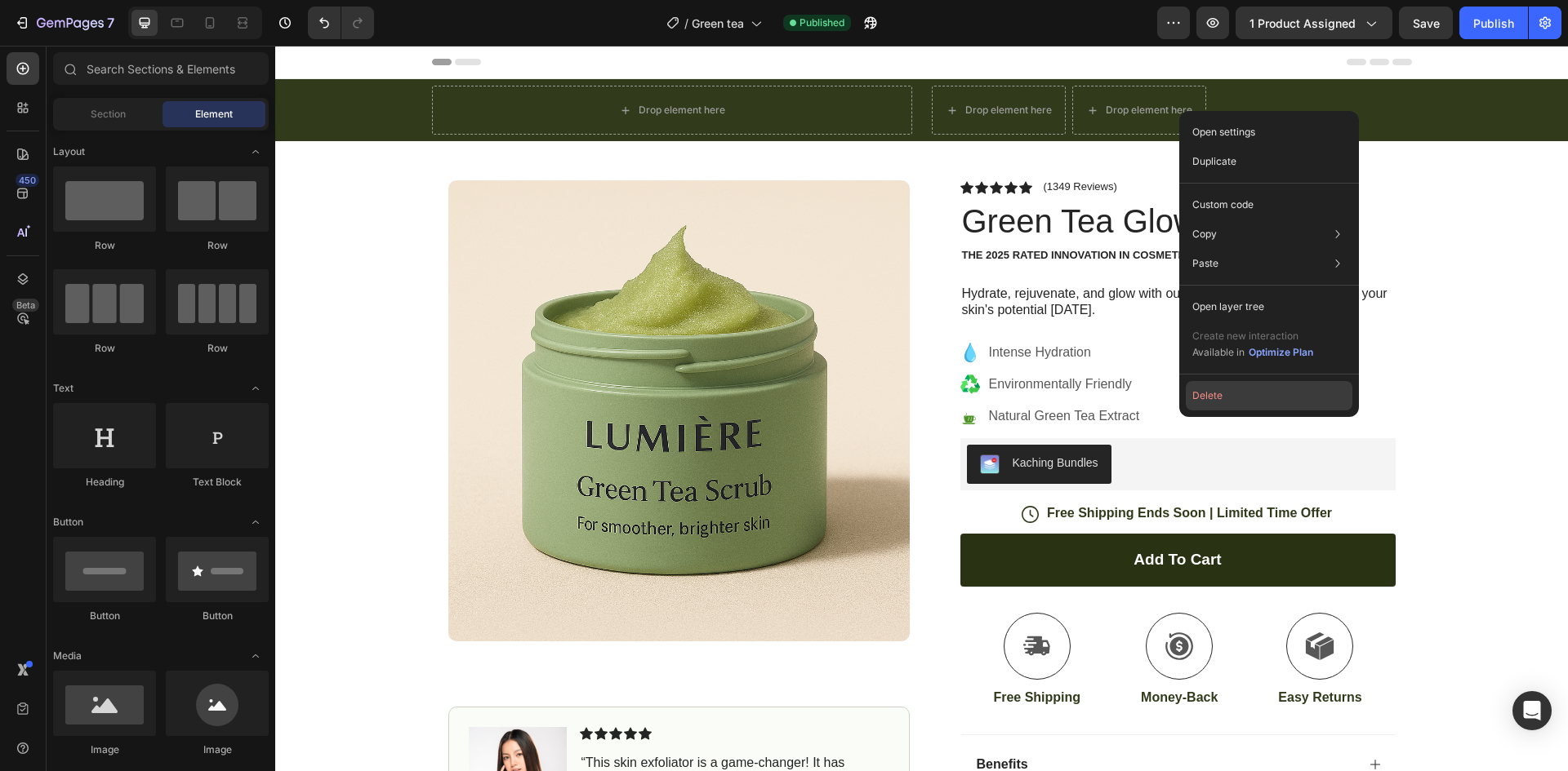
click at [1242, 406] on button "Delete" at bounding box center [1269, 396] width 167 height 29
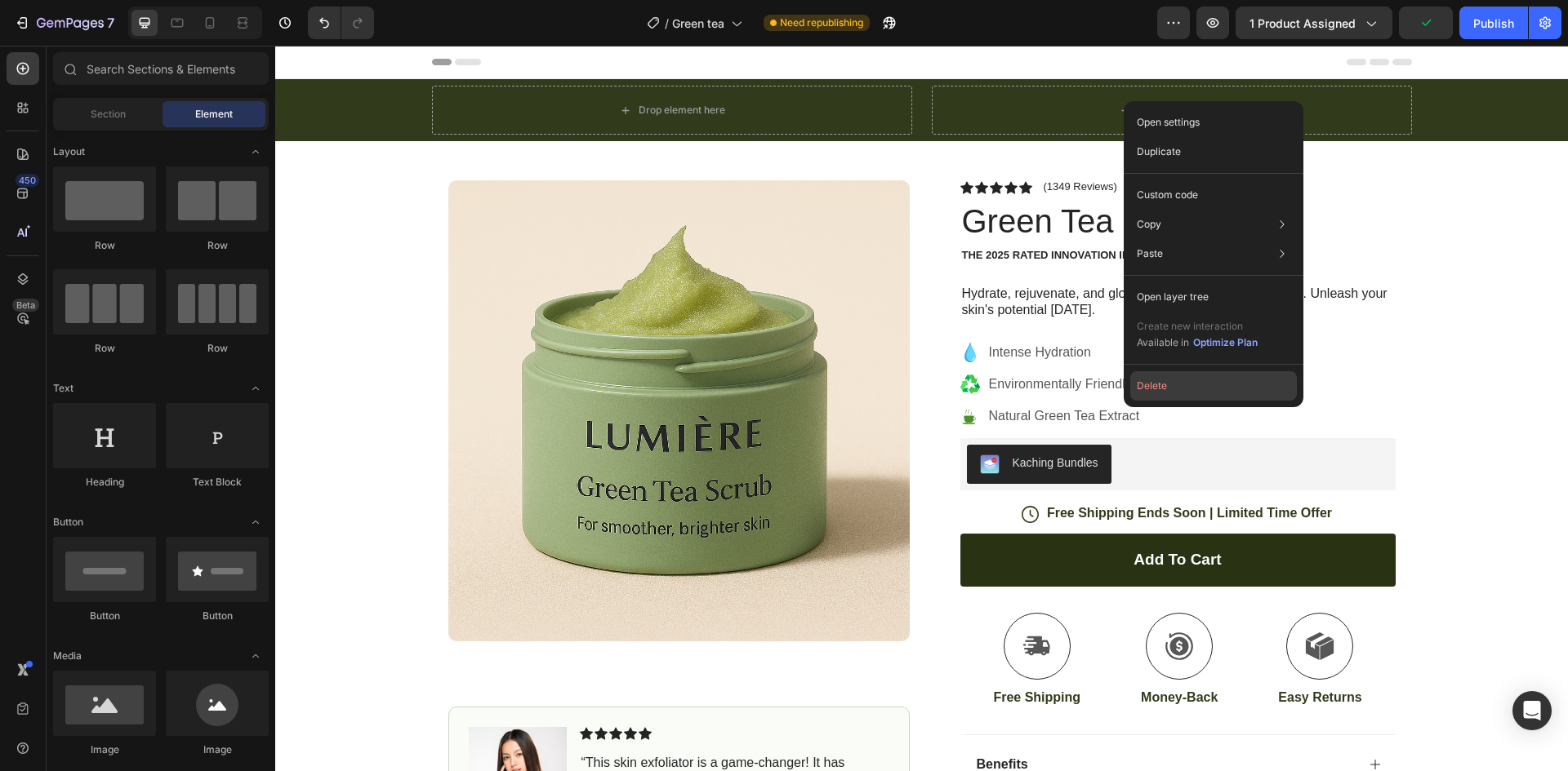
click at [1188, 384] on button "Delete" at bounding box center [1214, 386] width 167 height 29
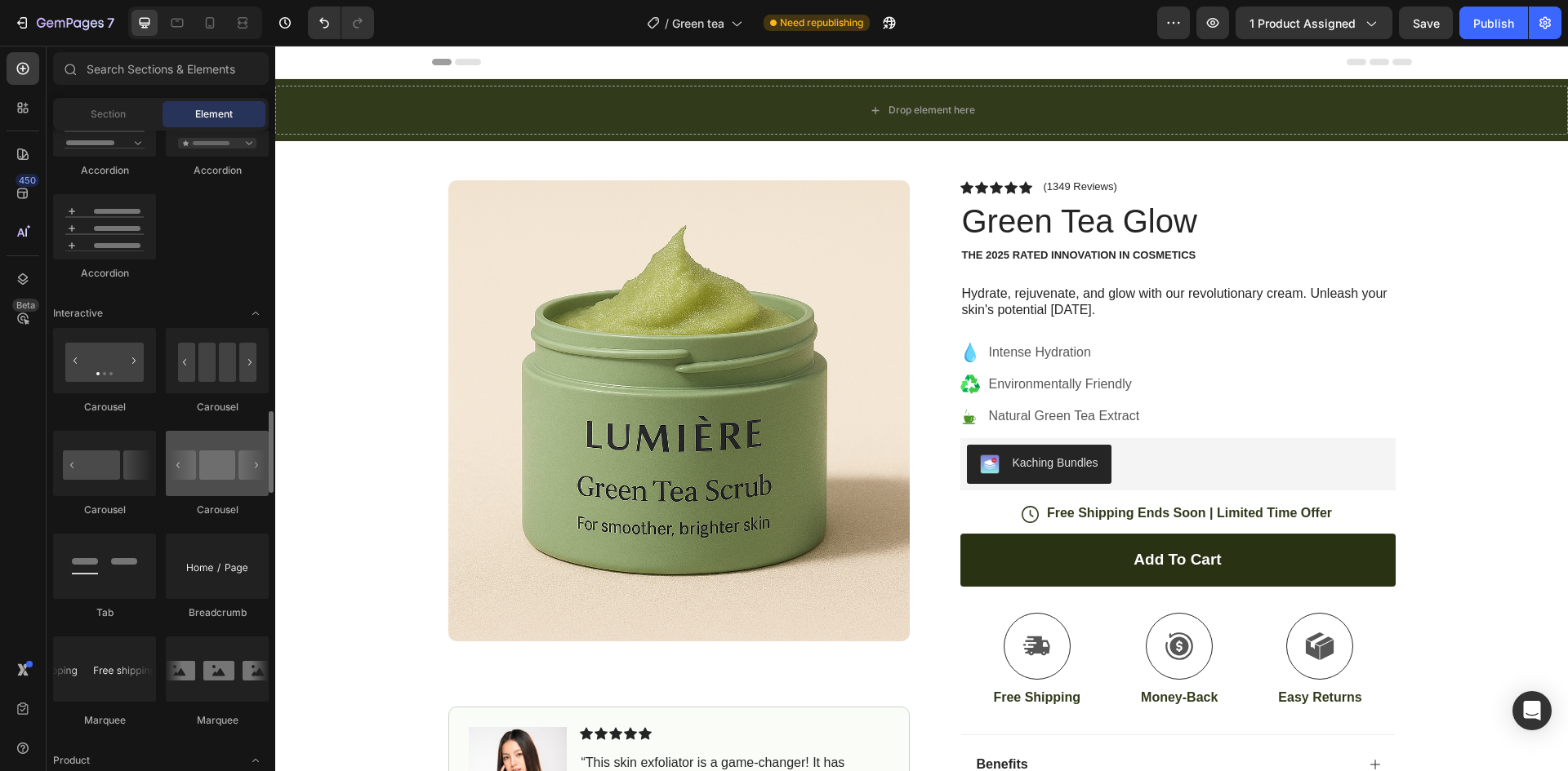
scroll to position [1632, 0]
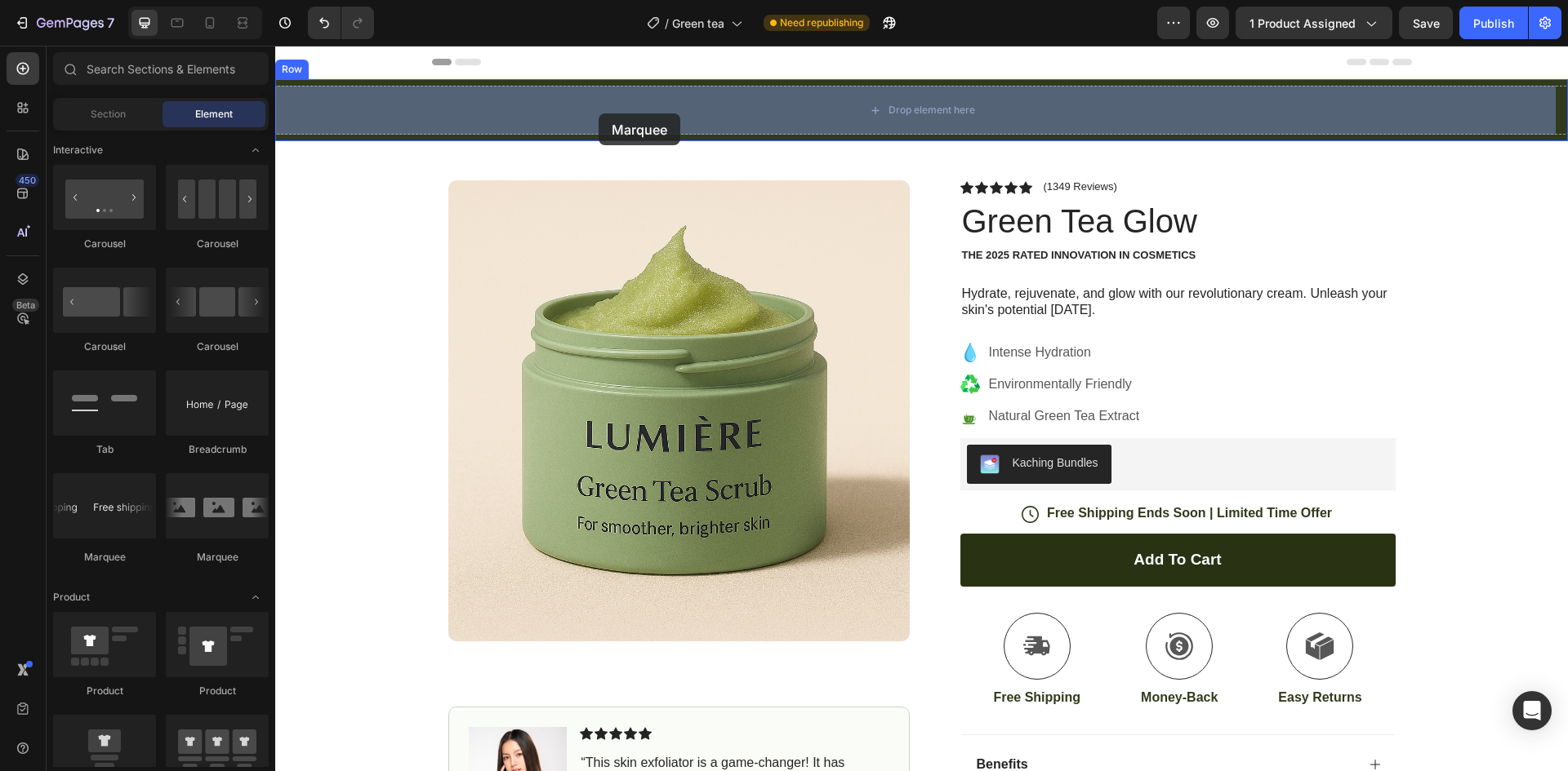
drag, startPoint x: 402, startPoint y: 576, endPoint x: 607, endPoint y: 108, distance: 510.9
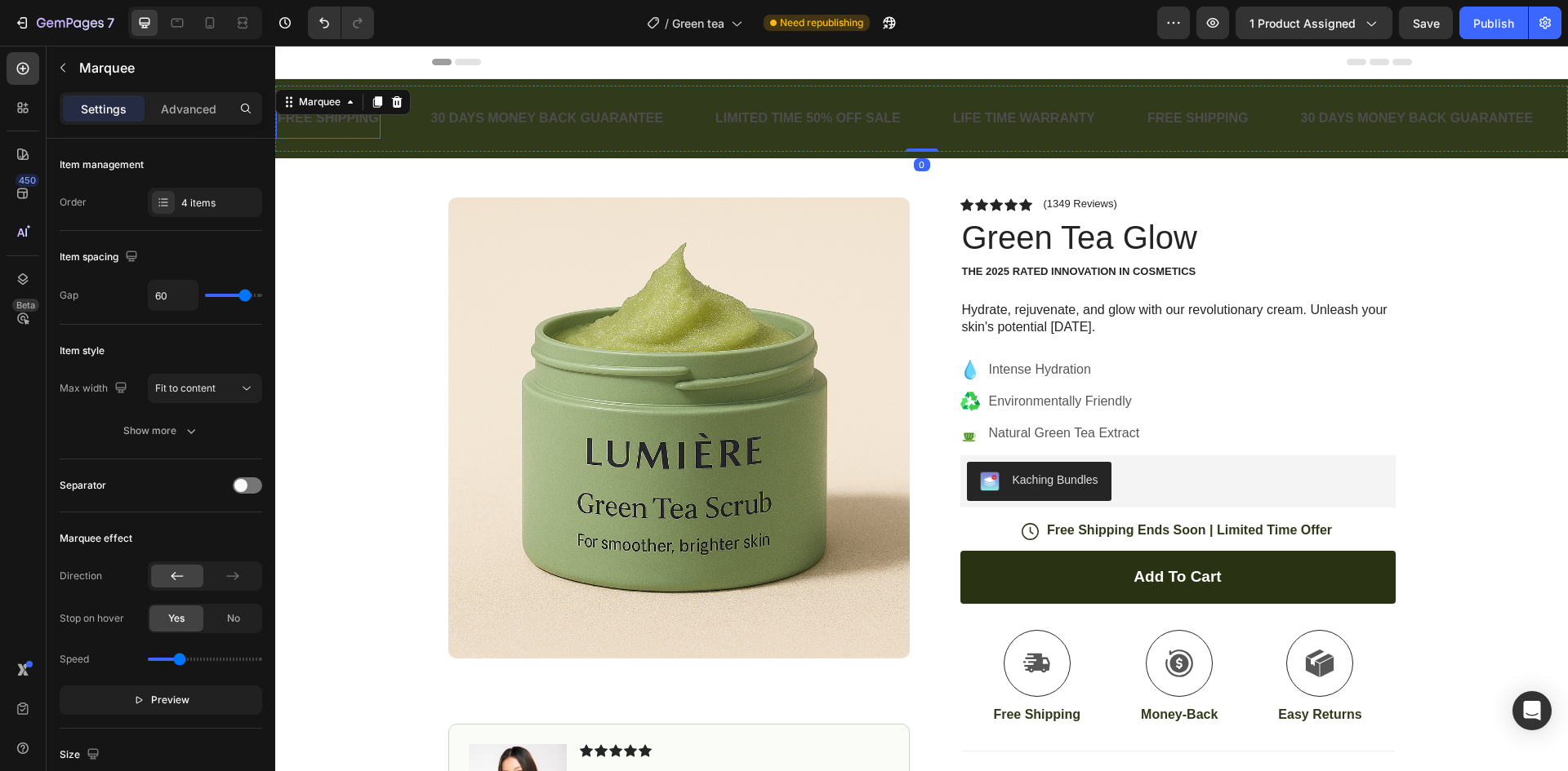
click at [342, 113] on div "Marquee" at bounding box center [343, 102] width 135 height 26
click at [339, 118] on div "FREE SHIPPING" at bounding box center [328, 118] width 104 height 27
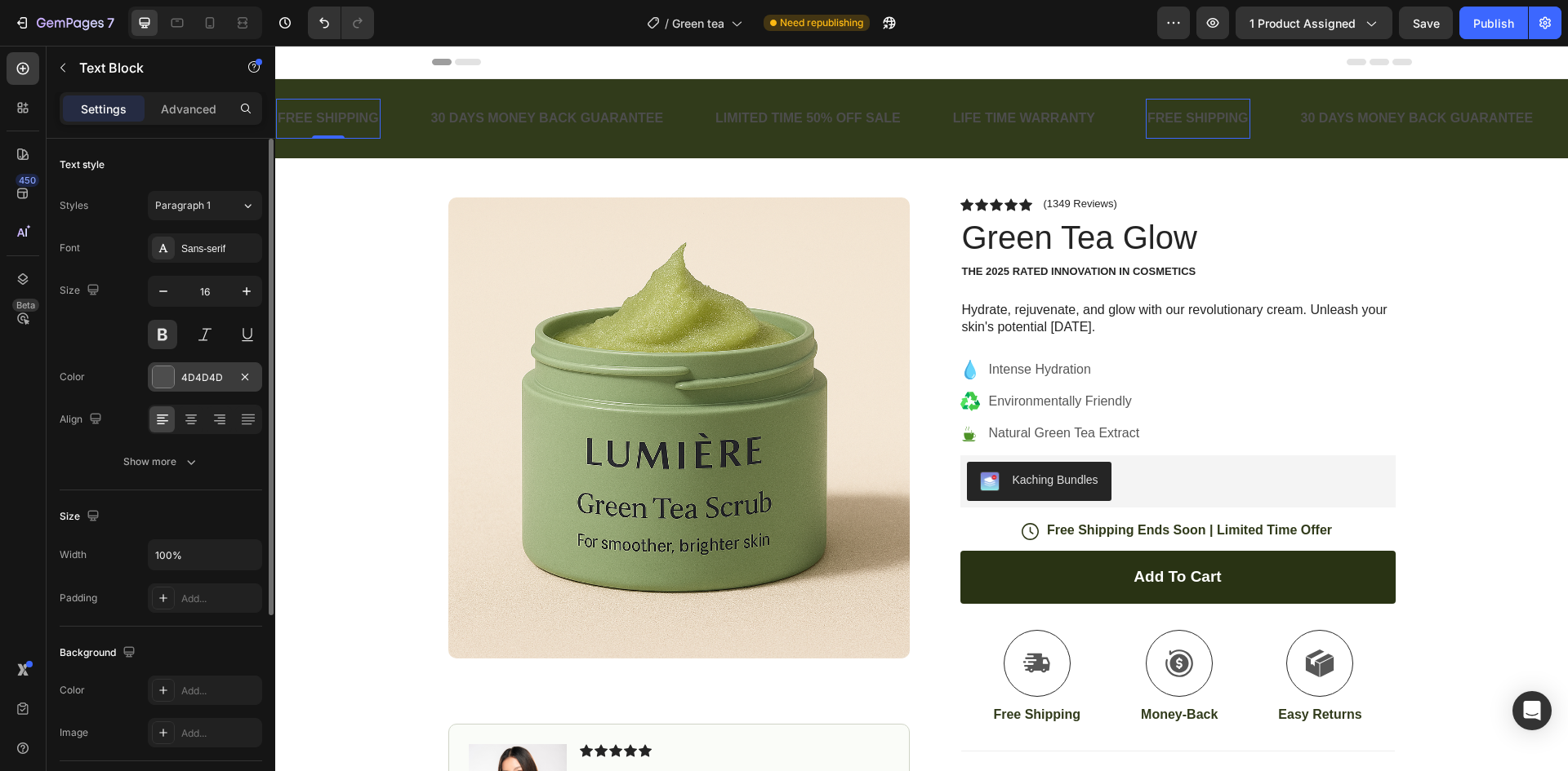
click at [154, 382] on div at bounding box center [163, 376] width 21 height 21
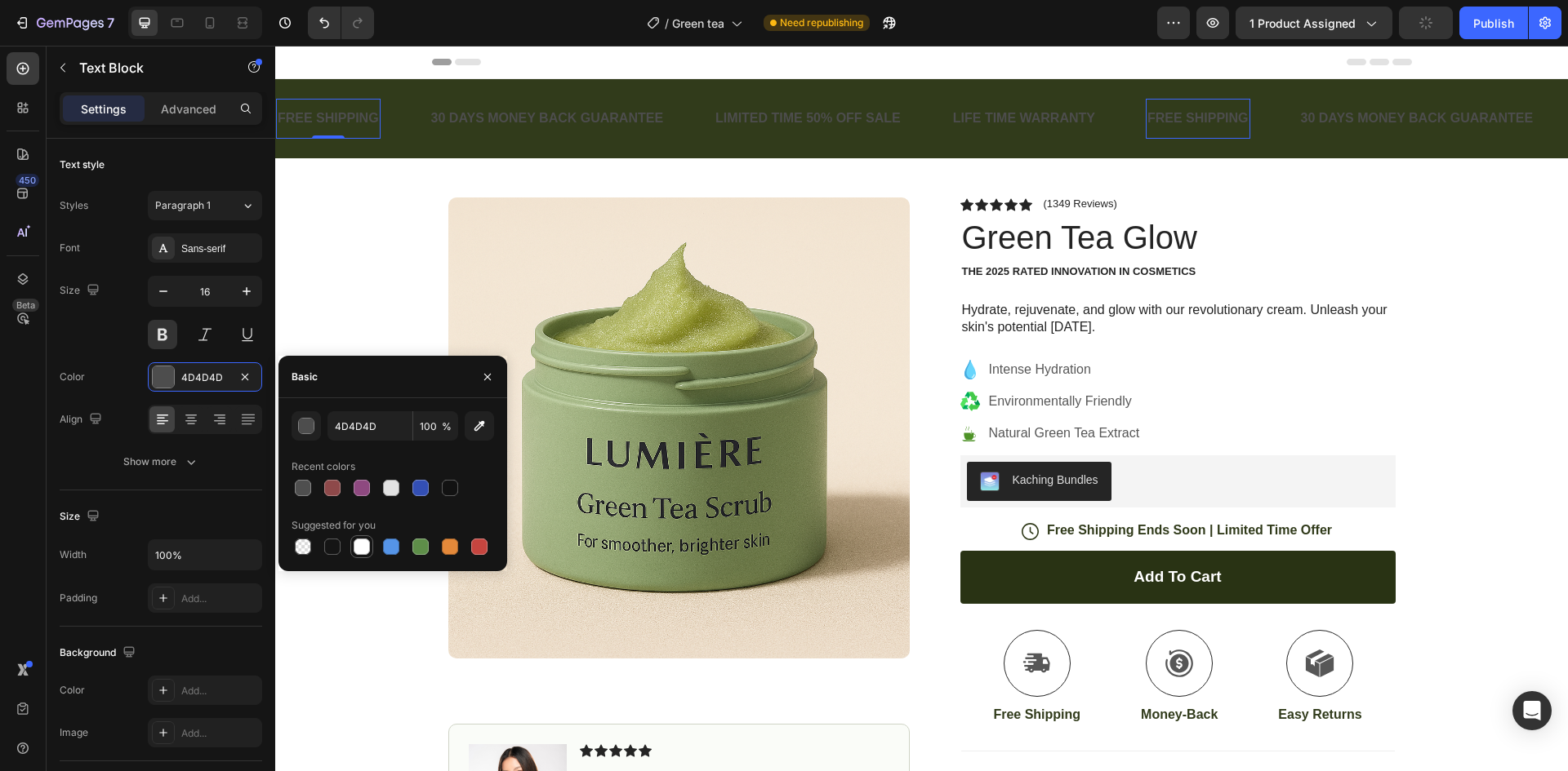
click at [359, 542] on div at bounding box center [362, 547] width 17 height 17
type input "FFFFFF"
click at [461, 113] on div "30 DAYS MONEY BACK GUARANTEE" at bounding box center [547, 118] width 236 height 27
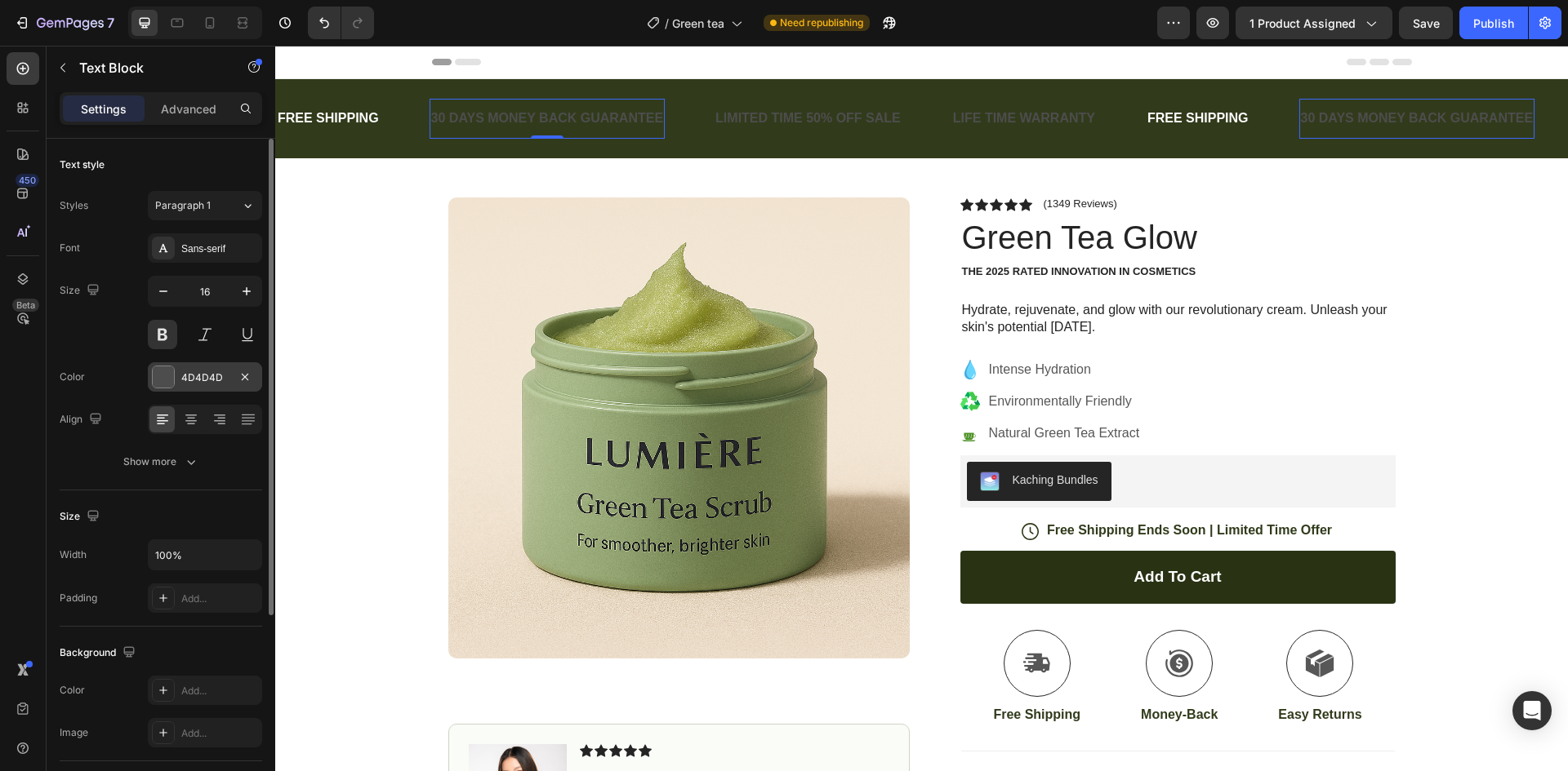
click at [170, 380] on div at bounding box center [163, 376] width 21 height 21
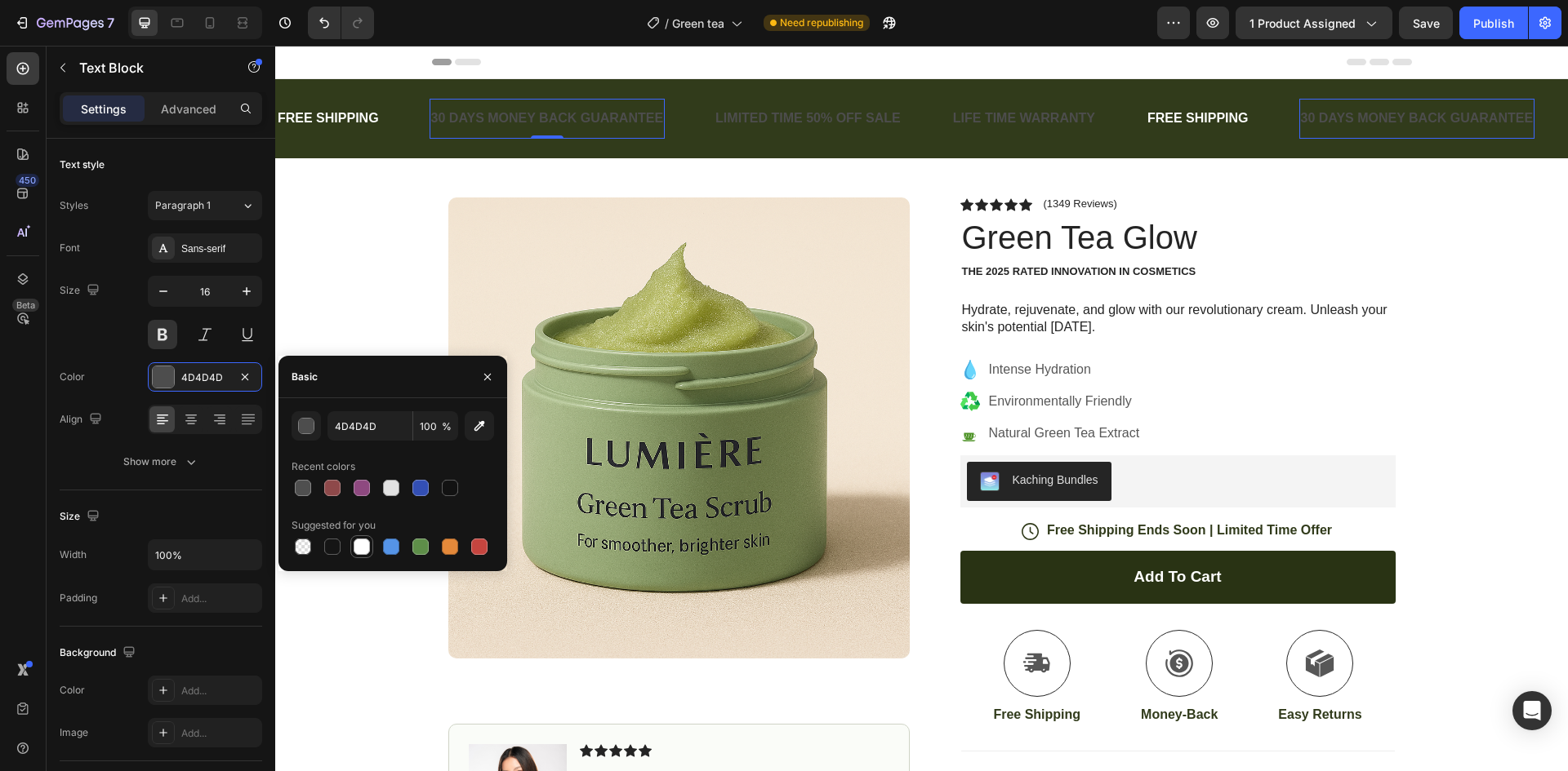
click at [368, 540] on div at bounding box center [362, 547] width 17 height 17
type input "FFFFFF"
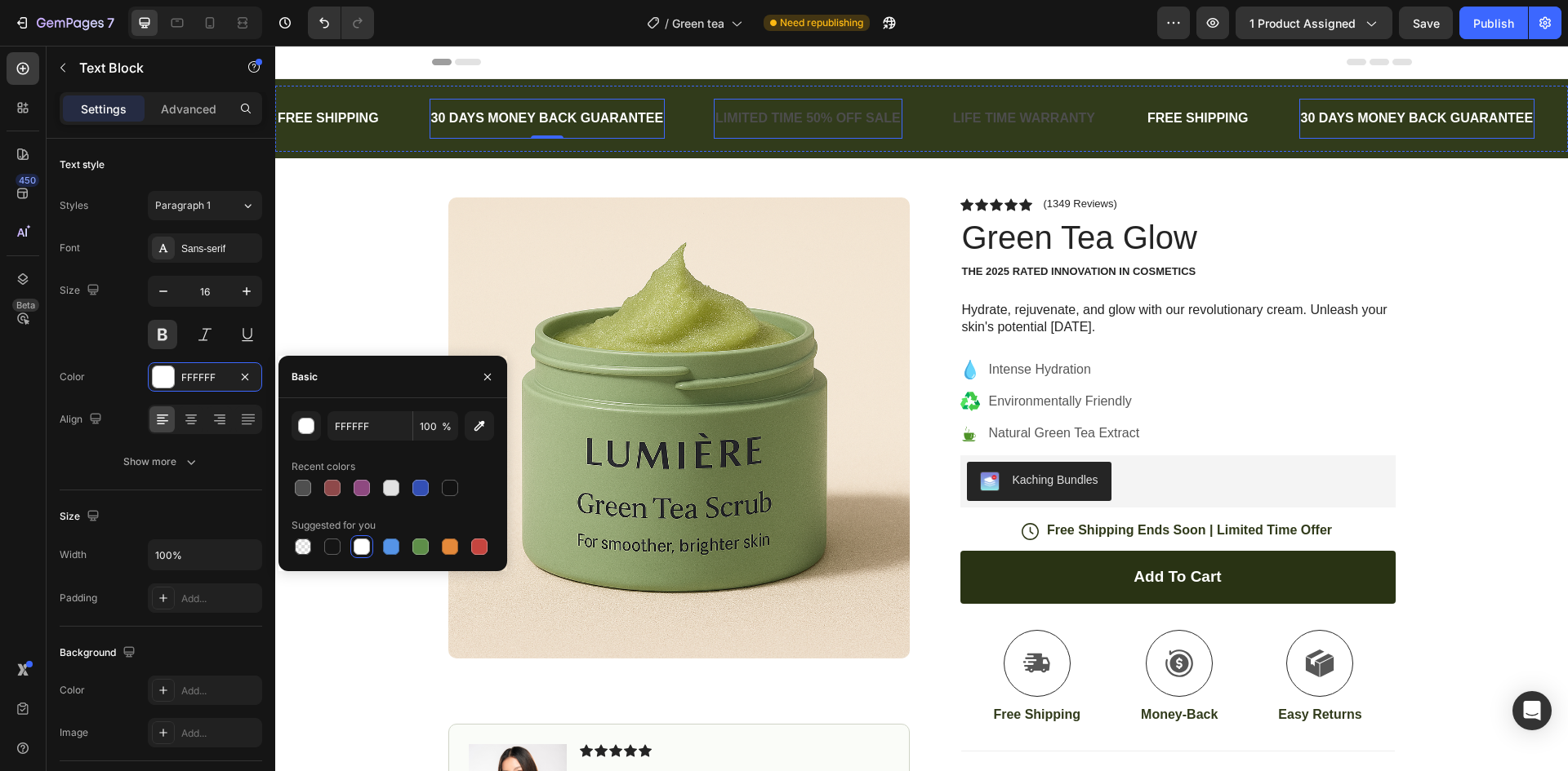
click at [794, 114] on div "LIMITED TIME 50% OFF SALE" at bounding box center [808, 118] width 189 height 27
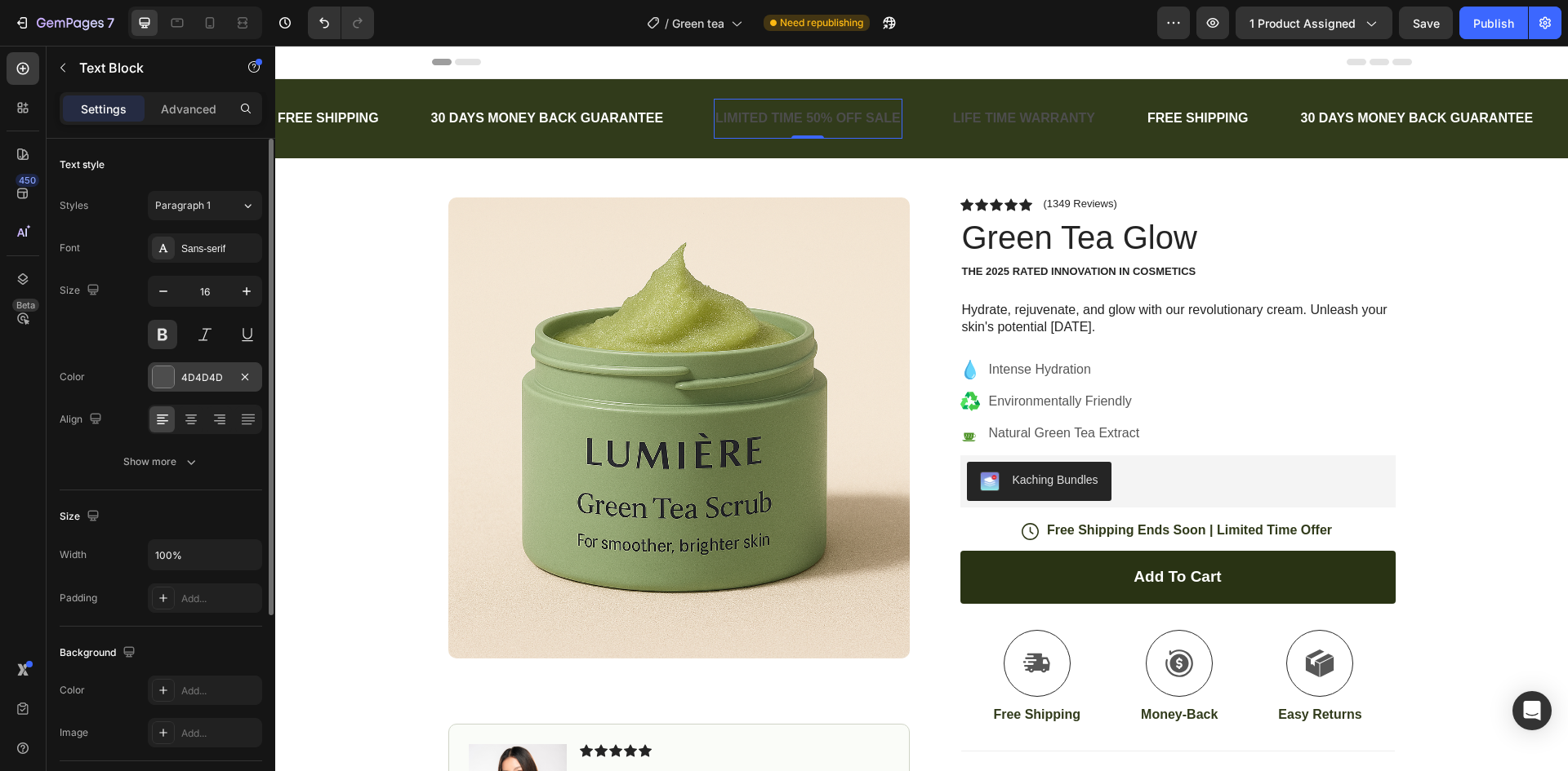
click at [164, 380] on div at bounding box center [163, 376] width 21 height 21
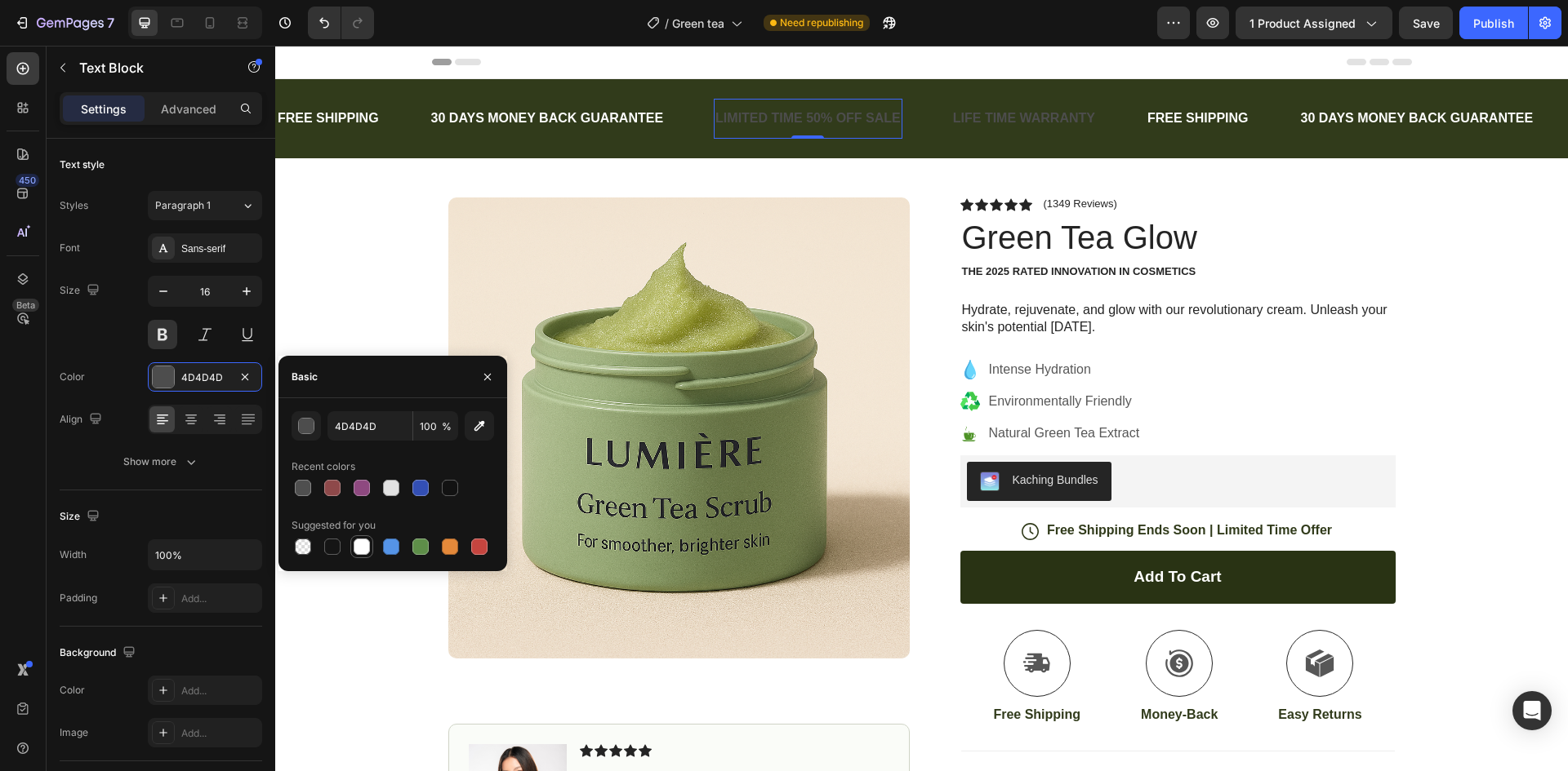
click at [358, 555] on div at bounding box center [362, 547] width 19 height 19
type input "FFFFFF"
click at [1020, 112] on div "LIFE TIME WARRANTY" at bounding box center [1024, 118] width 145 height 27
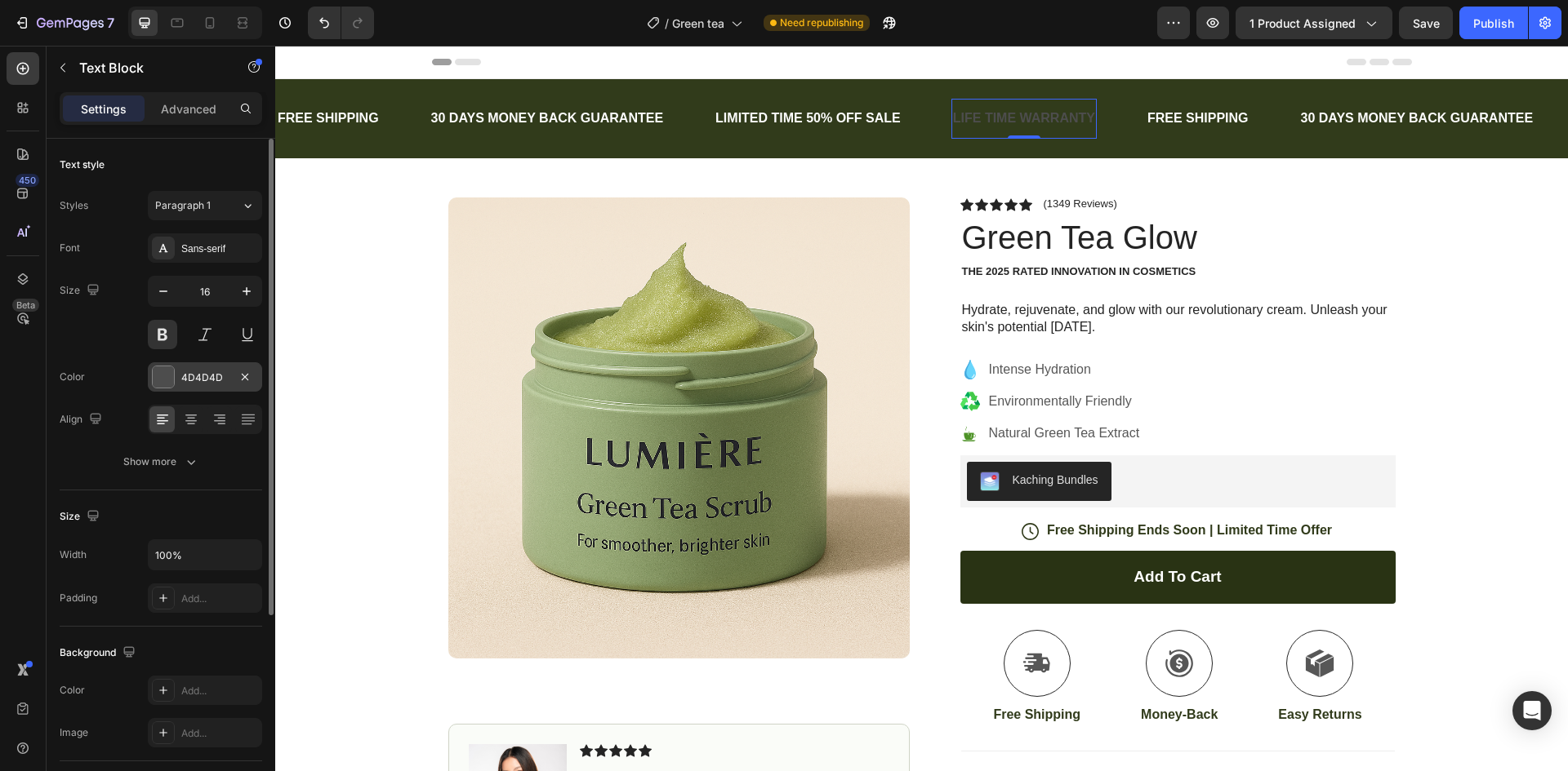
click at [164, 377] on div at bounding box center [163, 376] width 21 height 21
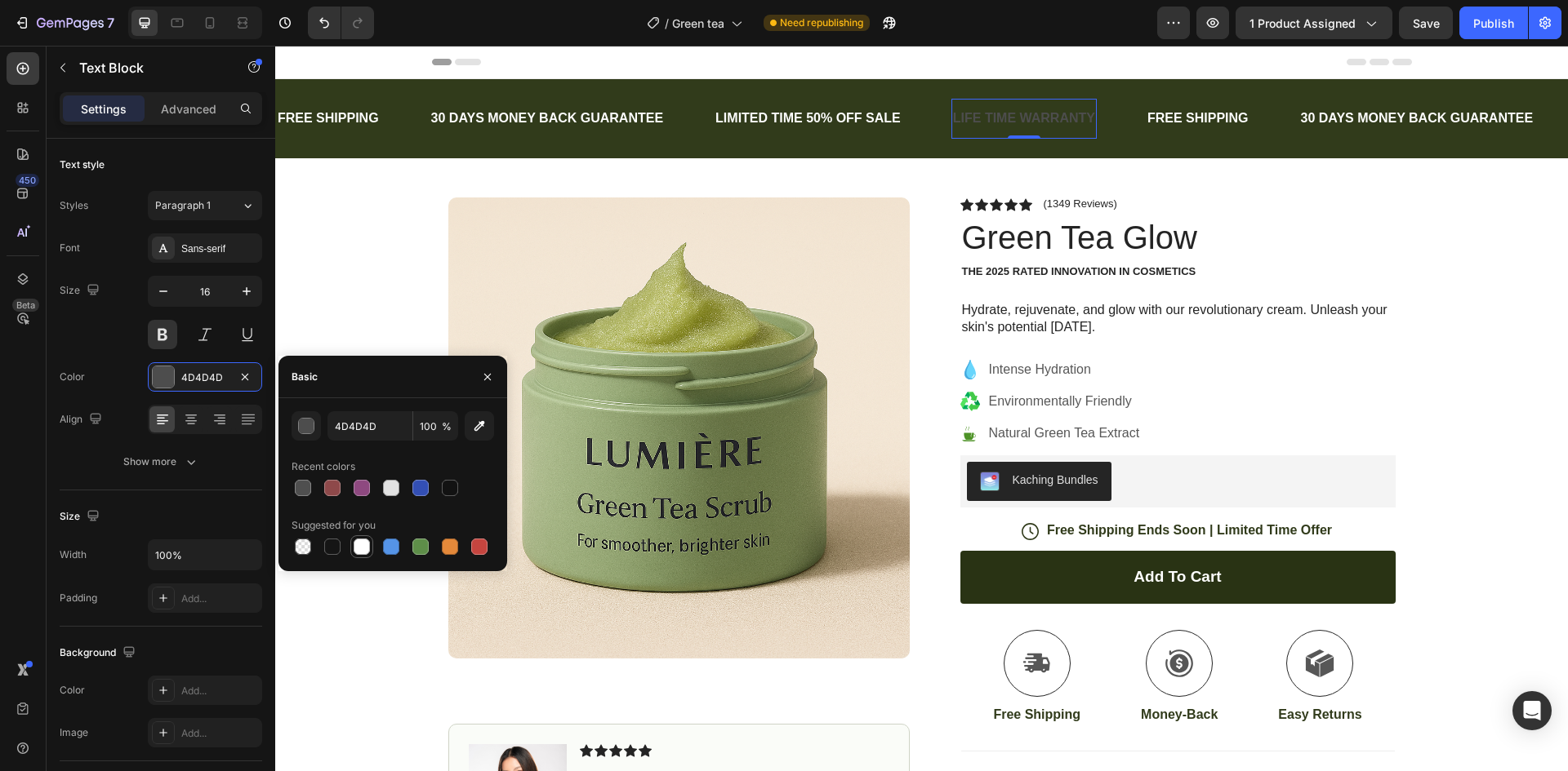
click at [362, 555] on div at bounding box center [362, 547] width 19 height 19
type input "FFFFFF"
click at [769, 116] on div "LIMITED TIME 50% OFF SALE" at bounding box center [808, 118] width 189 height 27
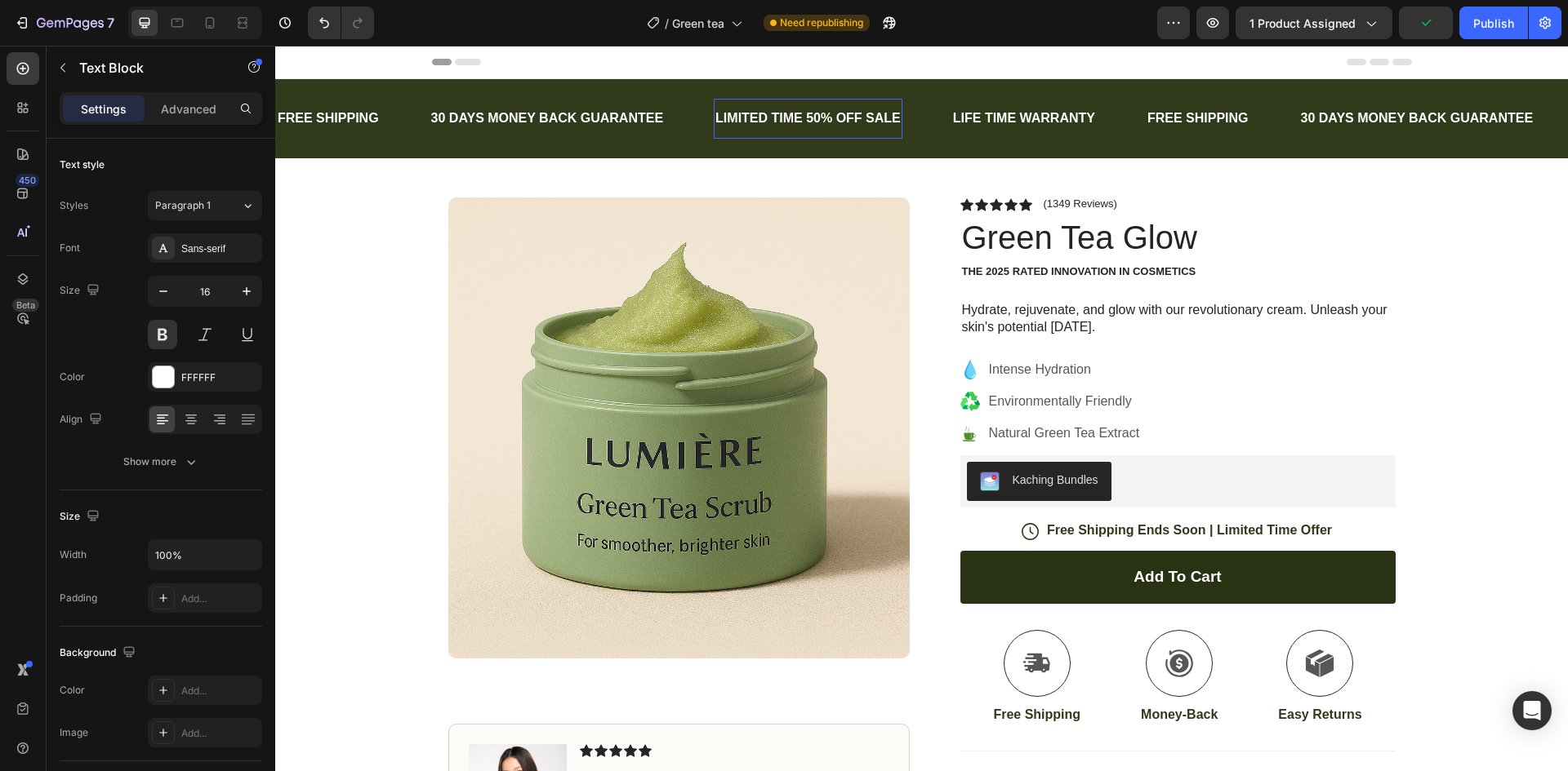
click at [807, 115] on p "LIMITED TIME 50% OFF SALE" at bounding box center [808, 118] width 185 height 23
click at [801, 119] on p "LIMITED TIME 50% OFF SALE" at bounding box center [808, 118] width 185 height 23
click at [814, 114] on p "LIMITED TIME 50% OFF SALE" at bounding box center [808, 118] width 185 height 23
click at [1503, 25] on div "Publish" at bounding box center [1493, 23] width 41 height 18
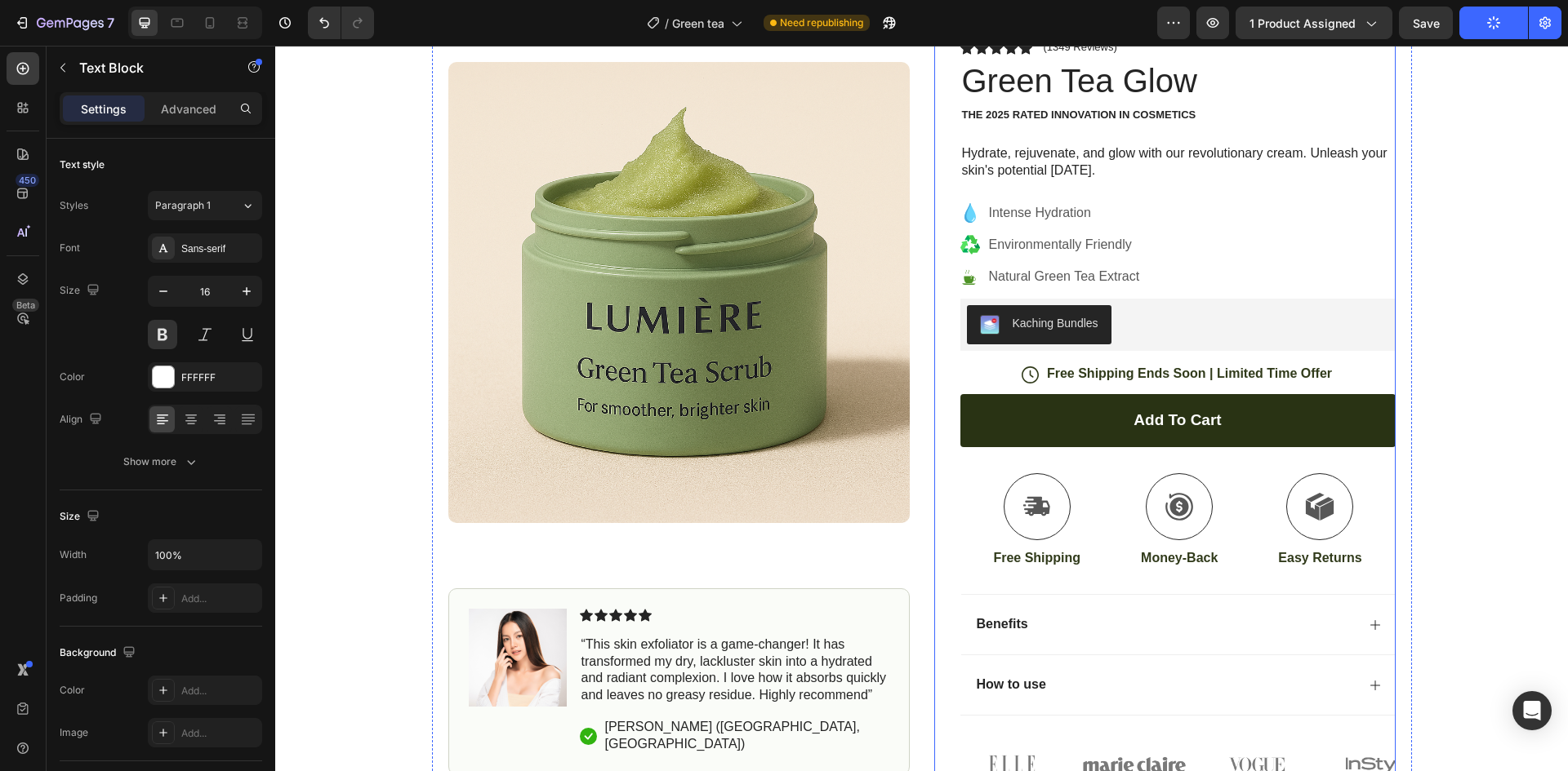
scroll to position [0, 0]
